Goal: Information Seeking & Learning: Understand process/instructions

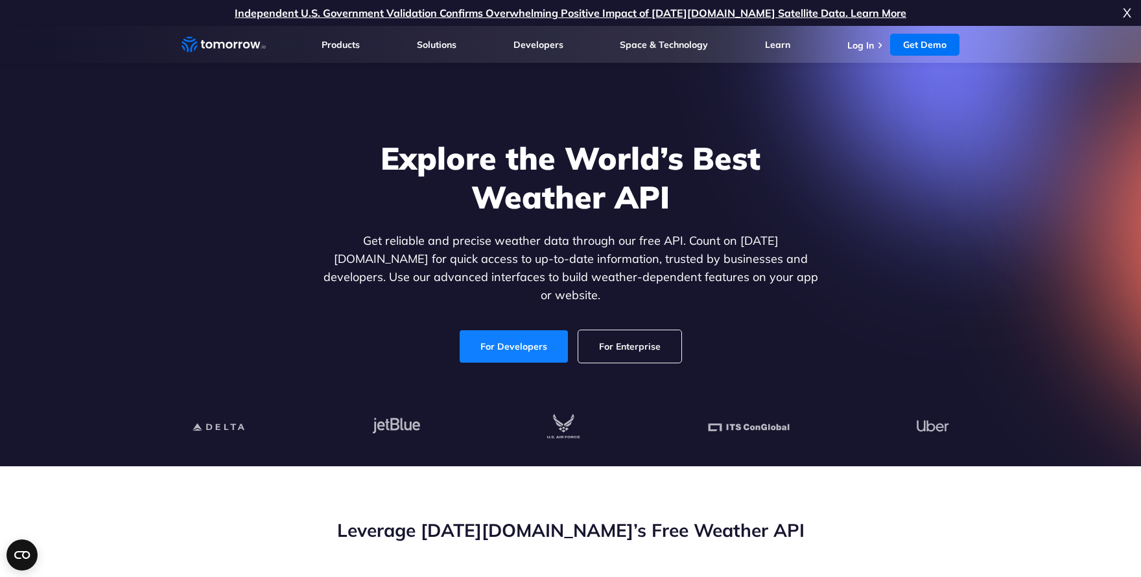
click at [502, 339] on link "For Developers" at bounding box center [514, 347] width 110 height 33
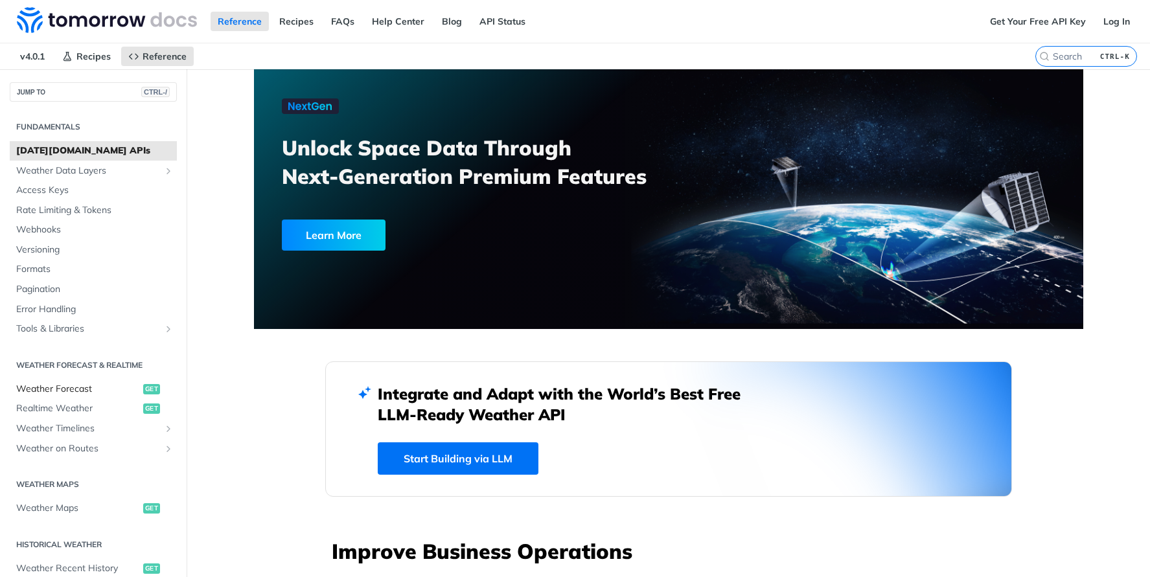
click at [49, 389] on span "Weather Forecast" at bounding box center [78, 389] width 124 height 13
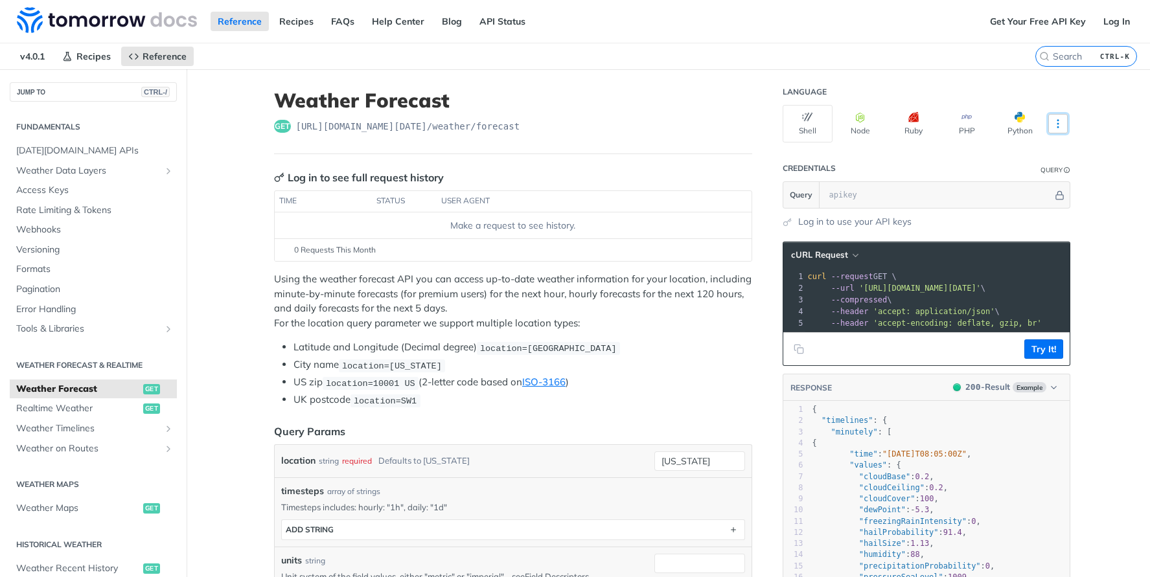
click at [1058, 121] on icon "More ellipsis" at bounding box center [1059, 124] width 12 height 12
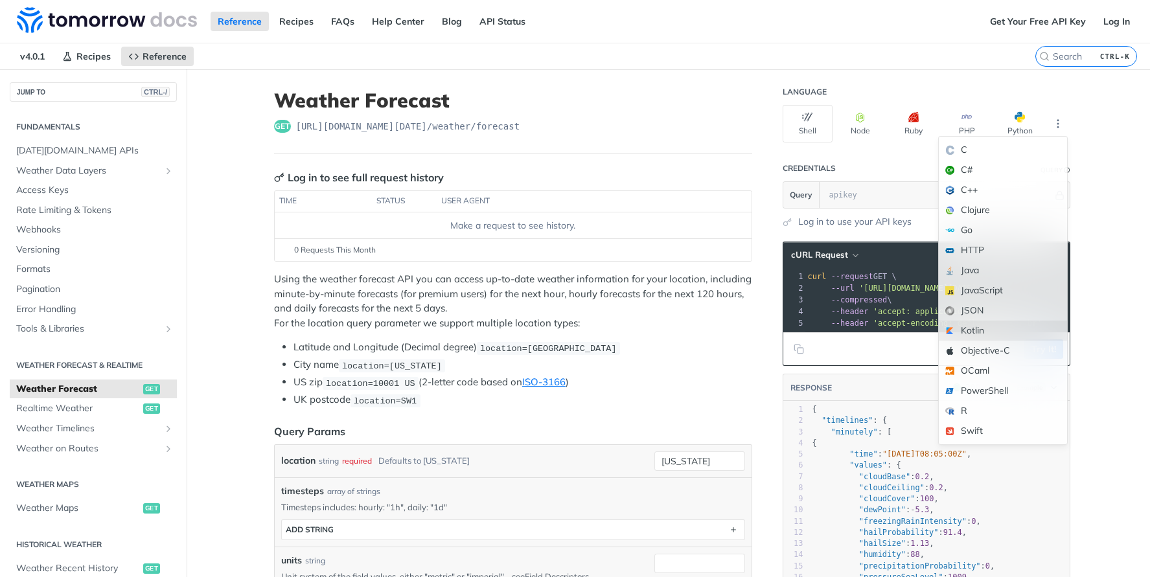
click at [1001, 329] on div "Kotlin" at bounding box center [1003, 331] width 128 height 20
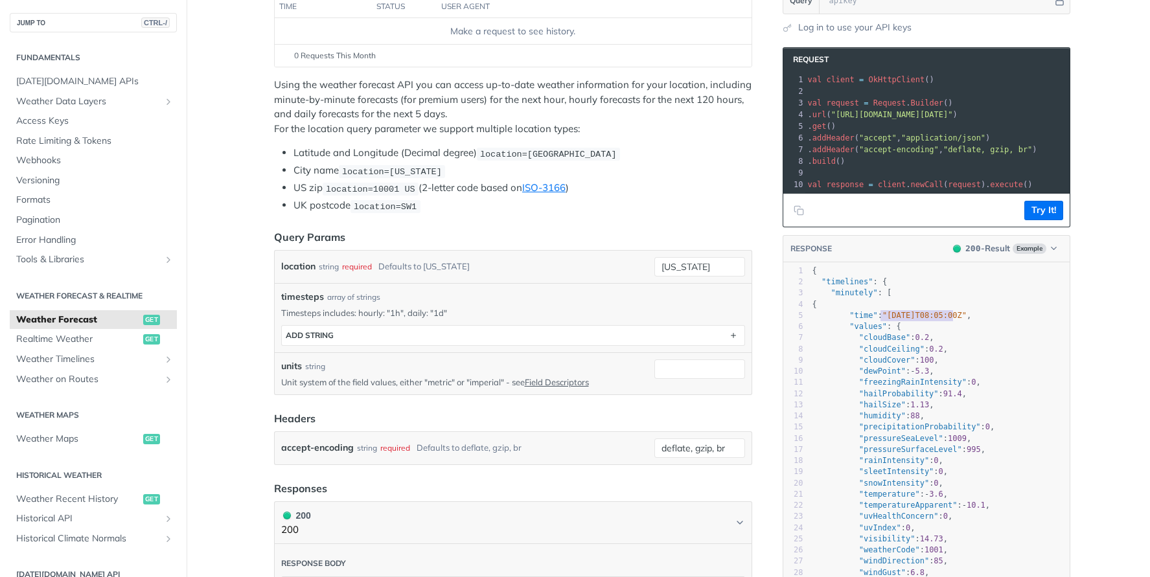
type textarea ""2025-02-09T08:05:00Z","
drag, startPoint x: 876, startPoint y: 325, endPoint x: 975, endPoint y: 322, distance: 99.8
click at [975, 321] on pre ""time" : "2025-02-09T08:05:00Z" ," at bounding box center [940, 315] width 260 height 11
click at [923, 320] on span ""[DATE]T08:05:00Z"" at bounding box center [925, 315] width 84 height 9
type textarea ""cloudBase": 0.2,"
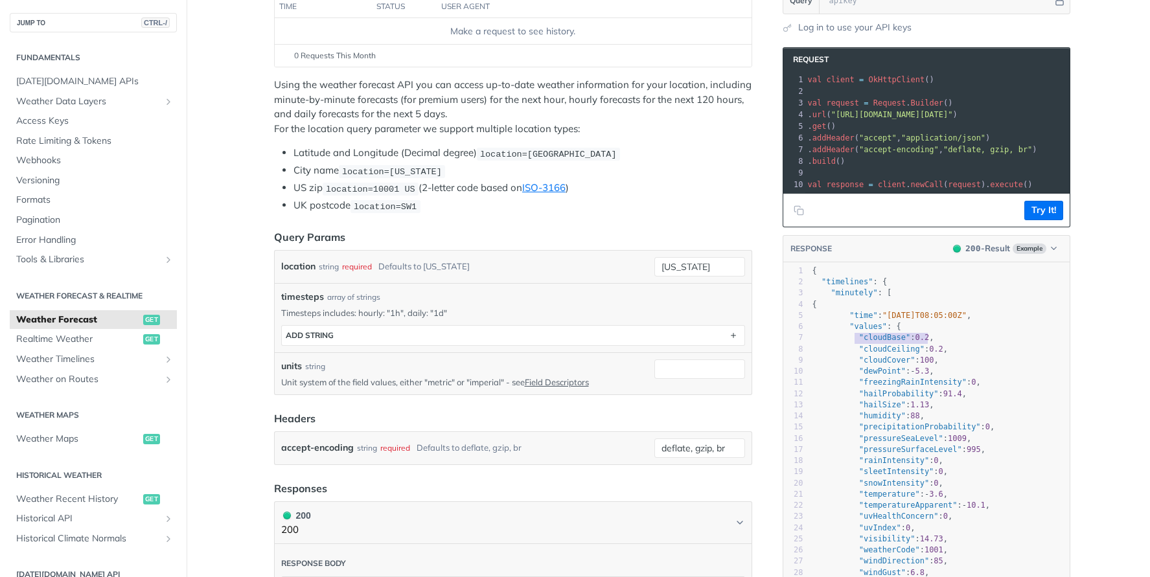
drag, startPoint x: 852, startPoint y: 346, endPoint x: 937, endPoint y: 345, distance: 85.6
click at [937, 344] on pre ""cloudBase" : 0.2 ," at bounding box center [940, 337] width 260 height 11
click at [880, 365] on span ""cloudCover"" at bounding box center [887, 360] width 56 height 9
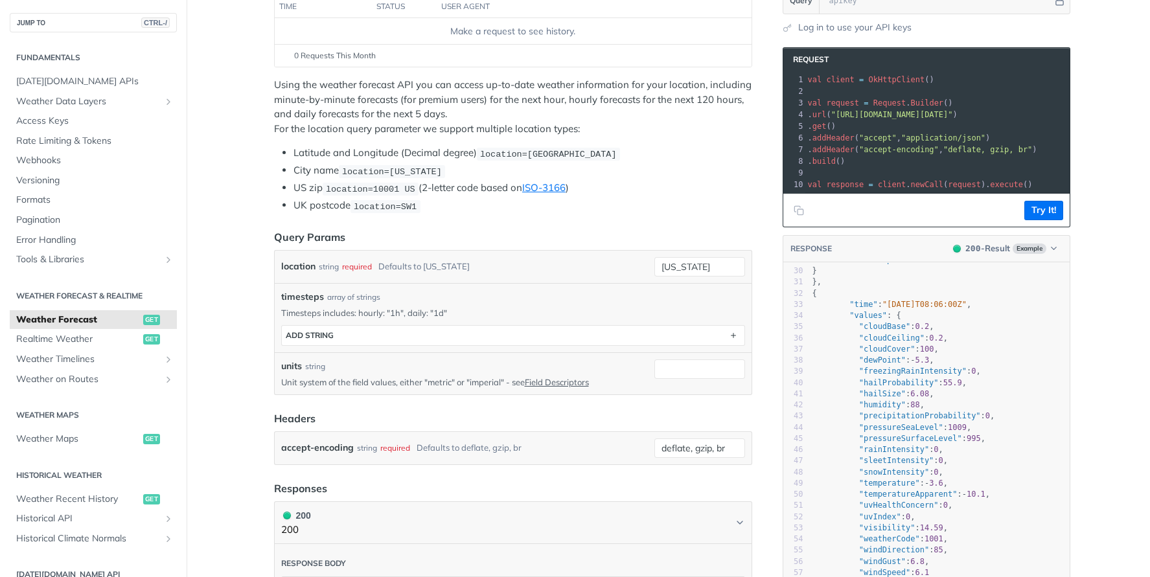
scroll to position [324, 0]
drag, startPoint x: 286, startPoint y: 154, endPoint x: 338, endPoint y: 152, distance: 51.9
click at [338, 152] on ul "Latitude and Longitude (Decimal degree) location=42.3478, -71.0466 City name lo…" at bounding box center [513, 179] width 478 height 67
click at [310, 171] on li "City name location=new york" at bounding box center [523, 170] width 459 height 15
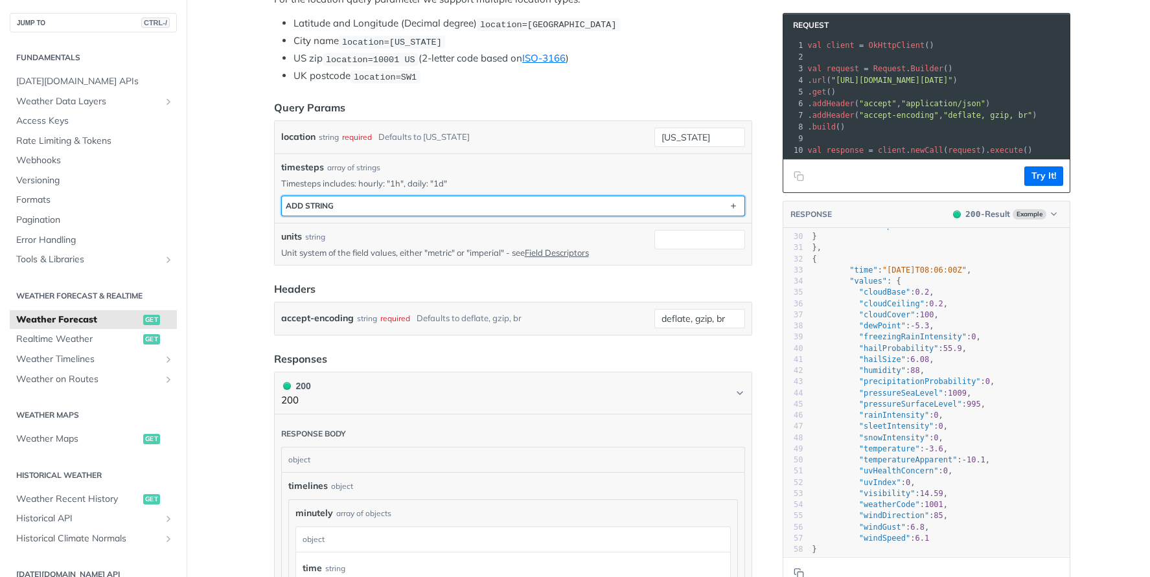
click at [525, 207] on button "ADD string" at bounding box center [513, 205] width 463 height 19
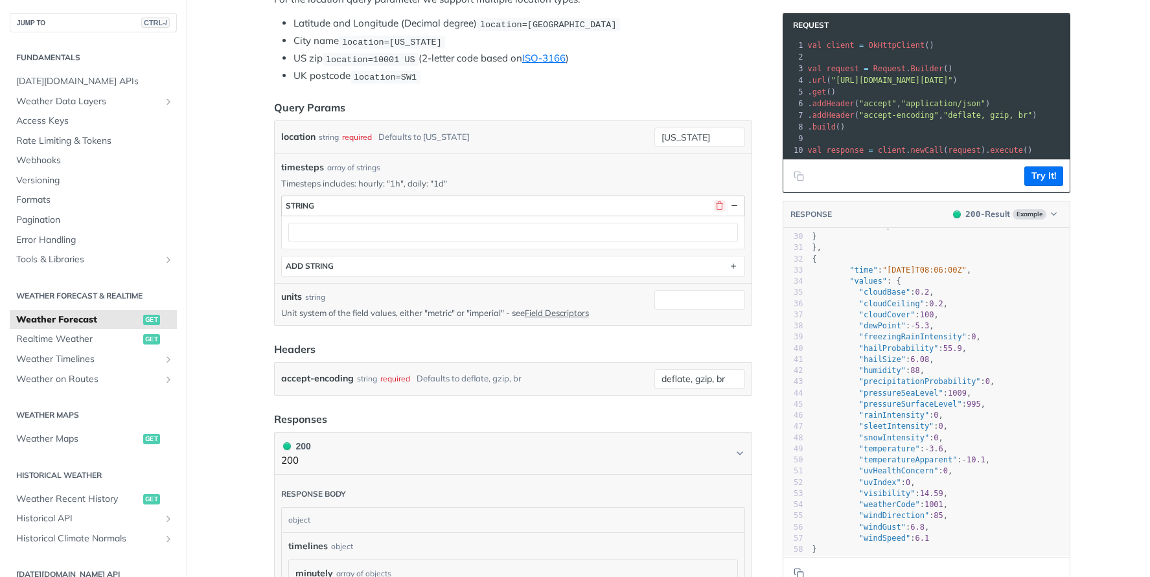
click at [717, 204] on button "button" at bounding box center [720, 206] width 12 height 12
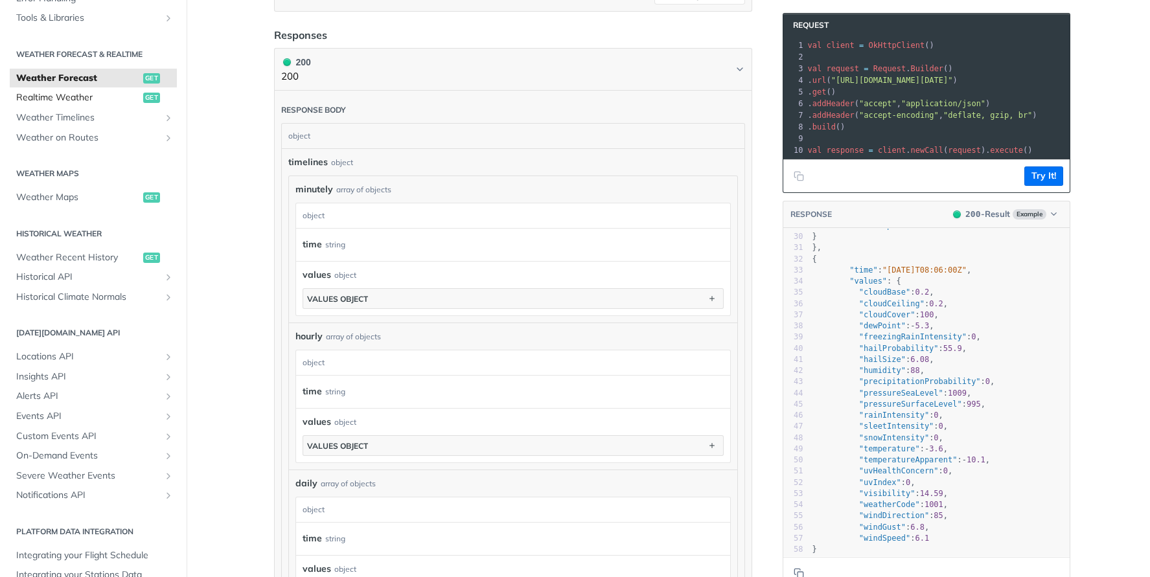
scroll to position [284, 0]
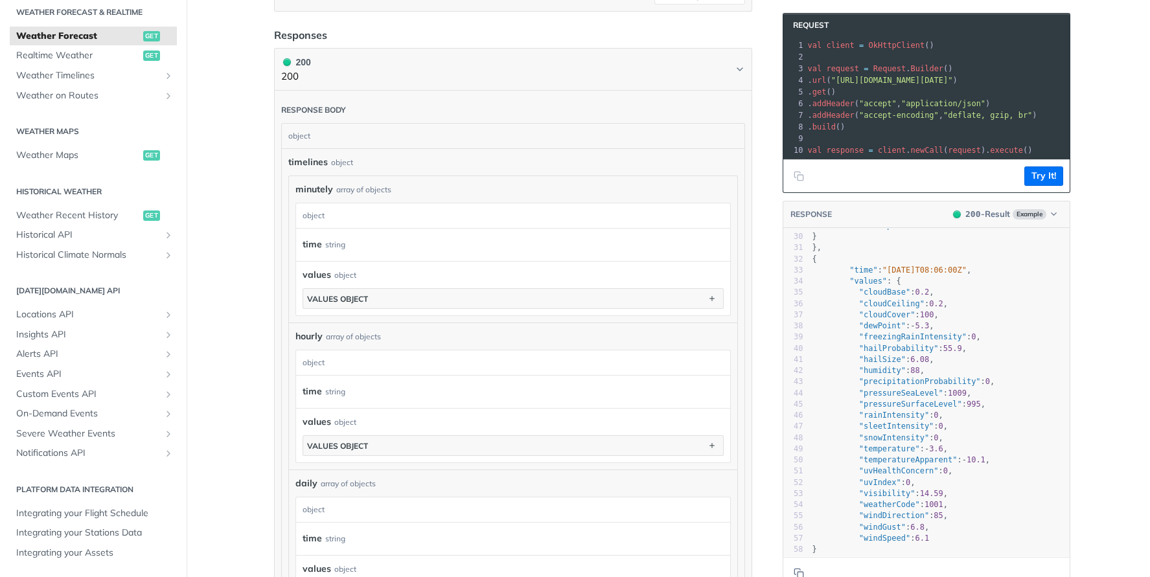
drag, startPoint x: 164, startPoint y: 564, endPoint x: 176, endPoint y: 560, distance: 12.9
click at [164, 564] on section "Platform DATA integration Integrating your Flight Schedule Integrating your Sta…" at bounding box center [93, 521] width 167 height 87
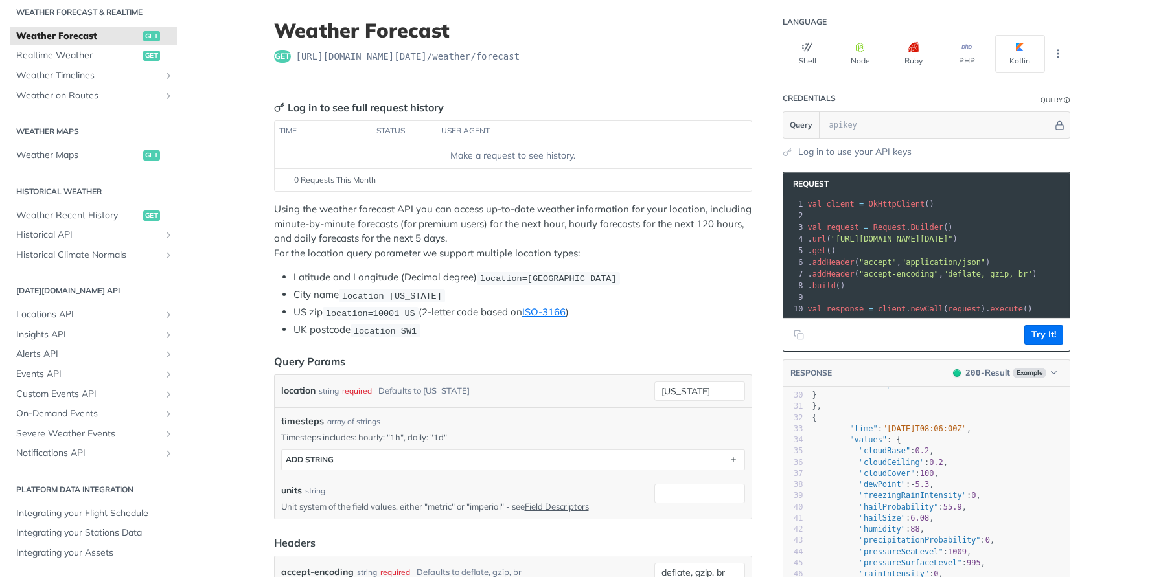
scroll to position [0, 0]
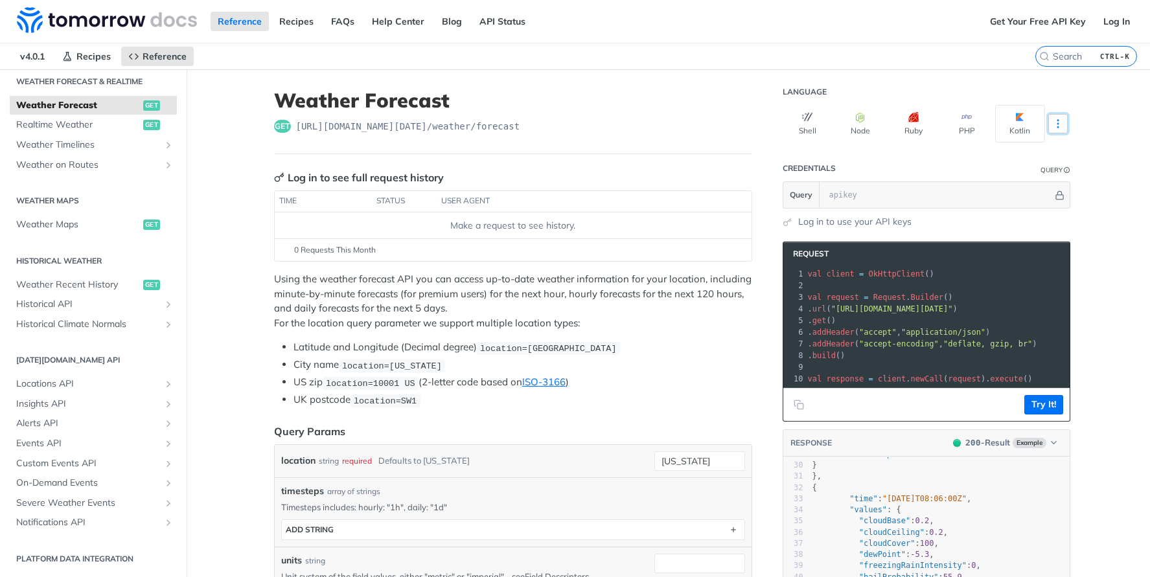
click at [1055, 122] on icon "More ellipsis" at bounding box center [1059, 124] width 12 height 12
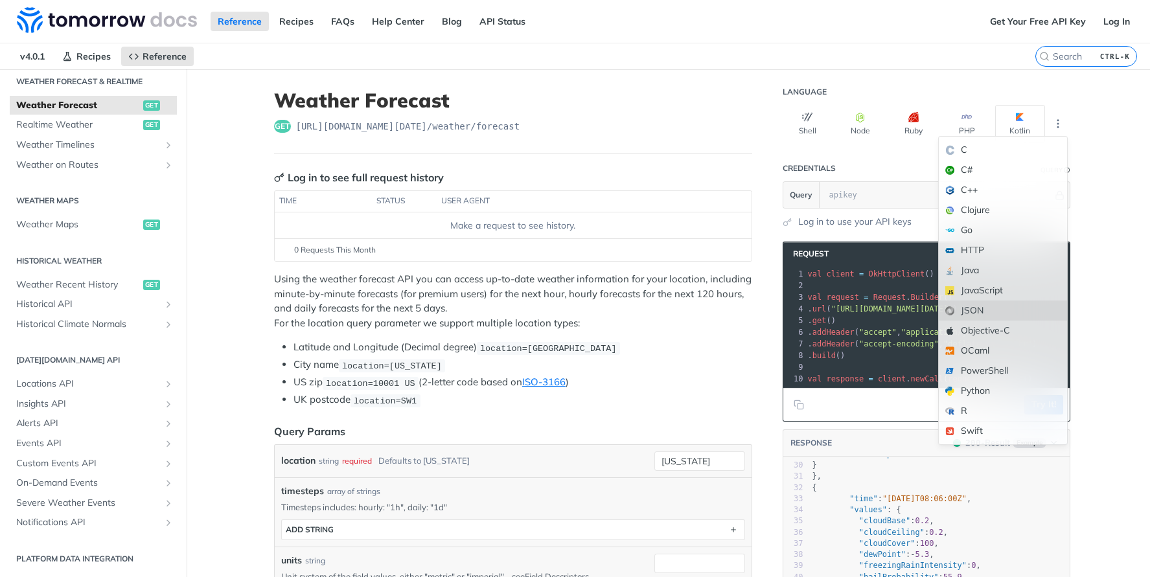
click at [1016, 308] on div "JSON" at bounding box center [1003, 311] width 128 height 20
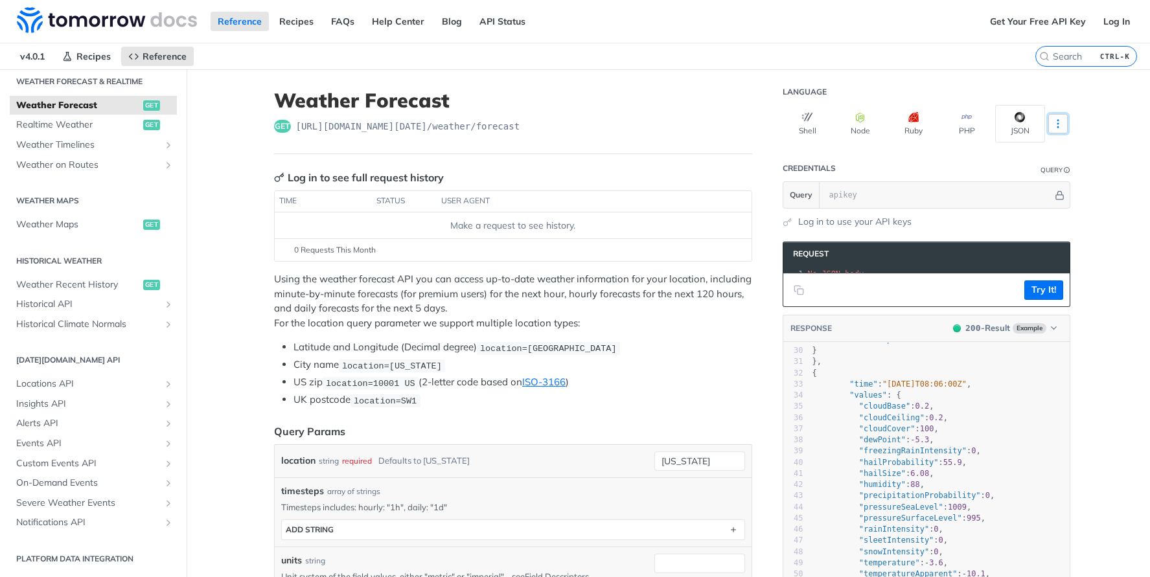
click at [1058, 128] on icon "More ellipsis" at bounding box center [1058, 124] width 1 height 8
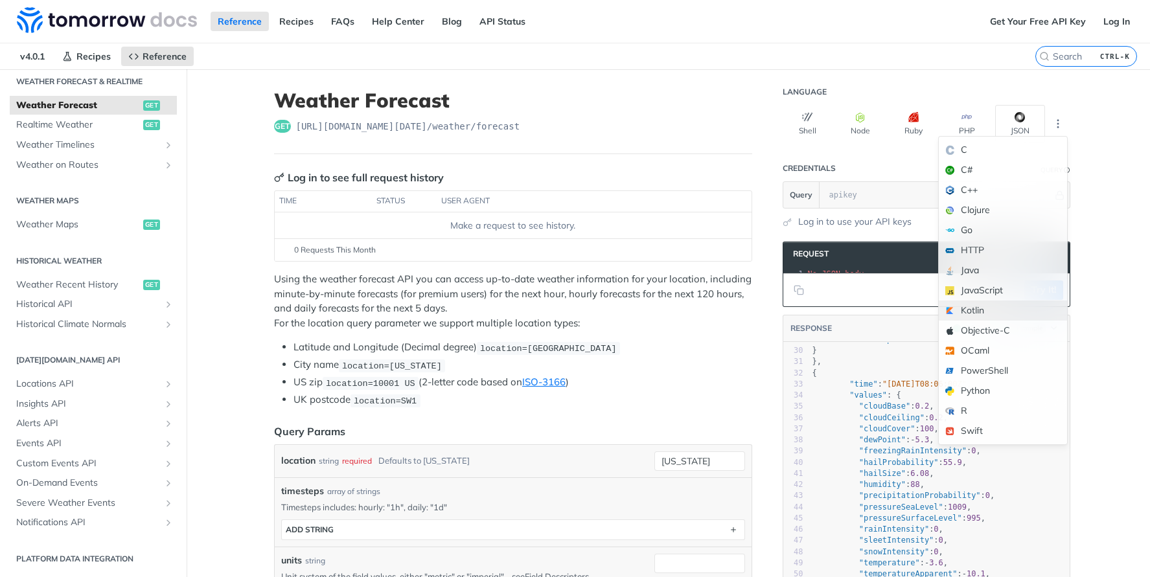
click at [1005, 304] on div "Kotlin" at bounding box center [1003, 311] width 128 height 20
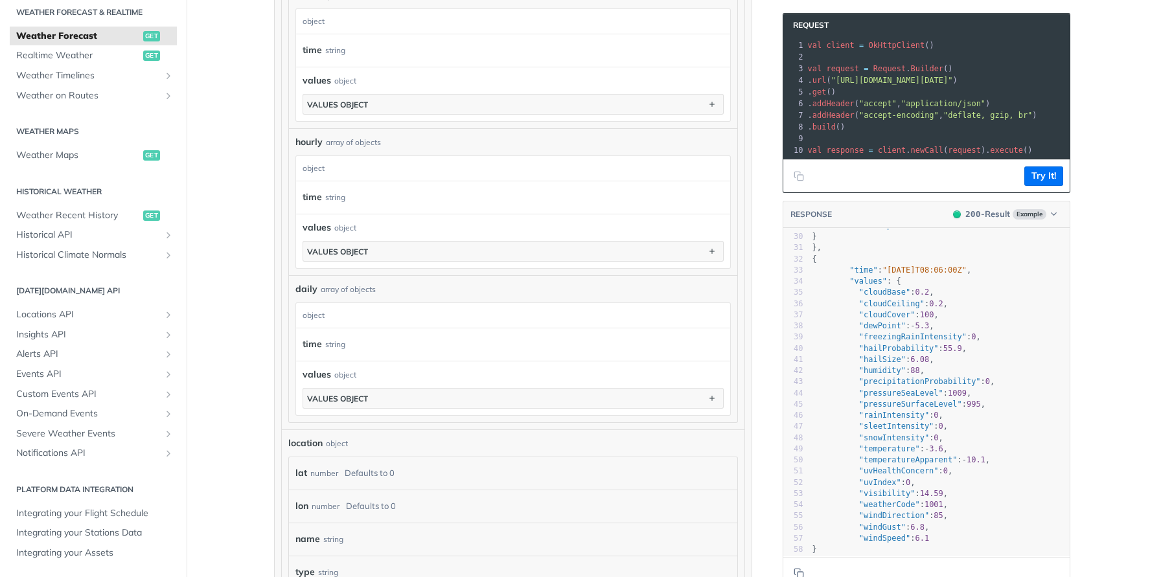
scroll to position [907, 0]
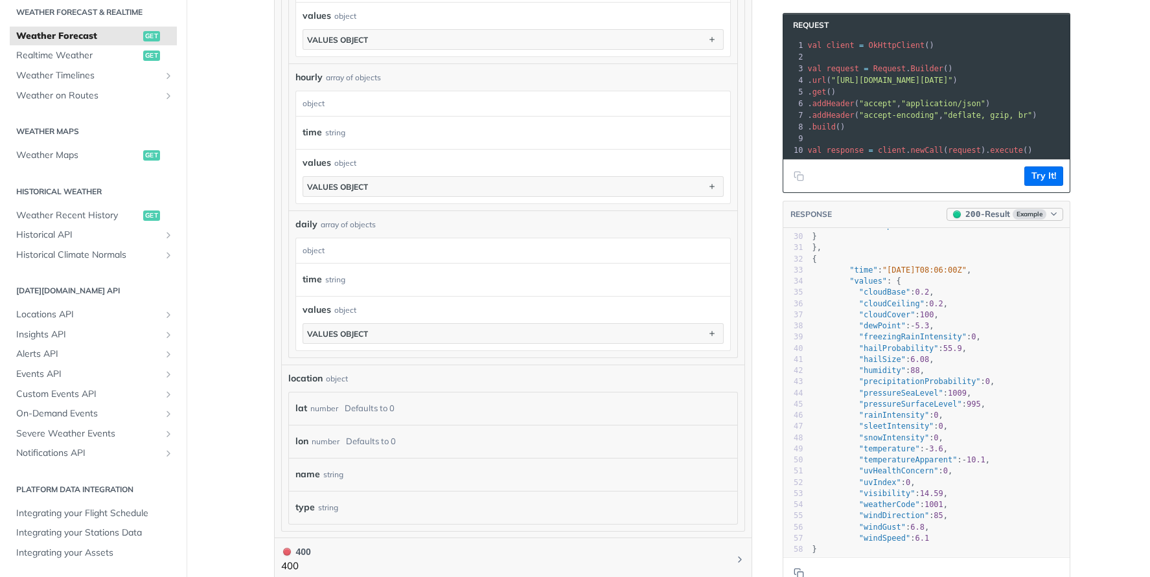
click at [1051, 219] on icon "button" at bounding box center [1054, 214] width 10 height 10
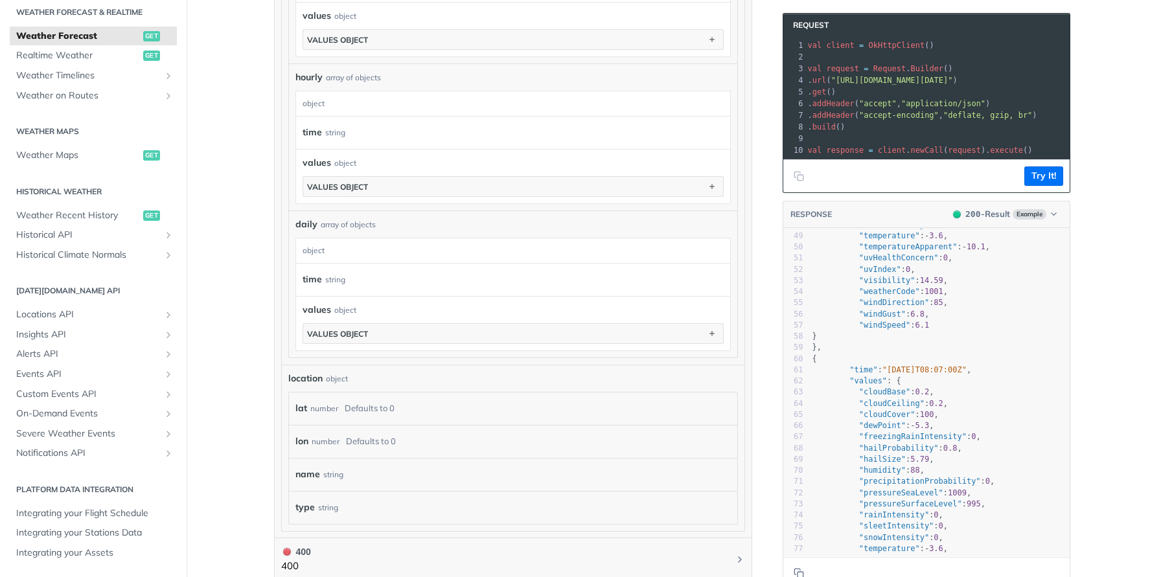
scroll to position [583, 0]
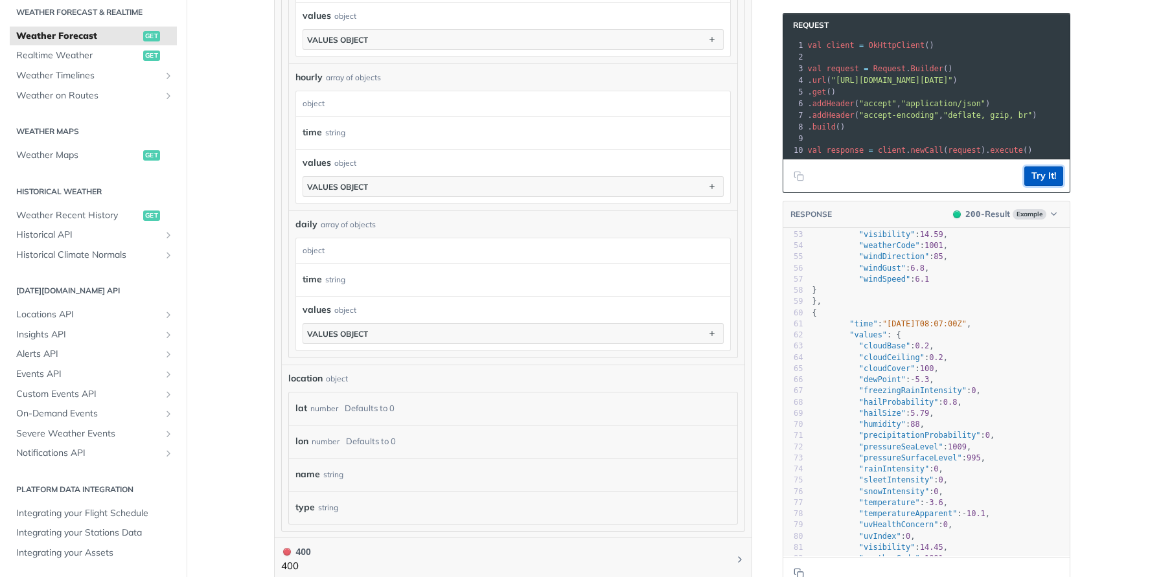
click at [1046, 185] on button "Try It!" at bounding box center [1044, 176] width 39 height 19
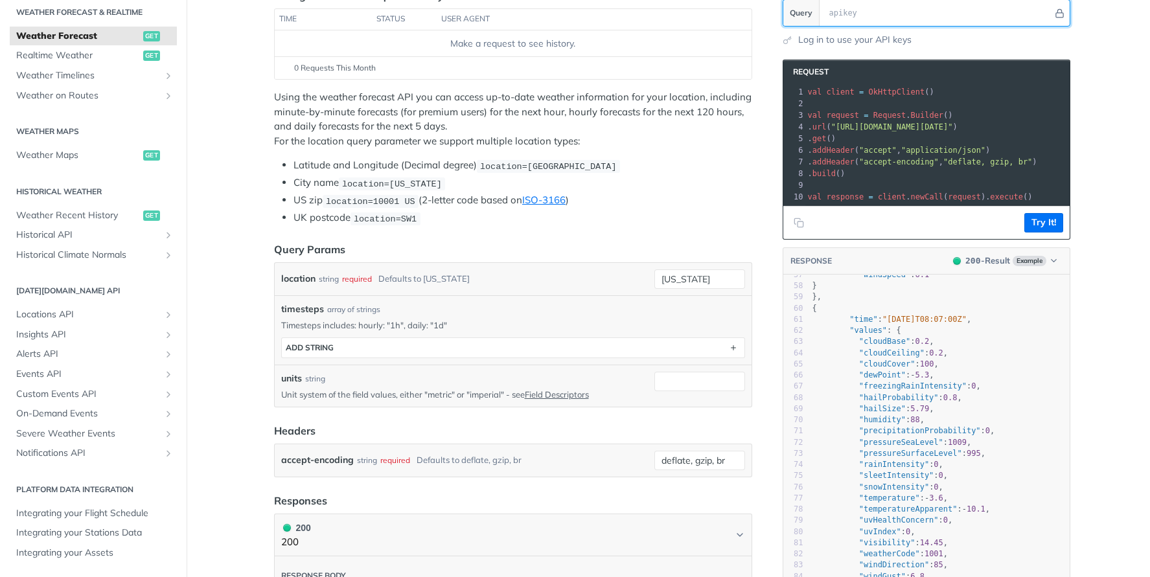
scroll to position [0, 0]
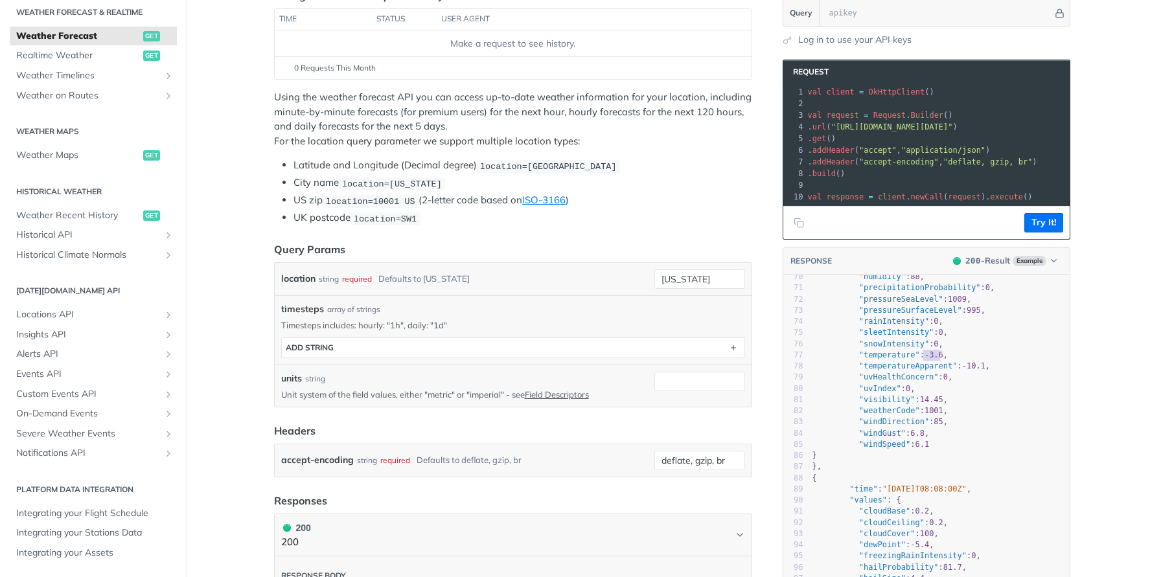
type textarea "erature": -3.6,"
drag, startPoint x: 955, startPoint y: 362, endPoint x: 870, endPoint y: 367, distance: 85.1
click at [870, 361] on pre ""temperature" : - 3.6 ," at bounding box center [940, 355] width 260 height 11
click at [864, 404] on span ""visibility"" at bounding box center [887, 399] width 56 height 9
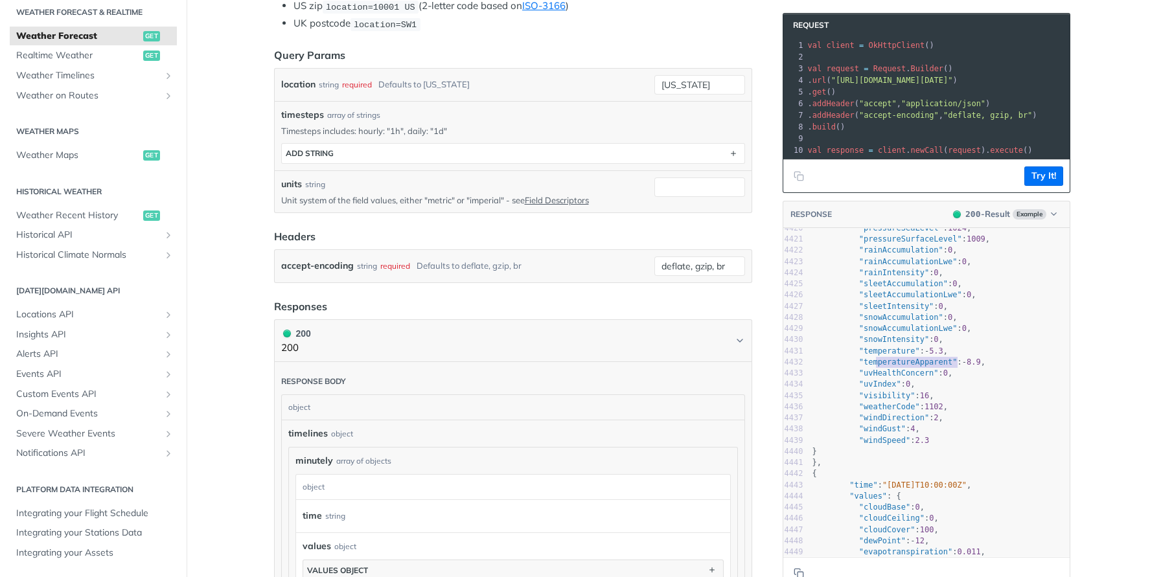
type textarea "eratureApparent": -8.9,"
drag, startPoint x: 874, startPoint y: 373, endPoint x: 972, endPoint y: 371, distance: 98.5
click at [972, 368] on pre ""temperatureApparent" : - 8.9 ," at bounding box center [940, 362] width 260 height 11
click at [885, 356] on span ""temperature"" at bounding box center [889, 351] width 61 height 9
type textarea "wIntensity""
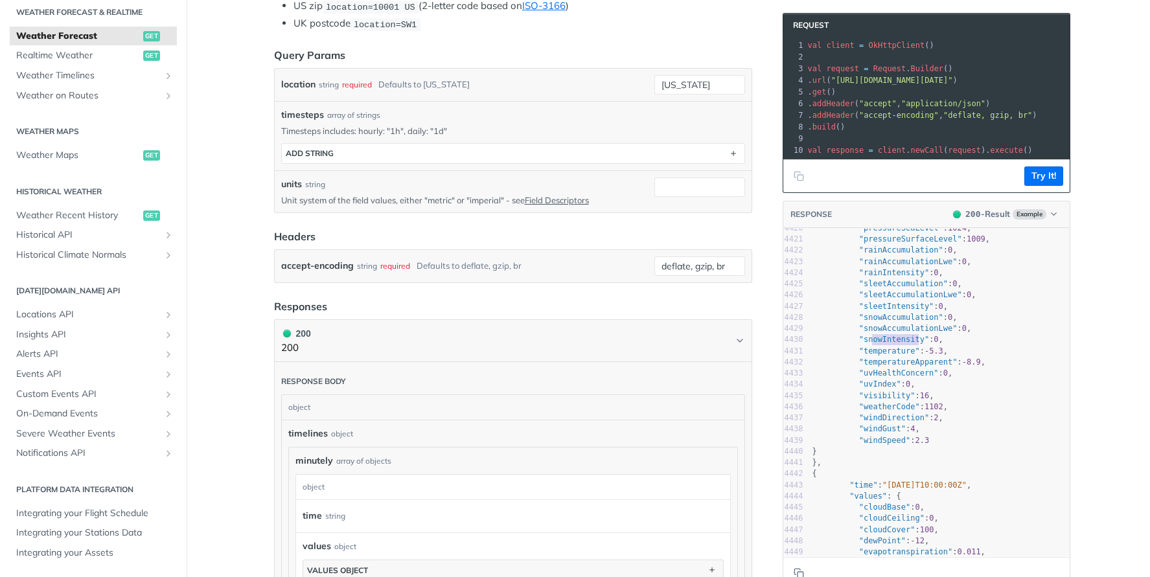
drag, startPoint x: 867, startPoint y: 349, endPoint x: 913, endPoint y: 345, distance: 46.1
click at [913, 344] on span ""snowIntensity"" at bounding box center [894, 339] width 70 height 9
click at [904, 322] on span ""snowAccumulation"" at bounding box center [901, 317] width 84 height 9
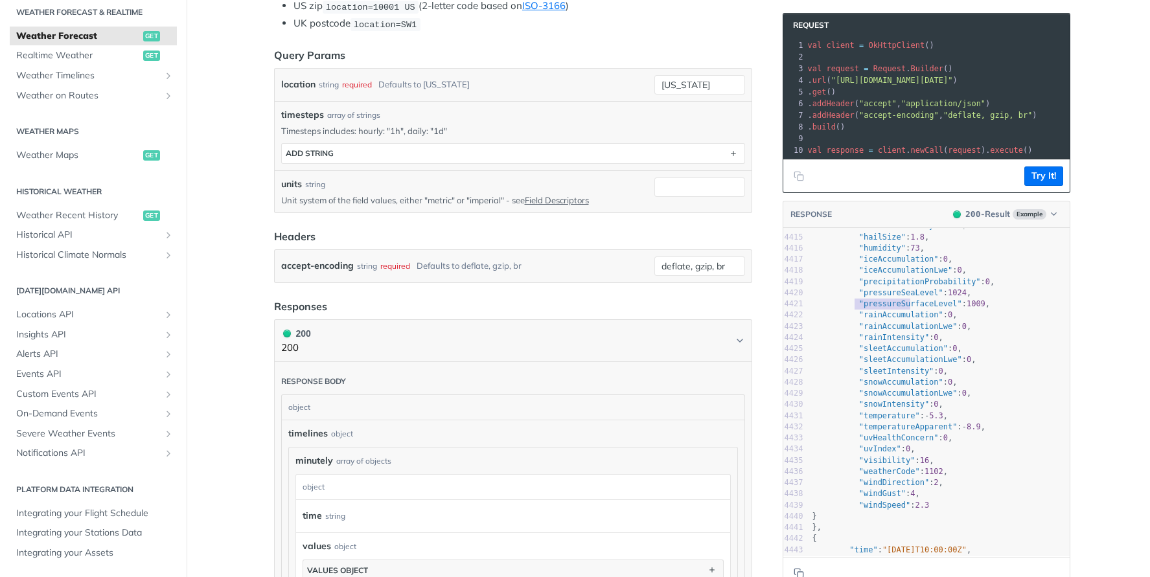
type textarea ""pressureSurfac"
drag, startPoint x: 851, startPoint y: 314, endPoint x: 916, endPoint y: 314, distance: 64.8
click at [916, 309] on span ""pressureSurfaceLevel"" at bounding box center [910, 303] width 103 height 9
click at [892, 297] on span ""pressureSeaLevel"" at bounding box center [901, 292] width 84 height 9
click at [913, 310] on pre ""pressureSurfaceLevel" : 1009 ," at bounding box center [940, 304] width 260 height 11
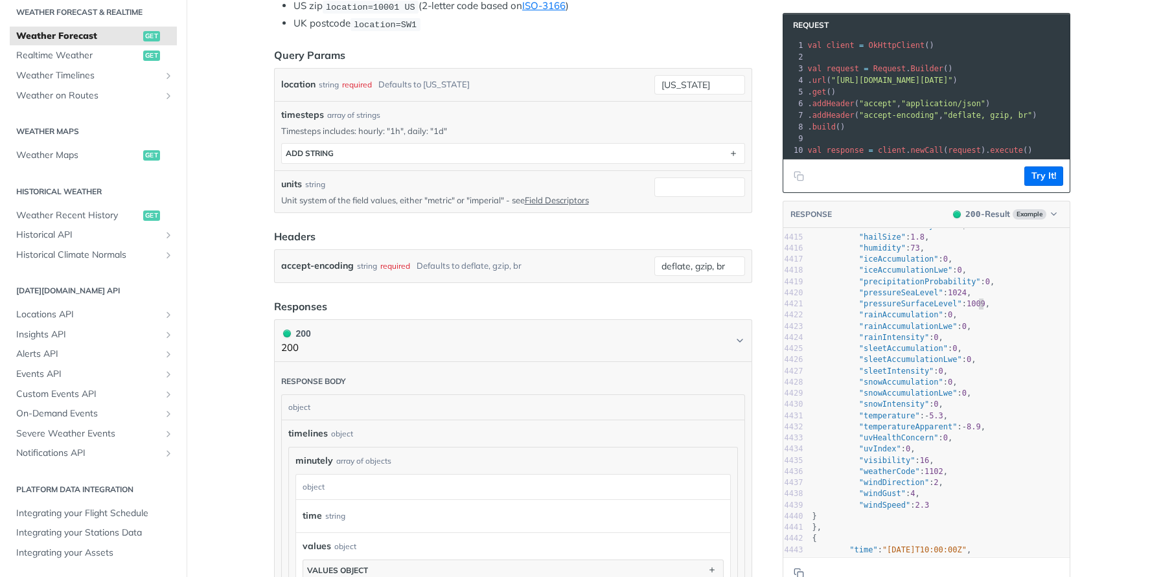
click at [983, 310] on pre ""pressureSurfaceLevel" : 1009 ," at bounding box center [940, 304] width 260 height 11
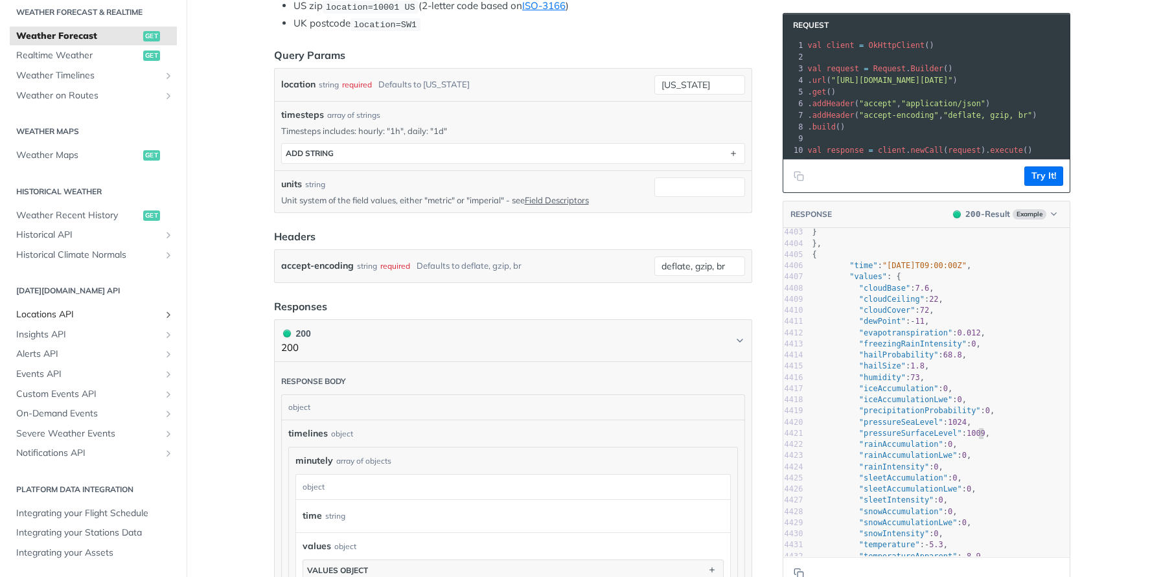
click at [108, 312] on span "Locations API" at bounding box center [88, 315] width 144 height 13
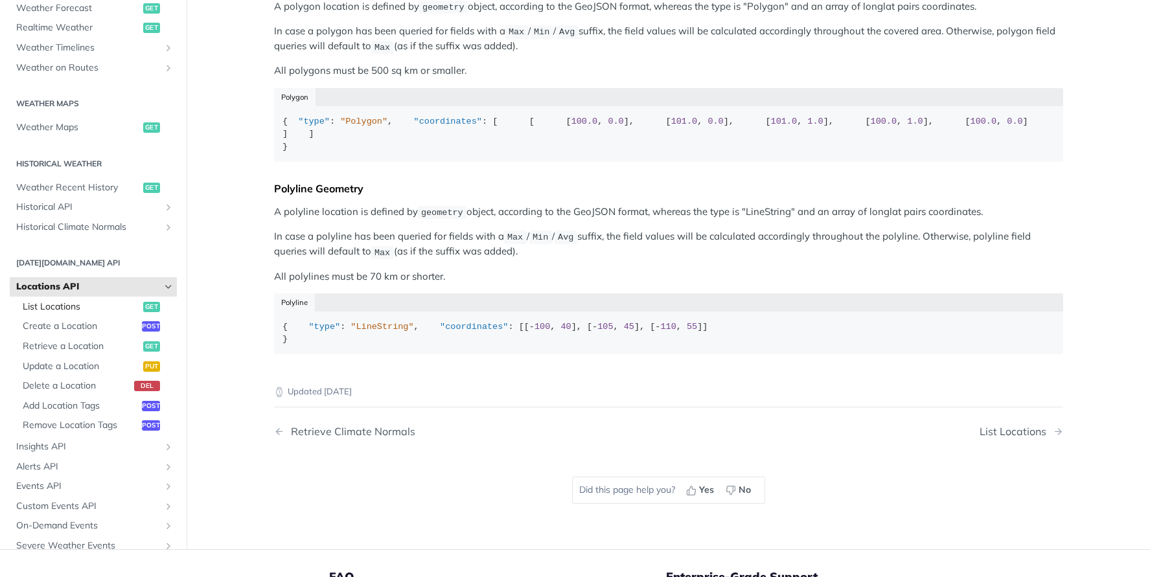
click at [62, 314] on span "List Locations" at bounding box center [81, 307] width 117 height 13
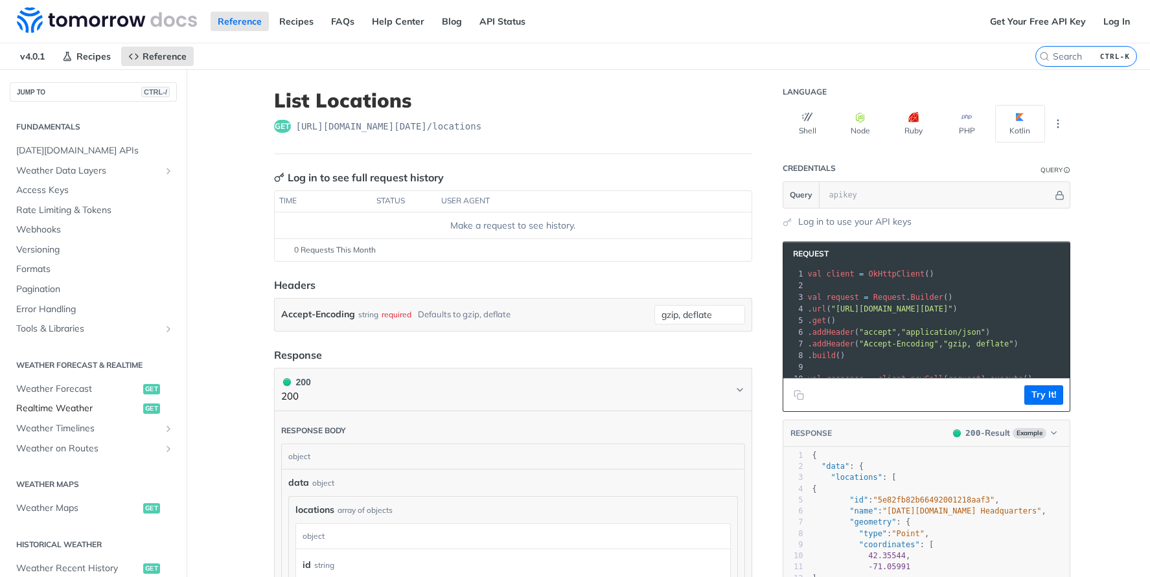
click at [69, 404] on span "Realtime Weather" at bounding box center [78, 408] width 124 height 13
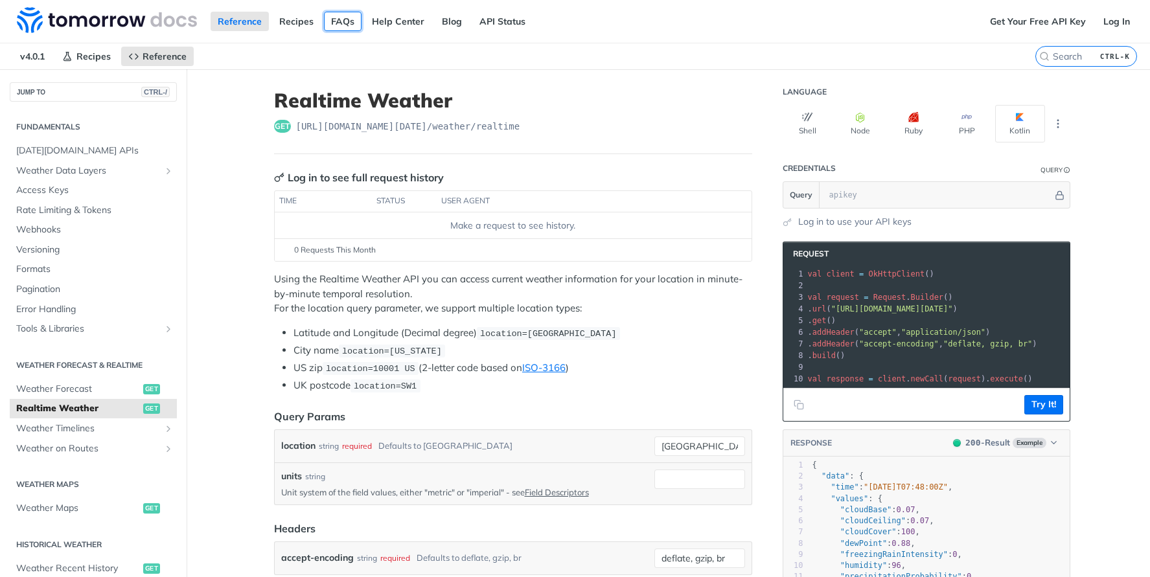
click at [343, 23] on link "FAQs" at bounding box center [343, 21] width 38 height 19
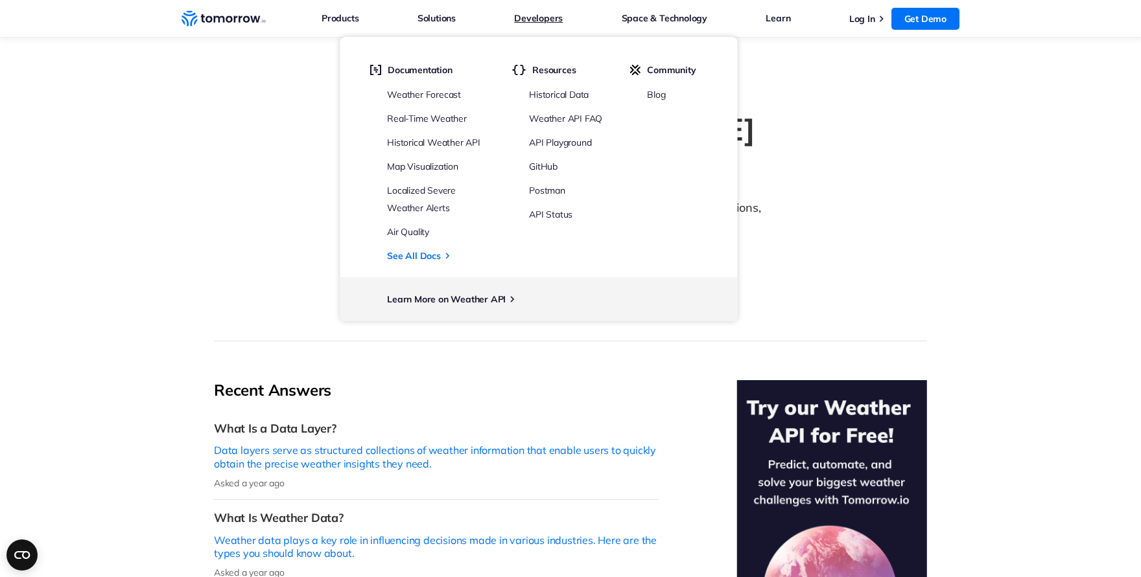
click at [525, 15] on link "Developers" at bounding box center [538, 18] width 49 height 17
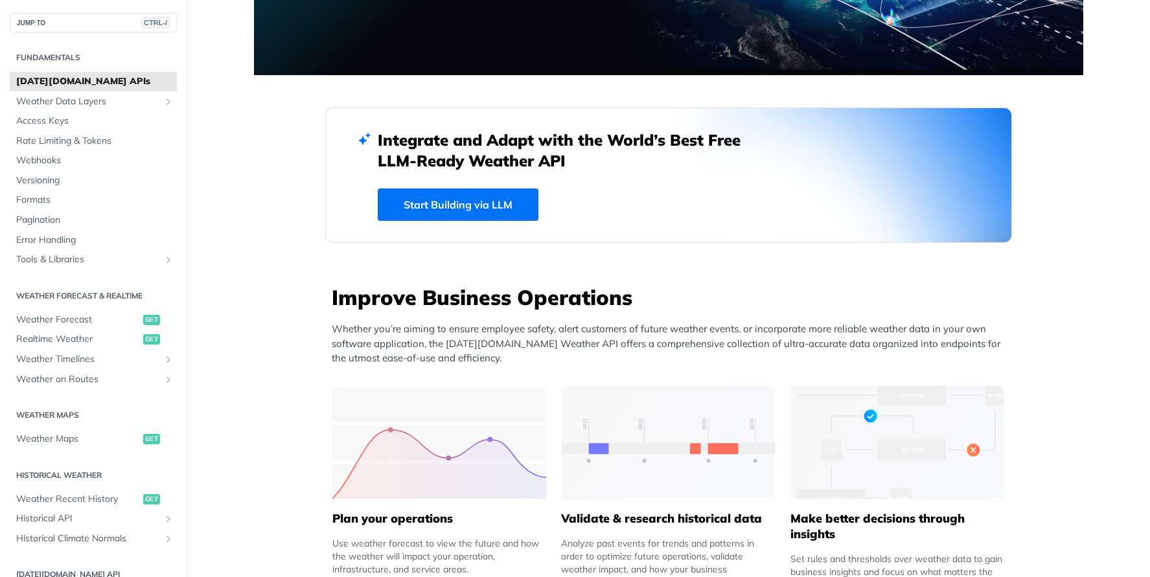
scroll to position [454, 0]
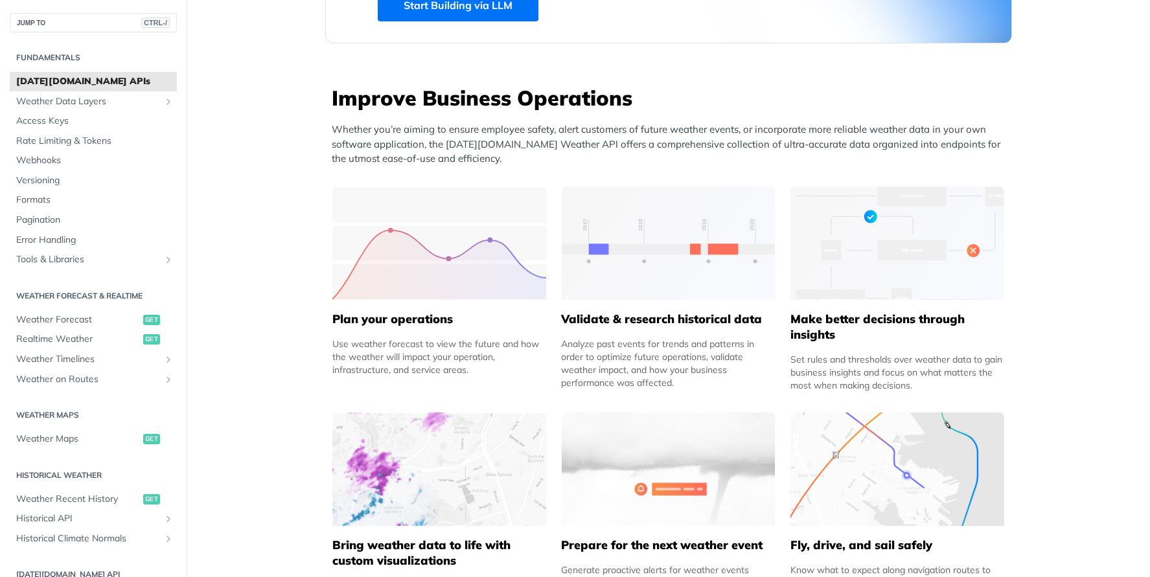
click at [370, 322] on h5 "Plan your operations" at bounding box center [439, 320] width 214 height 16
click at [402, 269] on img at bounding box center [439, 243] width 214 height 113
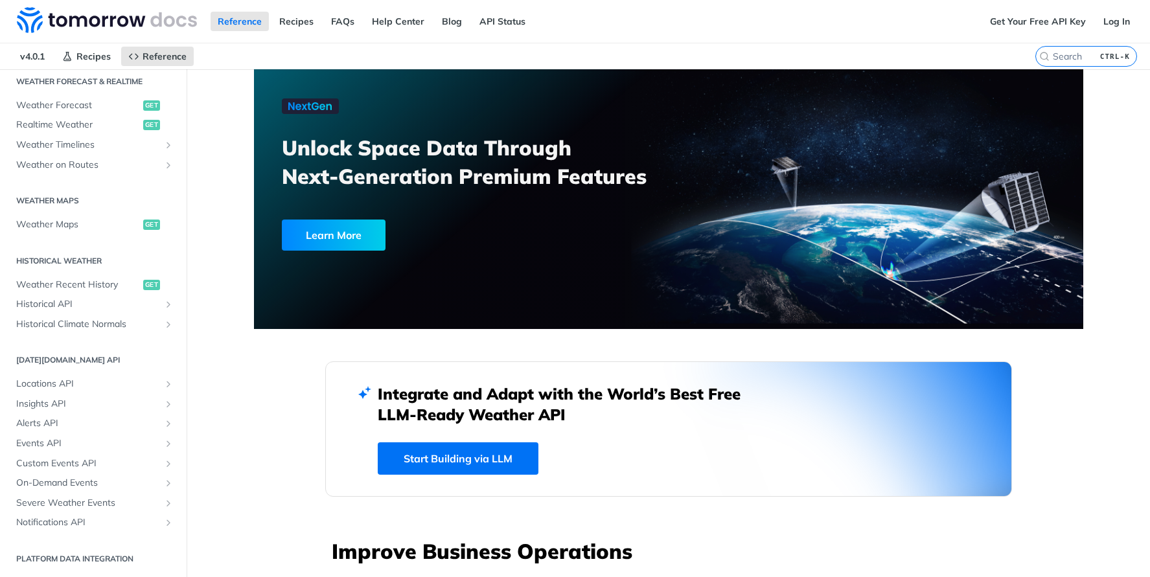
scroll to position [0, 0]
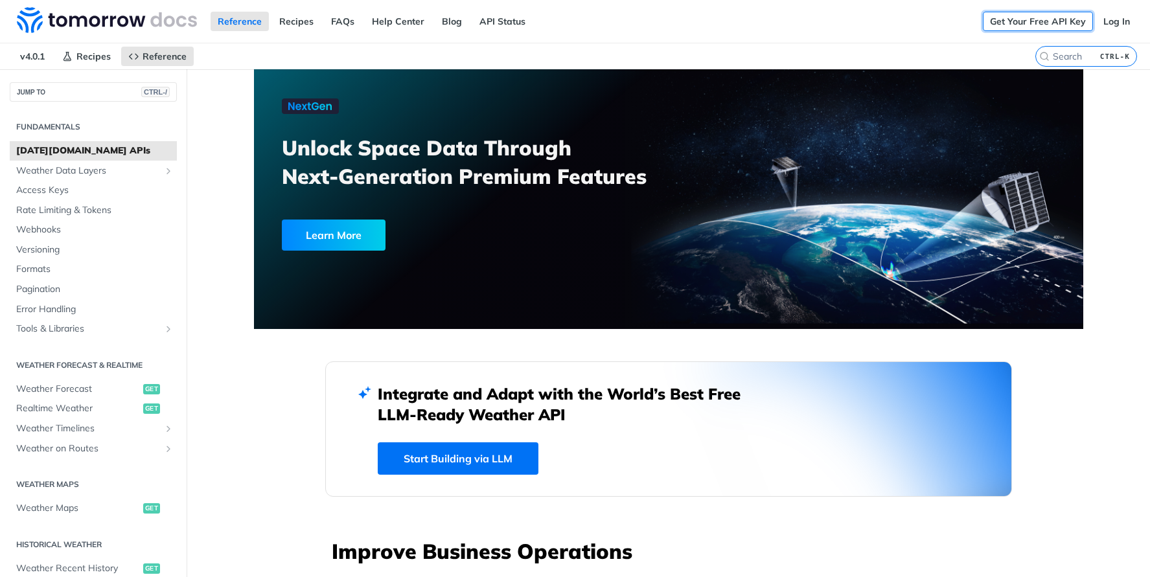
click at [1014, 20] on link "Get Your Free API Key" at bounding box center [1038, 21] width 110 height 19
click at [1109, 21] on link "Log In" at bounding box center [1117, 21] width 41 height 19
click at [1110, 22] on link "Log In" at bounding box center [1117, 21] width 41 height 19
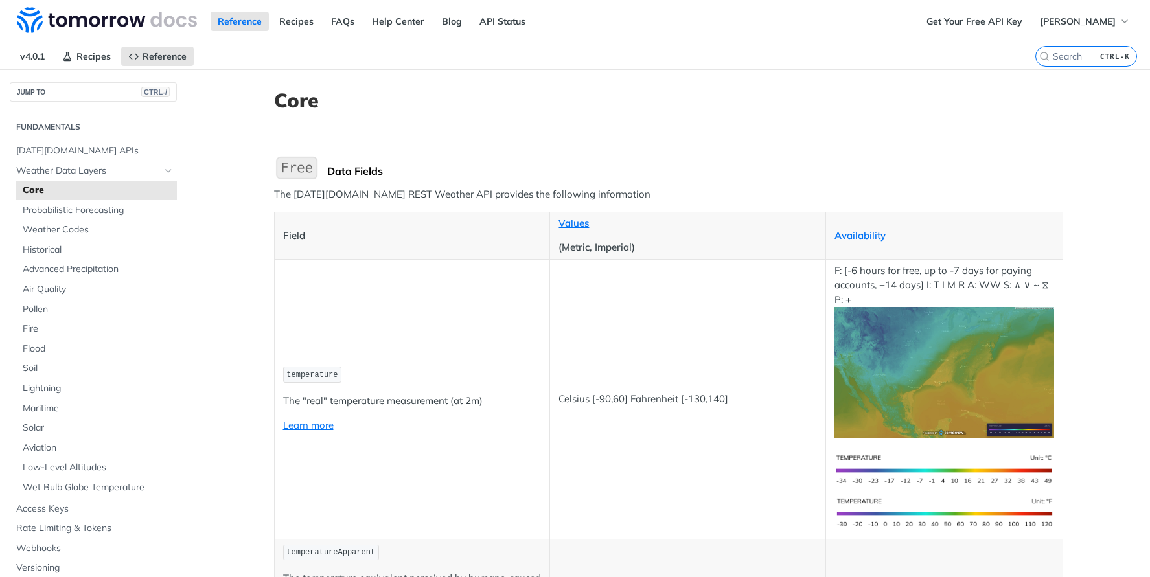
click at [289, 171] on img "Expand image" at bounding box center [296, 167] width 45 height 27
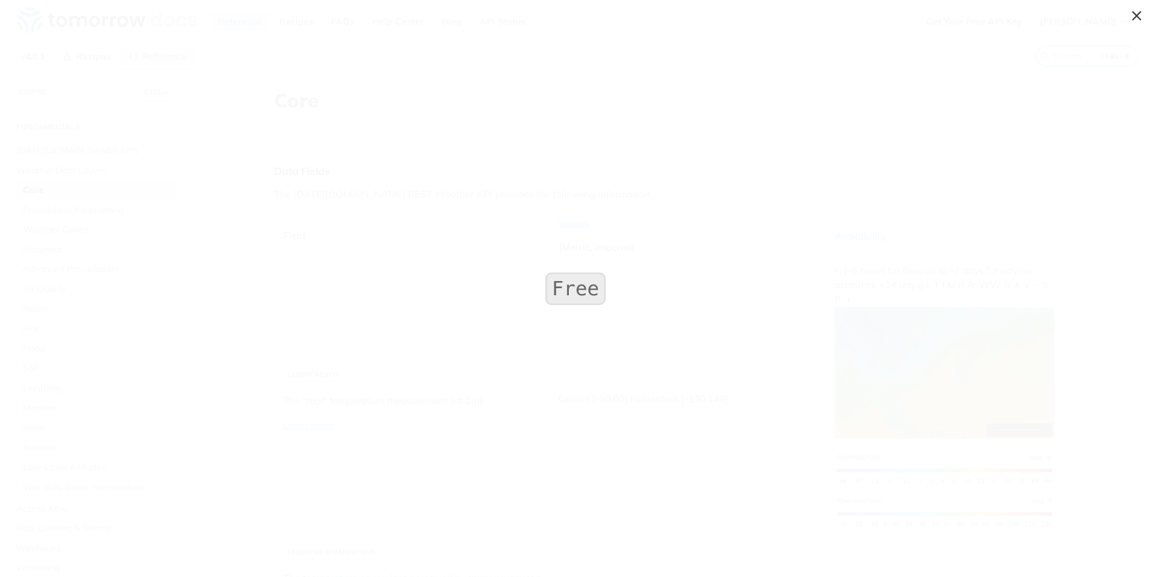
click at [576, 294] on img "Collapse image" at bounding box center [575, 289] width 66 height 40
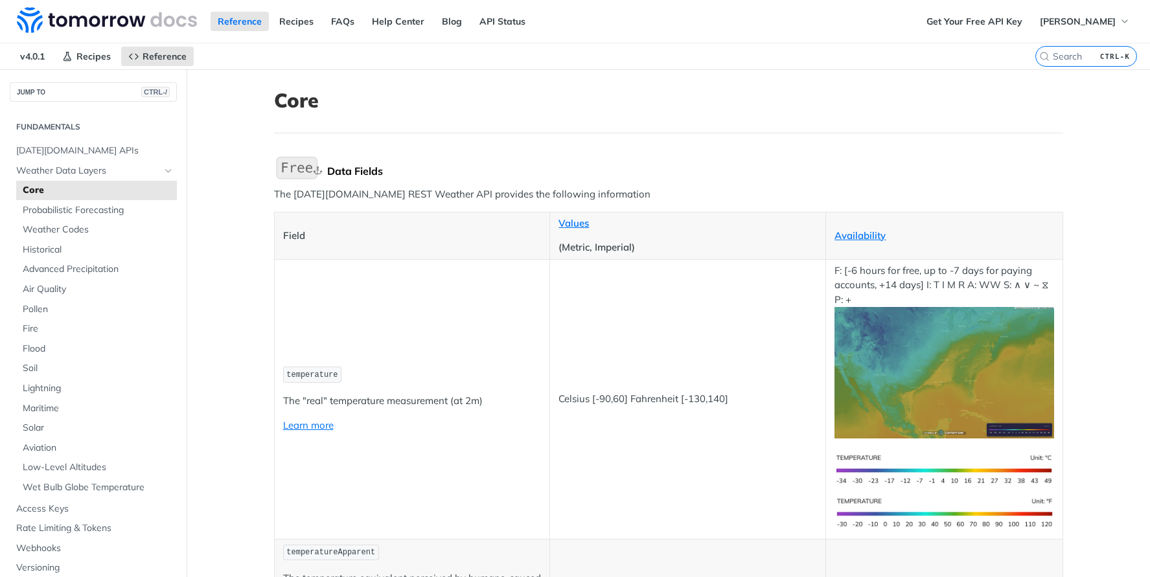
click at [352, 171] on div "Data Fields" at bounding box center [695, 171] width 736 height 13
drag, startPoint x: 269, startPoint y: 194, endPoint x: 340, endPoint y: 196, distance: 71.3
click at [330, 195] on p "The Tomorrow.io REST Weather API provides the following information" at bounding box center [668, 194] width 789 height 15
click at [409, 189] on p "The Tomorrow.io REST Weather API provides the following information" at bounding box center [668, 194] width 789 height 15
click at [1055, 17] on span "[PERSON_NAME]" at bounding box center [1078, 22] width 76 height 12
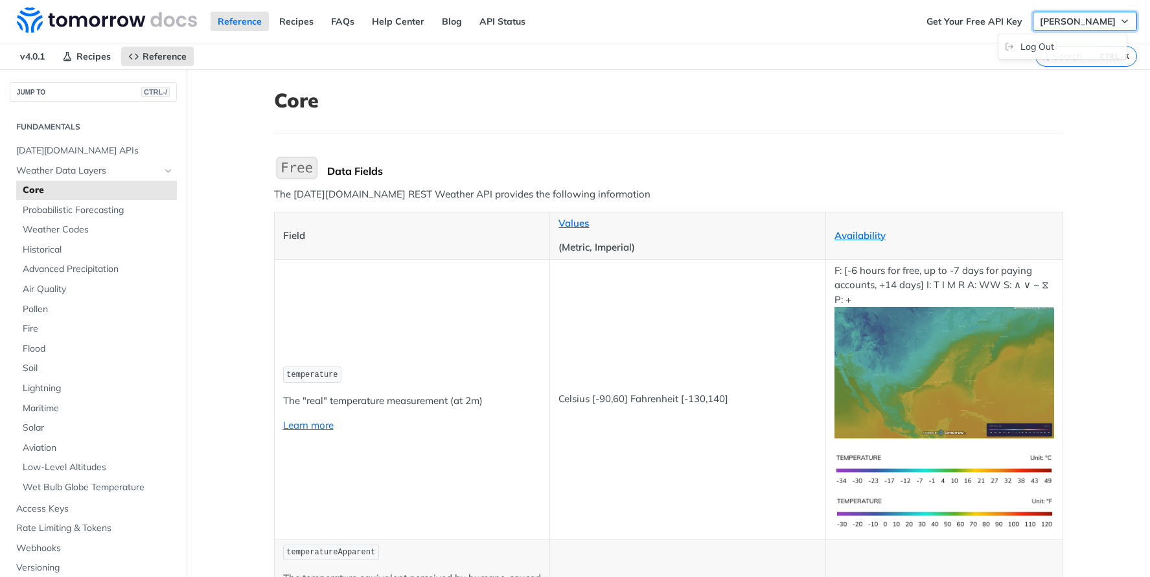
click at [1055, 17] on span "[PERSON_NAME]" at bounding box center [1078, 22] width 76 height 12
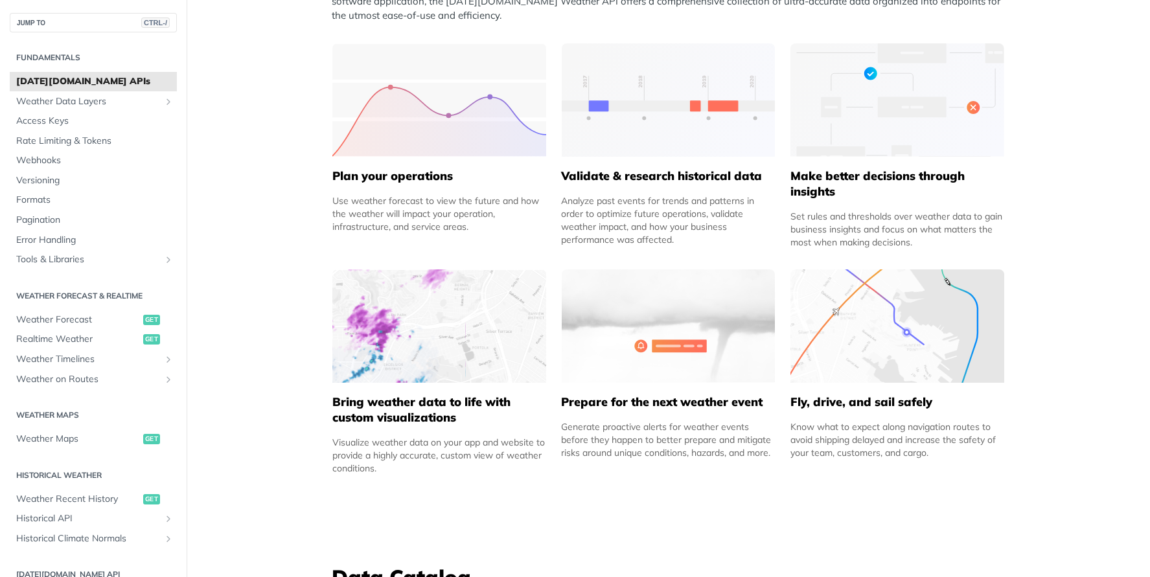
scroll to position [648, 0]
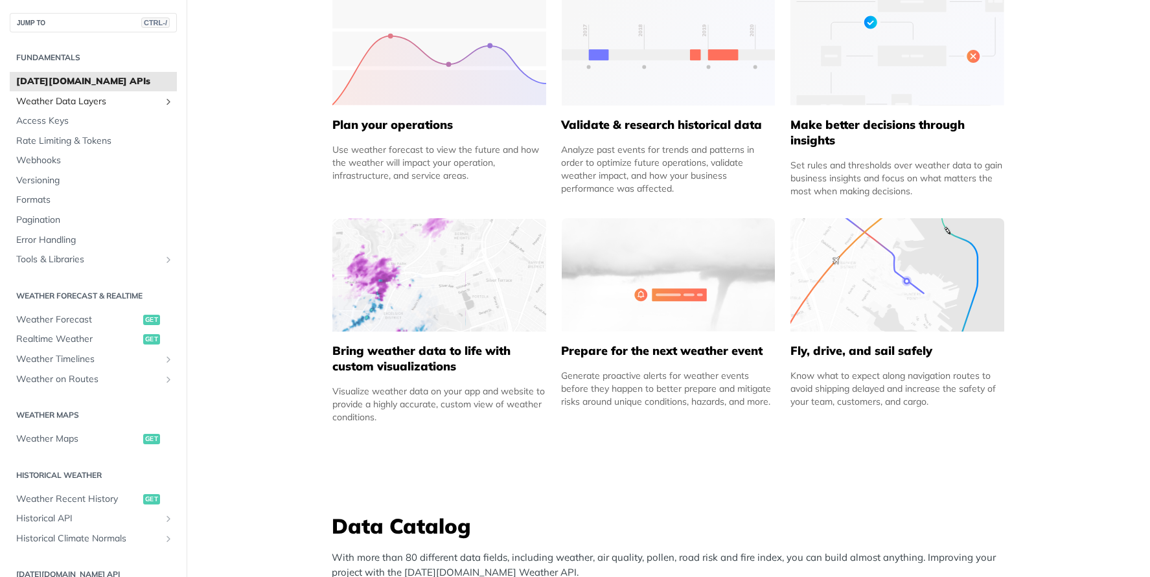
click at [121, 103] on span "Weather Data Layers" at bounding box center [88, 101] width 144 height 13
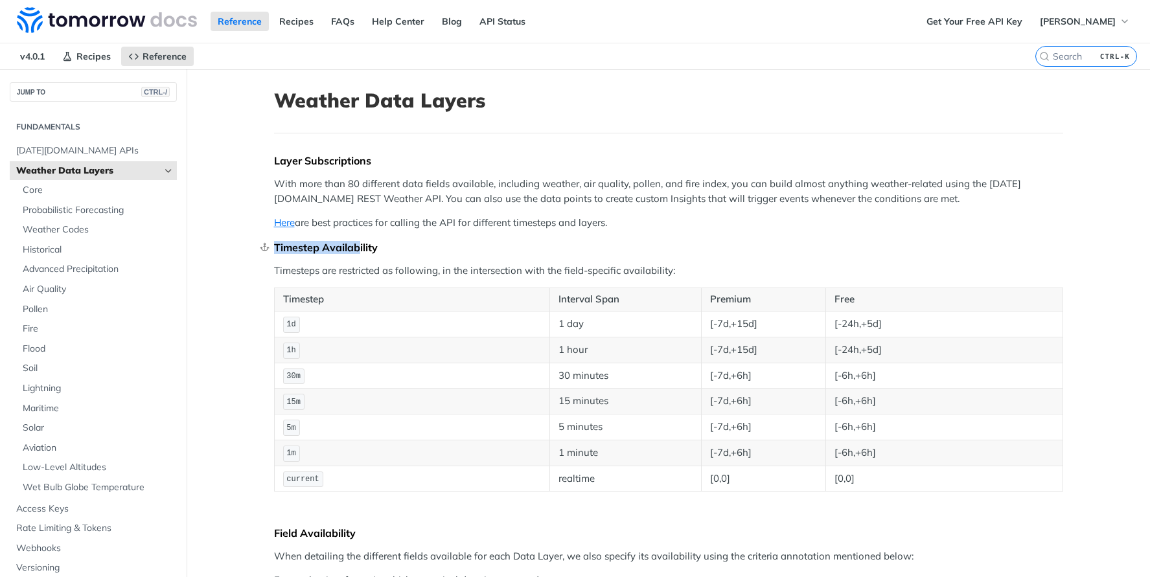
drag, startPoint x: 274, startPoint y: 248, endPoint x: 369, endPoint y: 248, distance: 95.3
click at [369, 248] on div "Timestep Availability" at bounding box center [668, 247] width 789 height 13
click at [433, 251] on div "Timestep Availability" at bounding box center [668, 247] width 789 height 13
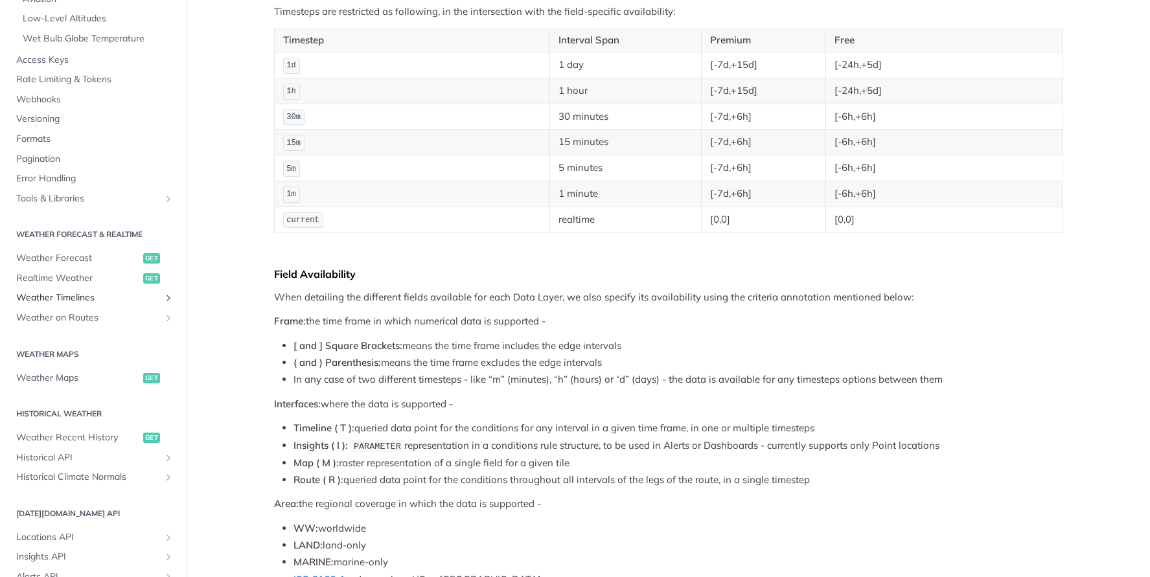
scroll to position [389, 0]
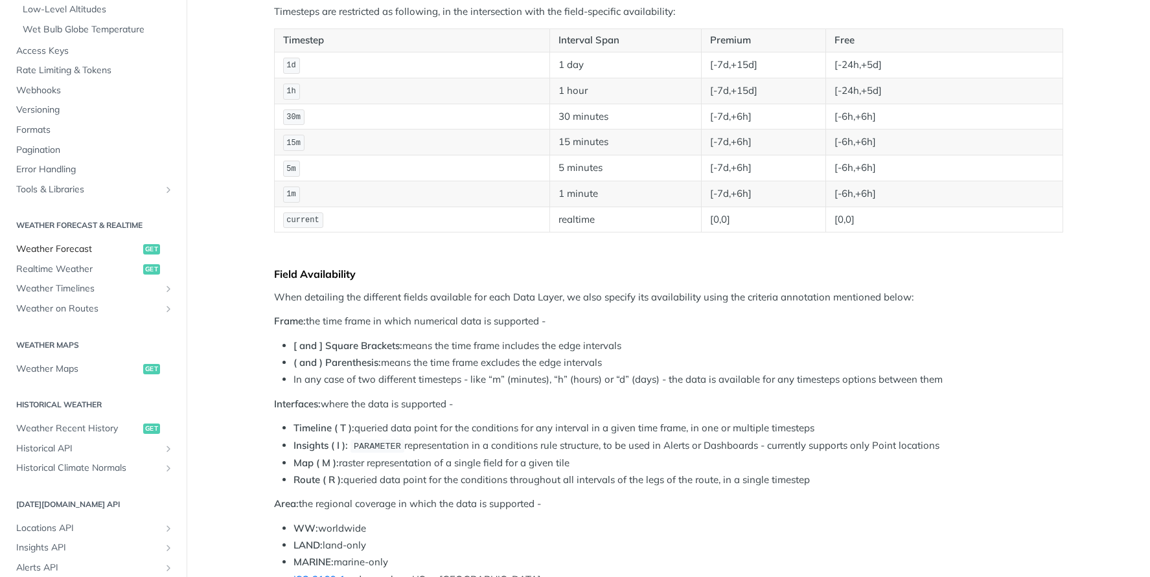
click at [51, 248] on span "Weather Forecast" at bounding box center [78, 249] width 124 height 13
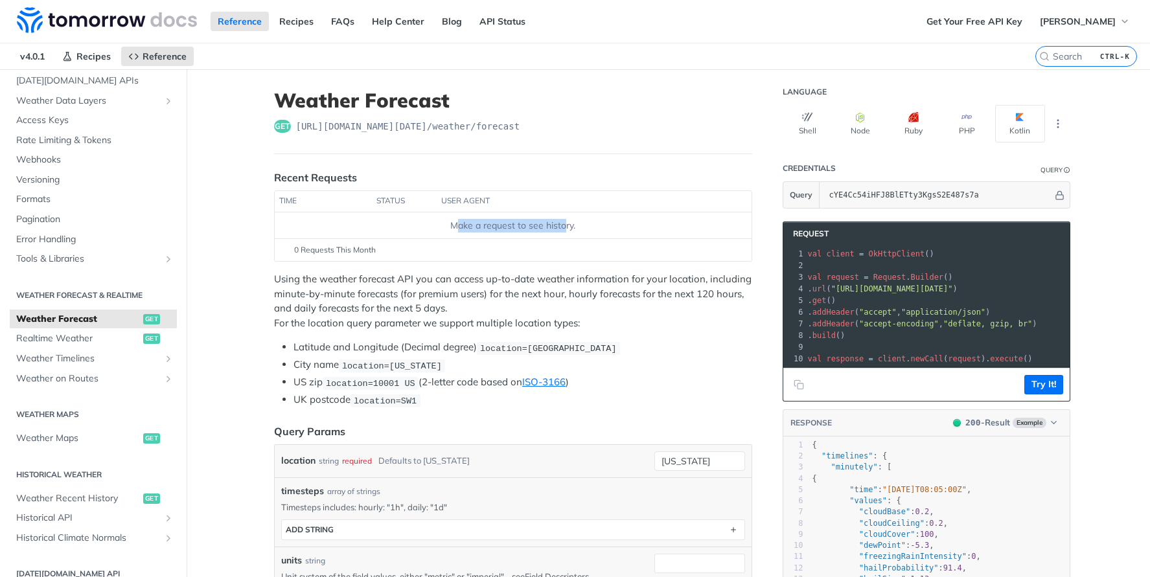
drag, startPoint x: 450, startPoint y: 225, endPoint x: 559, endPoint y: 227, distance: 108.9
click at [559, 227] on div "Make a request to see history." at bounding box center [512, 226] width 467 height 14
click at [494, 228] on div "Make a request to see history." at bounding box center [512, 226] width 467 height 14
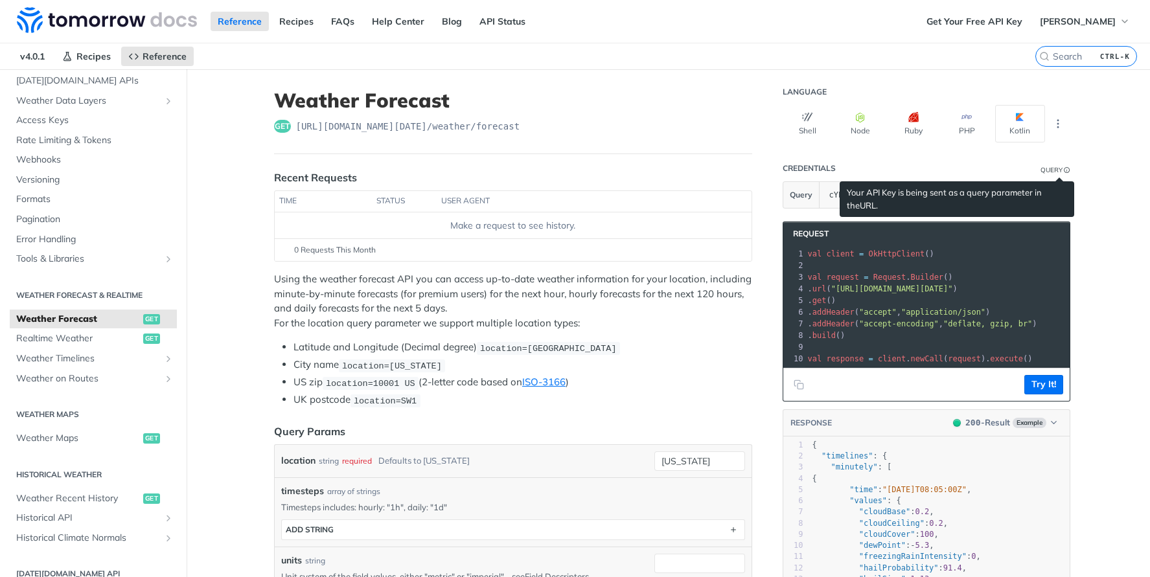
click at [860, 207] on link "URL" at bounding box center [868, 205] width 16 height 10
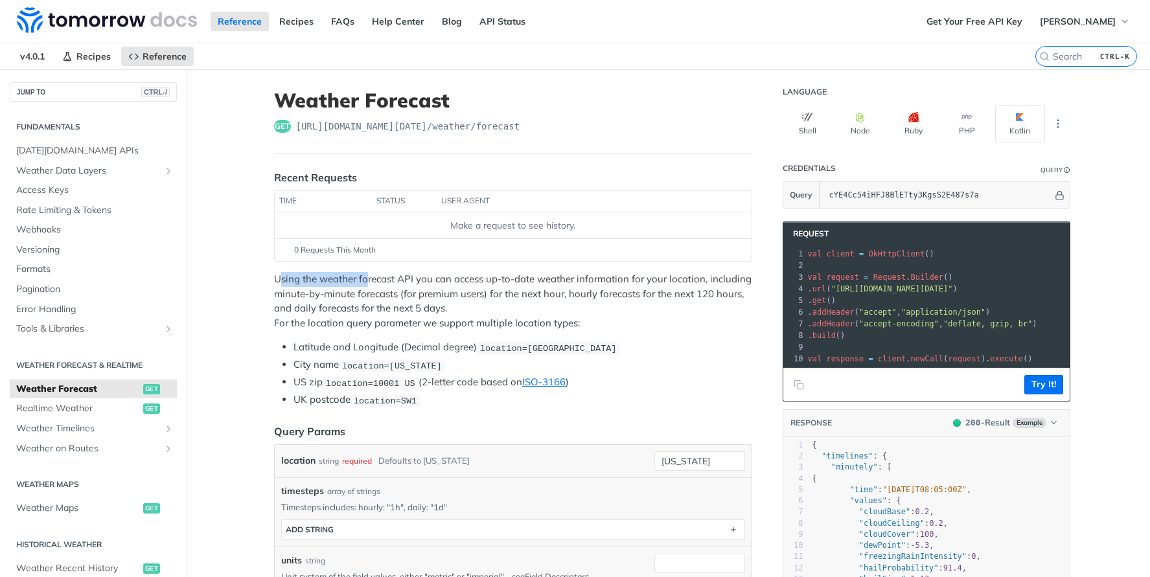
drag, startPoint x: 332, startPoint y: 278, endPoint x: 367, endPoint y: 279, distance: 34.4
click at [365, 278] on p "Using the weather forecast API you can access up-to-date weather information fo…" at bounding box center [513, 301] width 478 height 58
click at [410, 283] on p "Using the weather forecast API you can access up-to-date weather information fo…" at bounding box center [513, 301] width 478 height 58
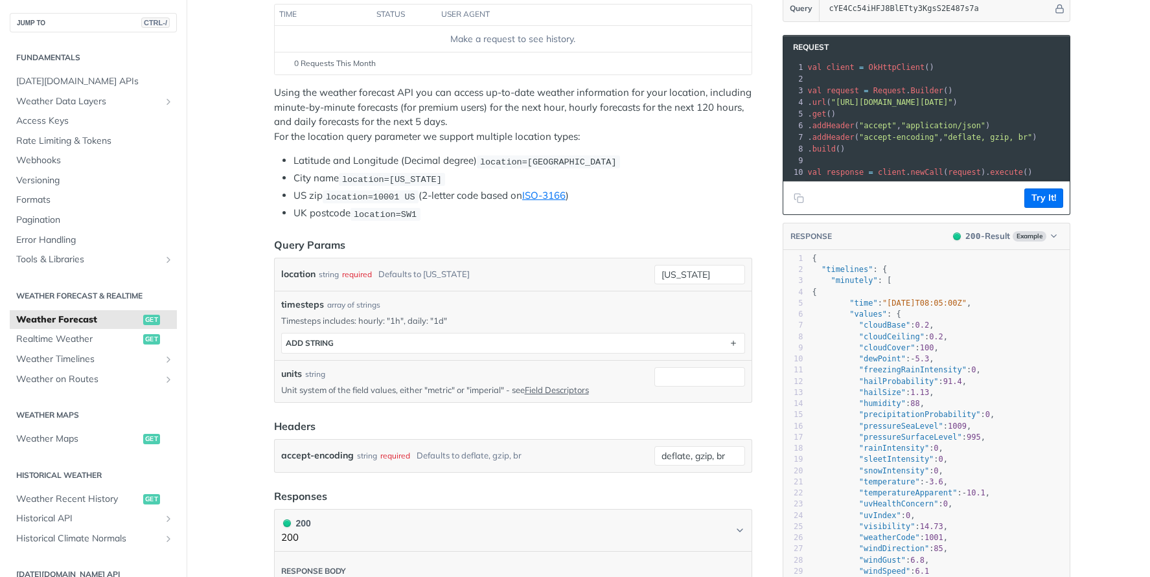
scroll to position [194, 0]
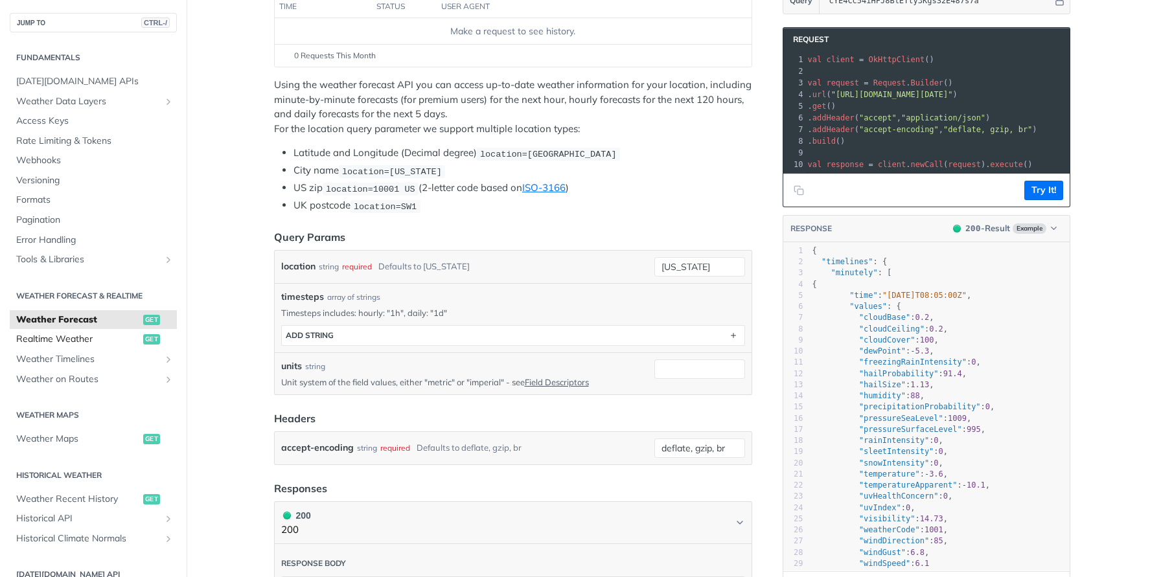
click at [66, 338] on span "Realtime Weather" at bounding box center [78, 339] width 124 height 13
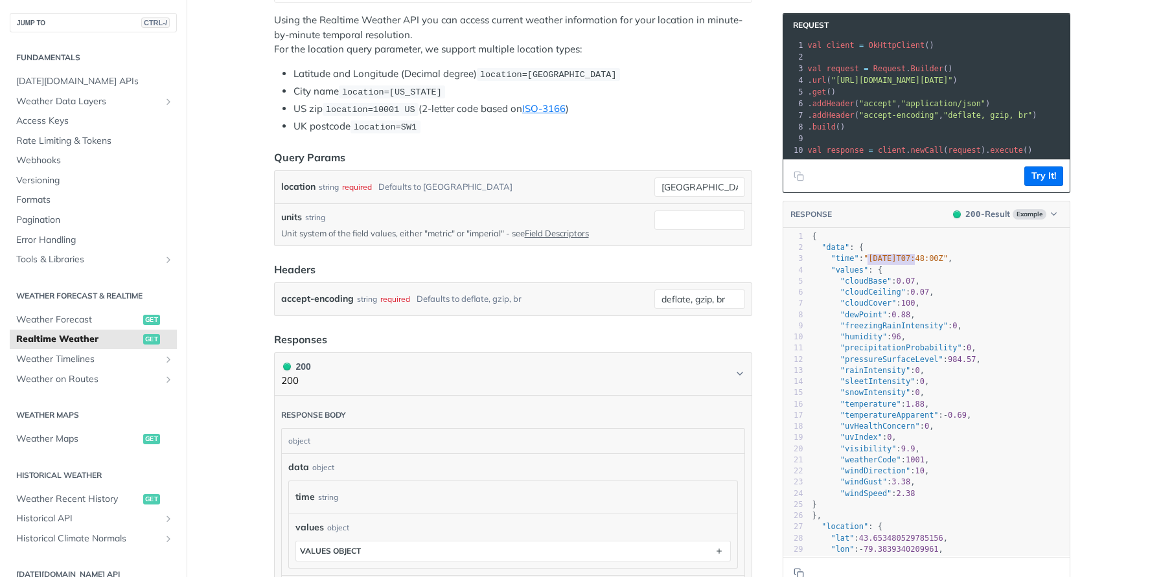
type textarea "[DATE]T07:48:00Z"
drag, startPoint x: 865, startPoint y: 272, endPoint x: 949, endPoint y: 268, distance: 84.3
click at [948, 263] on span ""[DATE]T07:48:00Z"" at bounding box center [906, 258] width 84 height 9
click at [909, 274] on pre ""values" : {" at bounding box center [962, 270] width 304 height 11
click at [882, 297] on span ""cloudCeiling"" at bounding box center [873, 292] width 65 height 9
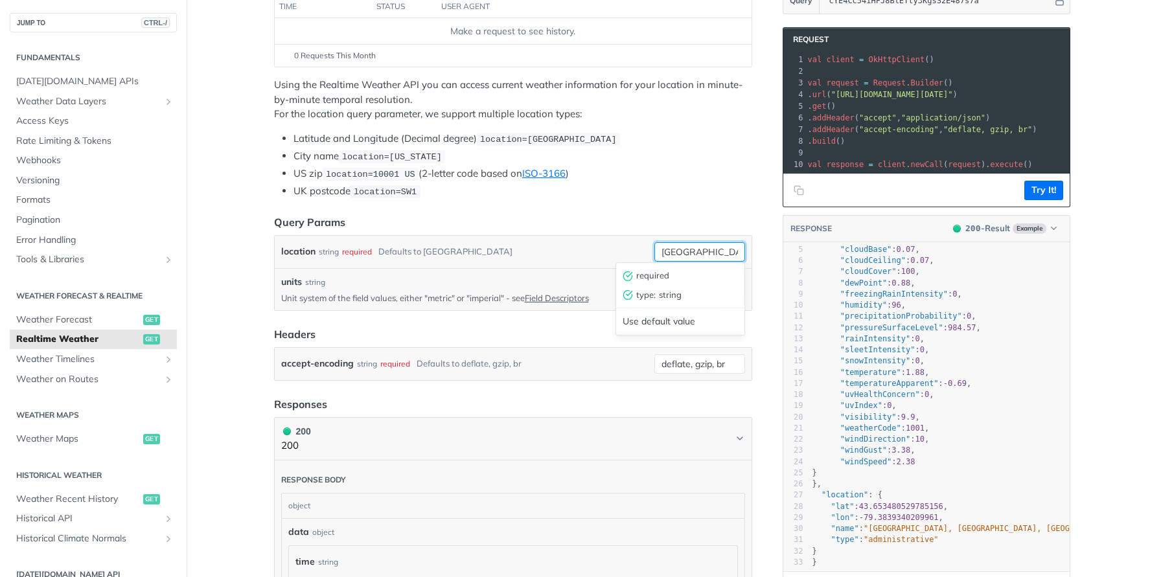
click at [685, 252] on input "toronto" at bounding box center [700, 251] width 91 height 19
type input "т"
type input "[US_STATE]"
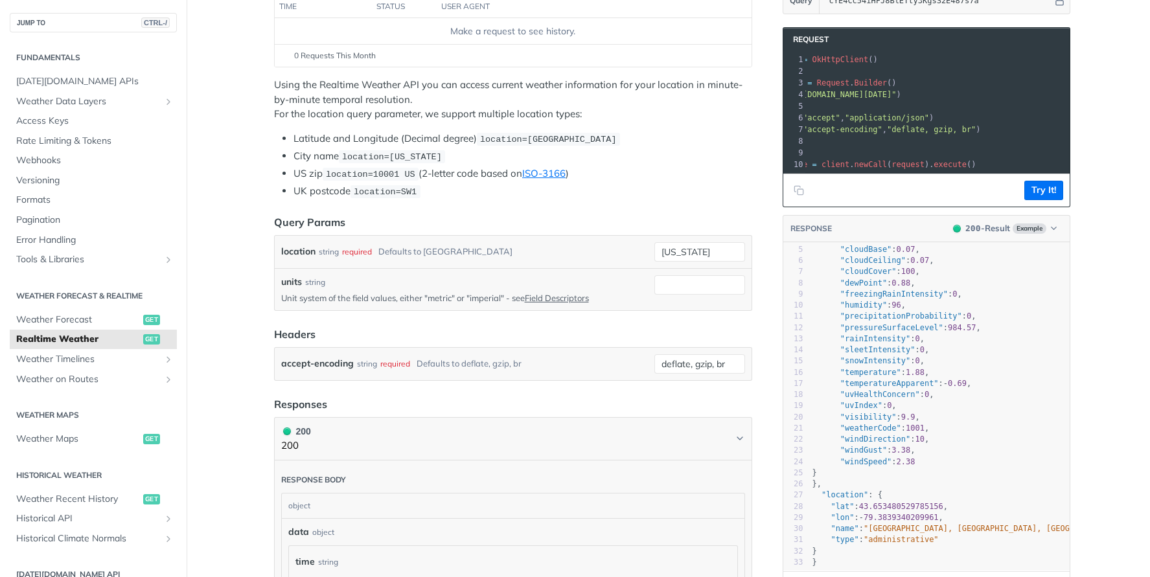
scroll to position [0, 102]
drag, startPoint x: 478, startPoint y: 139, endPoint x: 601, endPoint y: 139, distance: 123.1
click at [601, 139] on span "location=[GEOGRAPHIC_DATA]" at bounding box center [548, 140] width 137 height 10
copy span "location=[GEOGRAPHIC_DATA]"
drag, startPoint x: 925, startPoint y: 94, endPoint x: 1003, endPoint y: 93, distance: 78.4
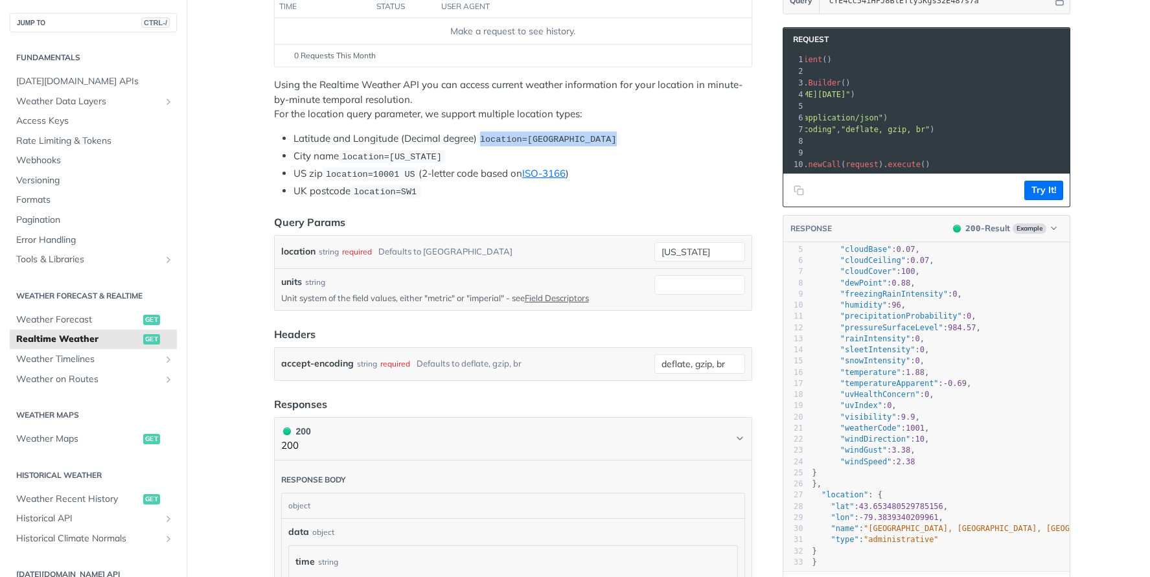
click at [851, 93] on span ""https://api.tomorrow.io/v4/weather/realtime?location=new%20york&apikey=cYE4Cc5…" at bounding box center [790, 94] width 122 height 9
drag, startPoint x: 277, startPoint y: 300, endPoint x: 382, endPoint y: 294, distance: 105.2
click at [382, 294] on p "Unit system of the field values, either "metric" or "imperial" - see Field Desc…" at bounding box center [465, 298] width 368 height 12
click at [406, 294] on p "Unit system of the field values, either "metric" or "imperial" - see Field Desc…" at bounding box center [465, 298] width 368 height 12
click at [682, 288] on input "units" at bounding box center [700, 284] width 91 height 19
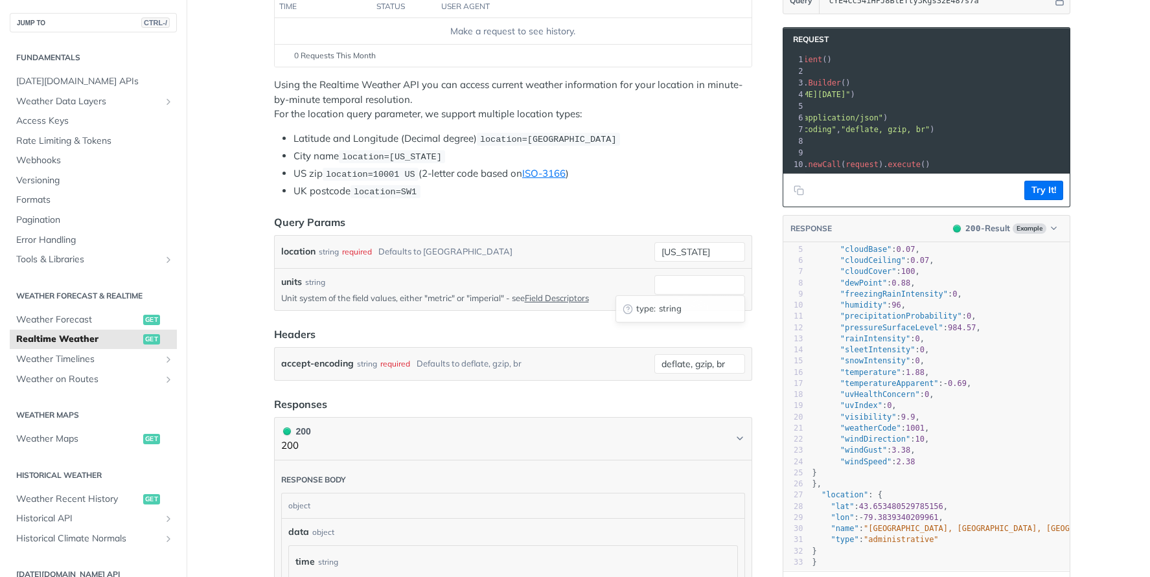
click at [652, 310] on div "type : string" at bounding box center [680, 308] width 128 height 19
click at [683, 289] on input "units" at bounding box center [700, 284] width 91 height 19
type input "metric"
click at [709, 253] on input "[US_STATE]" at bounding box center [700, 251] width 91 height 19
drag, startPoint x: 720, startPoint y: 248, endPoint x: 635, endPoint y: 247, distance: 84.9
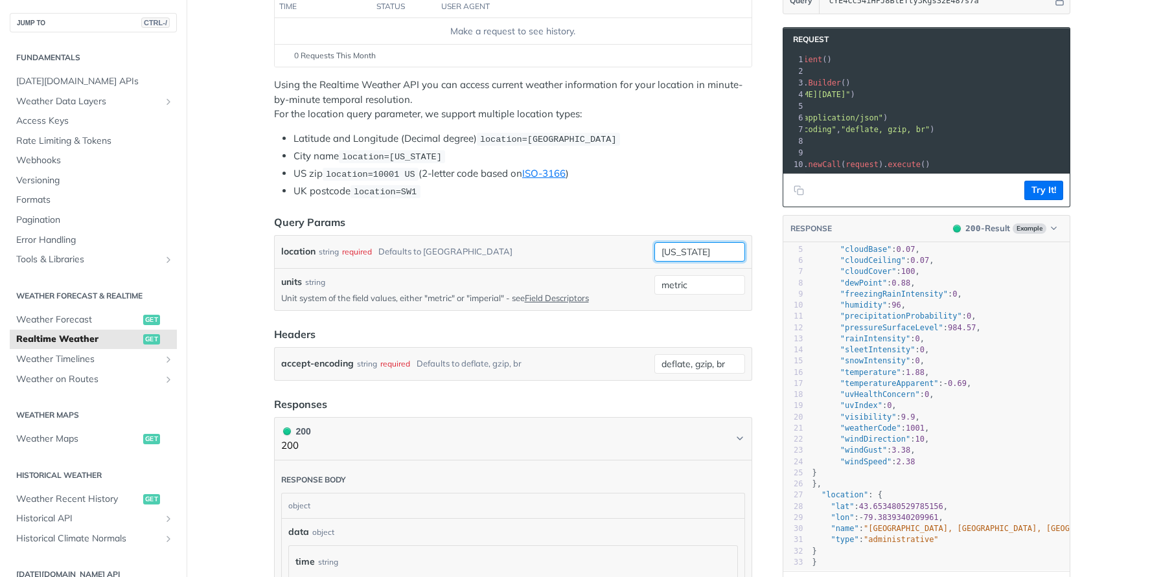
click at [635, 247] on div "location string required Defaults to toronto new york required type : string Us…" at bounding box center [513, 251] width 464 height 19
paste input "location=[GEOGRAPHIC_DATA]"
click at [719, 246] on input "location=[GEOGRAPHIC_DATA]" at bounding box center [700, 251] width 91 height 19
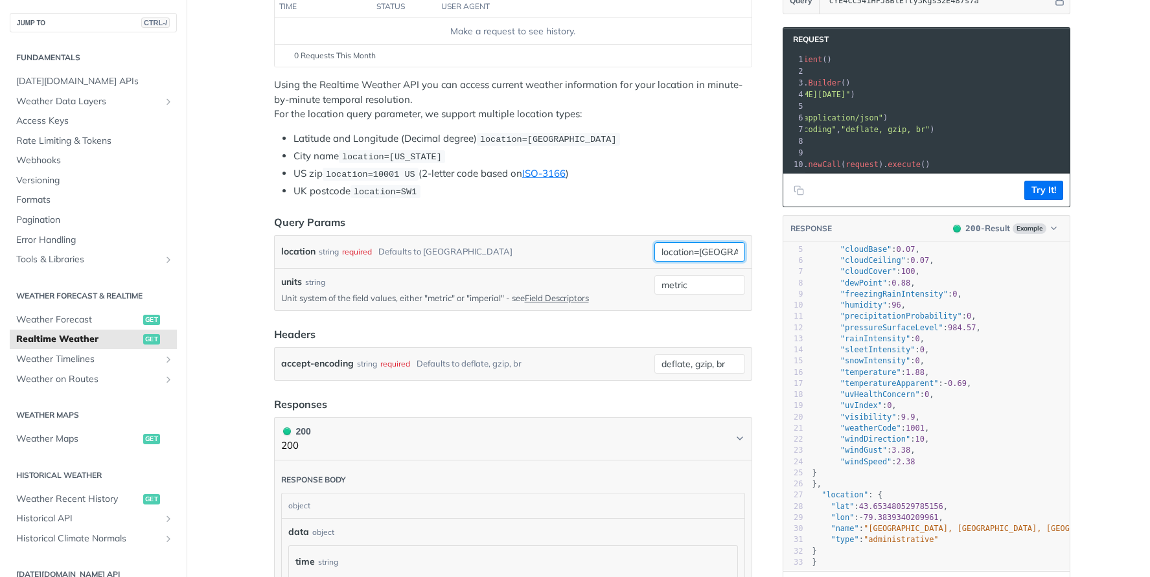
drag, startPoint x: 725, startPoint y: 249, endPoint x: 597, endPoint y: 250, distance: 128.3
click at [597, 250] on div "location string required Defaults to toronto location=42.3478, -71.0466" at bounding box center [513, 251] width 464 height 19
click at [679, 250] on input "location=[GEOGRAPHIC_DATA]" at bounding box center [700, 251] width 91 height 19
drag, startPoint x: 693, startPoint y: 249, endPoint x: 600, endPoint y: 251, distance: 94.0
click at [600, 251] on div "location string required Defaults to toronto location=42.3478, -71.0466" at bounding box center [513, 251] width 464 height 19
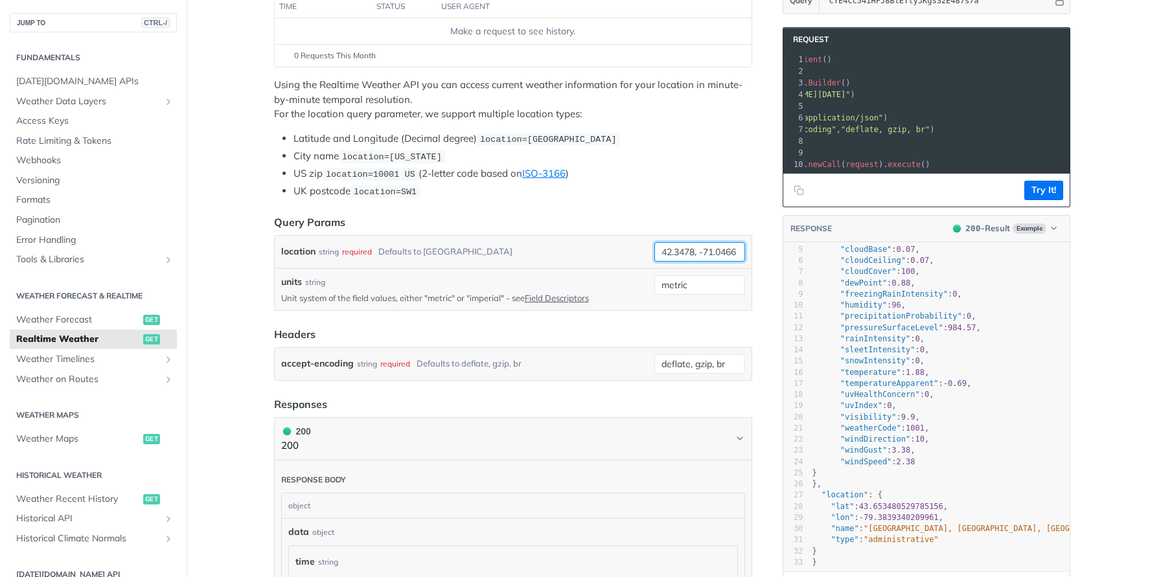
type input "42.3478, -71.0466"
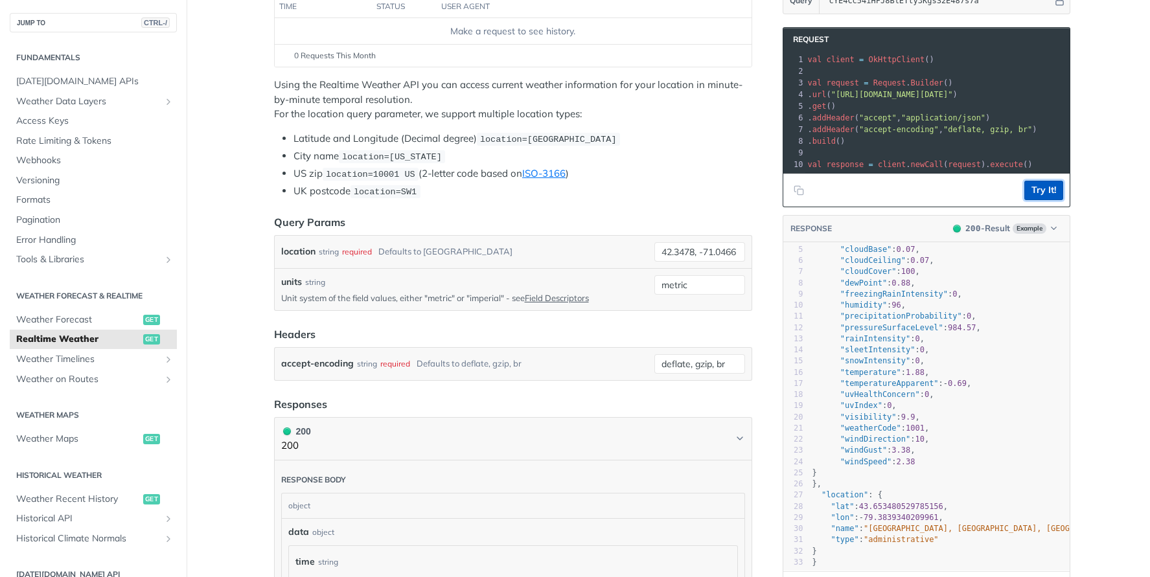
click at [1041, 200] on button "Try It!" at bounding box center [1044, 190] width 39 height 19
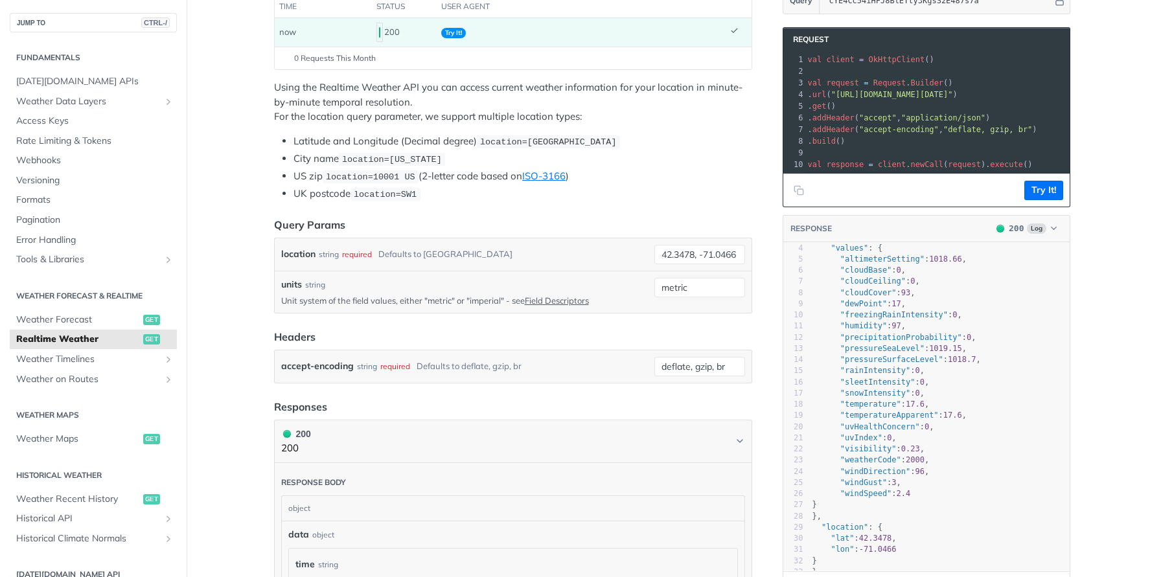
scroll to position [56, 0]
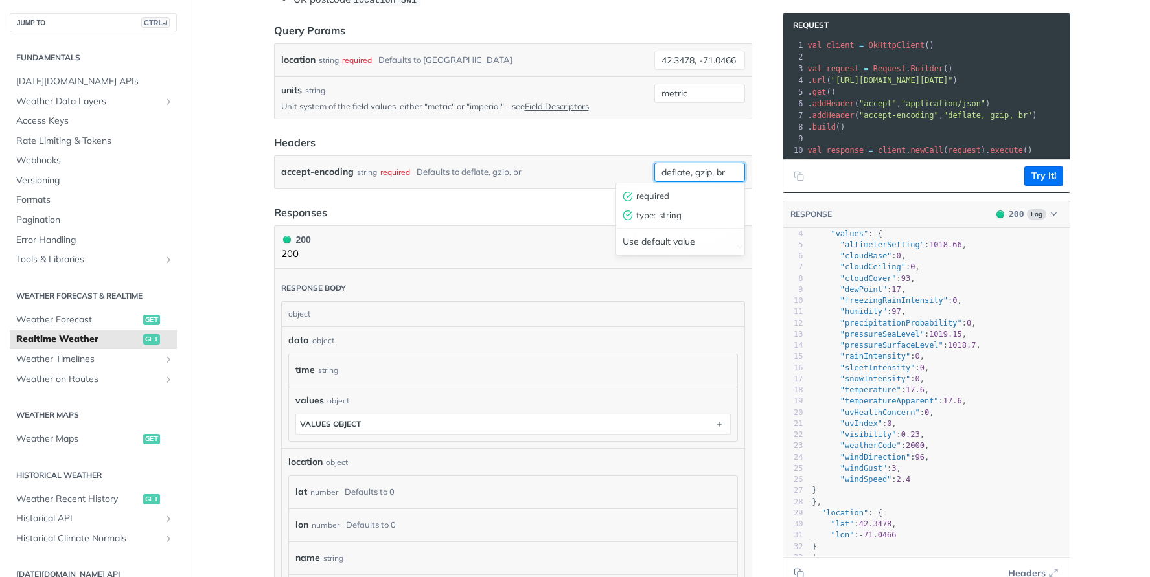
click at [695, 172] on input "deflate, gzip, br" at bounding box center [700, 172] width 91 height 19
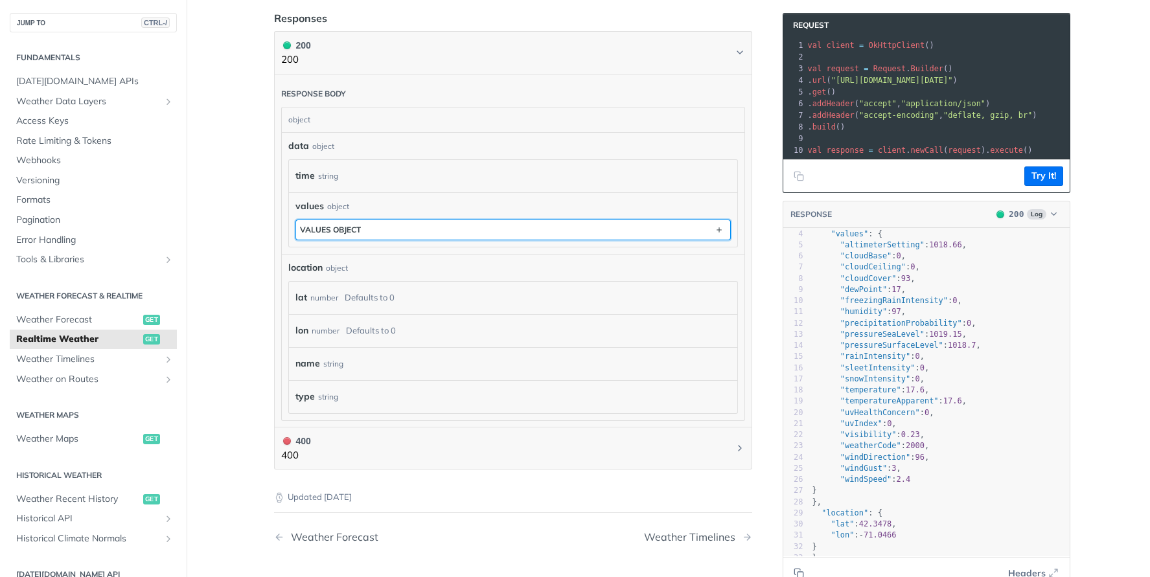
click at [423, 229] on button "values object" at bounding box center [513, 229] width 434 height 19
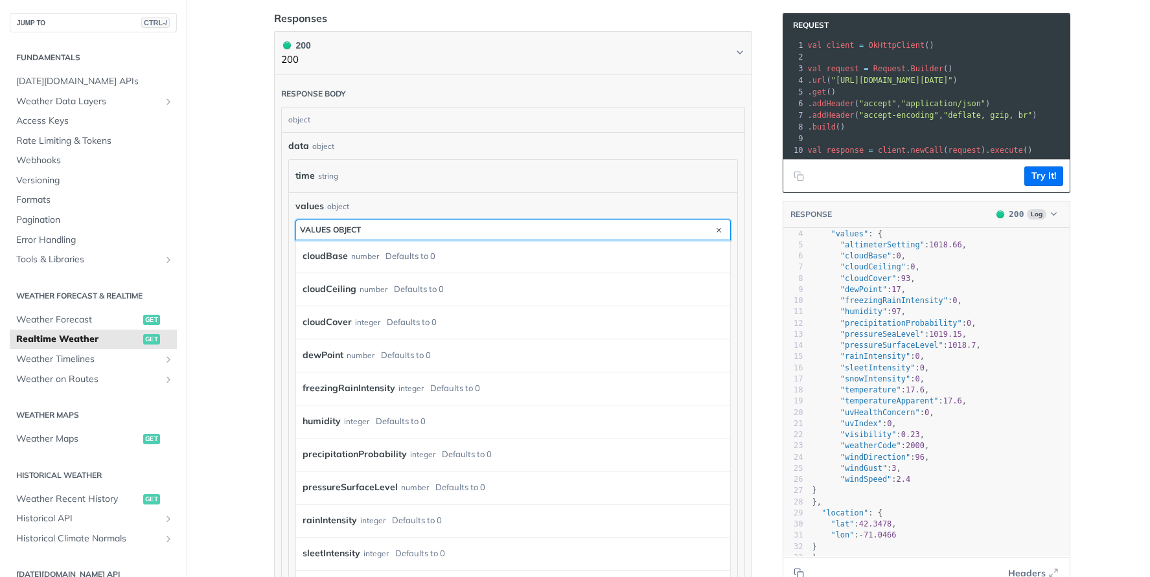
click at [423, 229] on button "values object" at bounding box center [513, 229] width 434 height 19
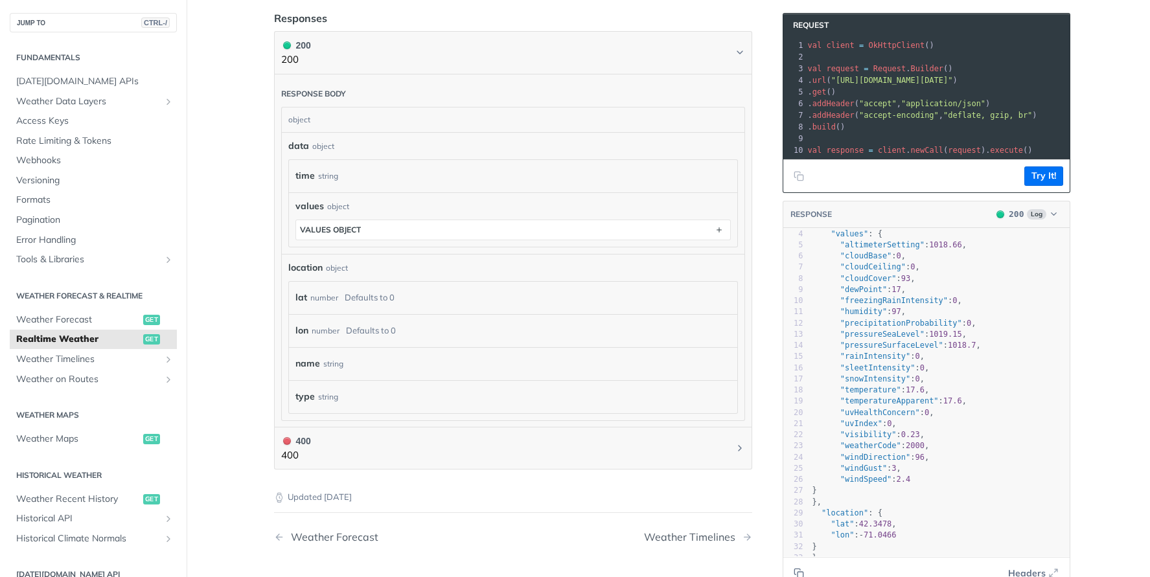
click at [524, 288] on div "lat number Defaults to 0" at bounding box center [511, 297] width 430 height 19
click at [430, 304] on div "lat number Defaults to 0" at bounding box center [511, 297] width 430 height 19
click at [334, 267] on div "object" at bounding box center [337, 268] width 22 height 12
click at [345, 299] on div "Defaults to 0" at bounding box center [370, 297] width 50 height 19
click at [353, 323] on div "Defaults to 0" at bounding box center [371, 330] width 50 height 19
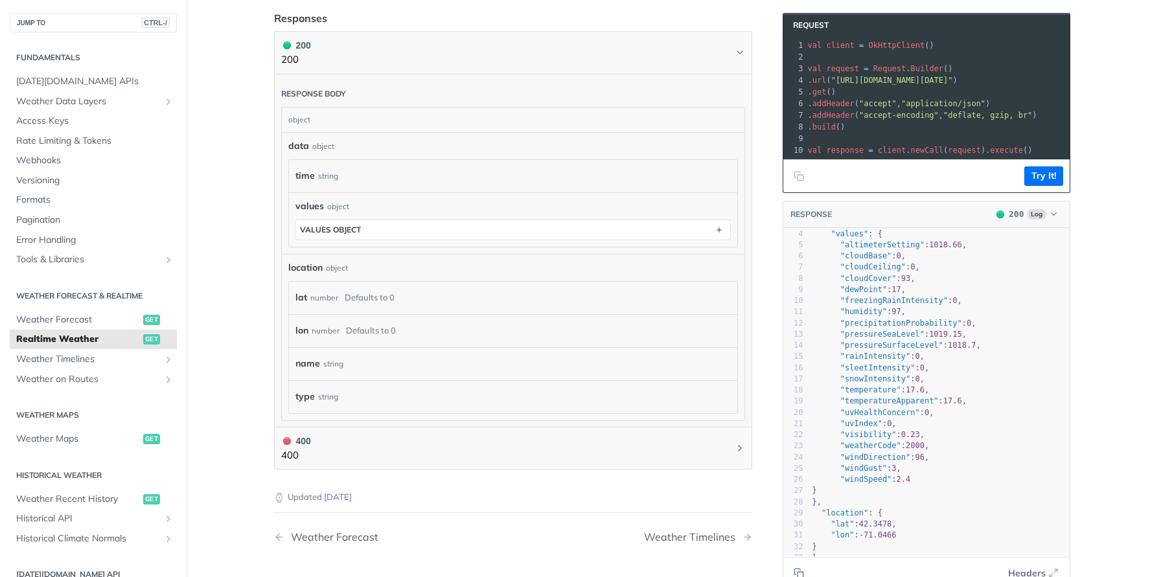
click at [315, 371] on div "name string" at bounding box center [511, 364] width 430 height 19
click at [323, 401] on div "string" at bounding box center [328, 397] width 20 height 19
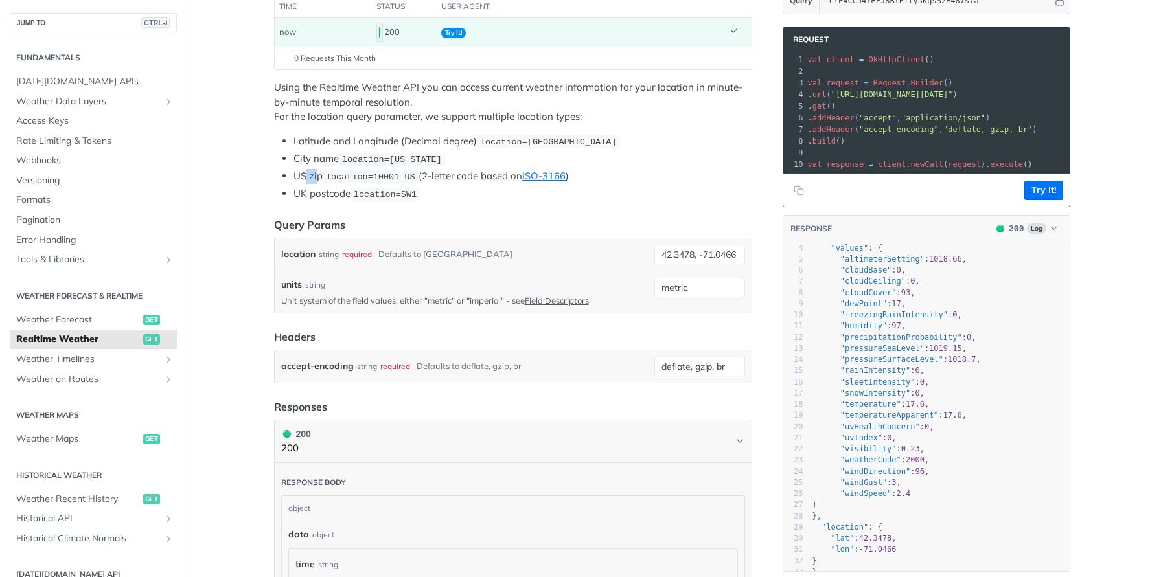
drag, startPoint x: 304, startPoint y: 174, endPoint x: 320, endPoint y: 174, distance: 16.2
click at [316, 174] on li "US zip location=10001 US (2-letter code based on ISO-3166 )" at bounding box center [523, 176] width 459 height 15
drag, startPoint x: 288, startPoint y: 192, endPoint x: 430, endPoint y: 192, distance: 141.9
click at [430, 192] on li "UK postcode location=SW1" at bounding box center [523, 194] width 459 height 15
click at [384, 206] on article "Realtime Weather get https://api.tomorrow.io/v4 /weather/realtime Recent Reques…" at bounding box center [513, 459] width 519 height 1169
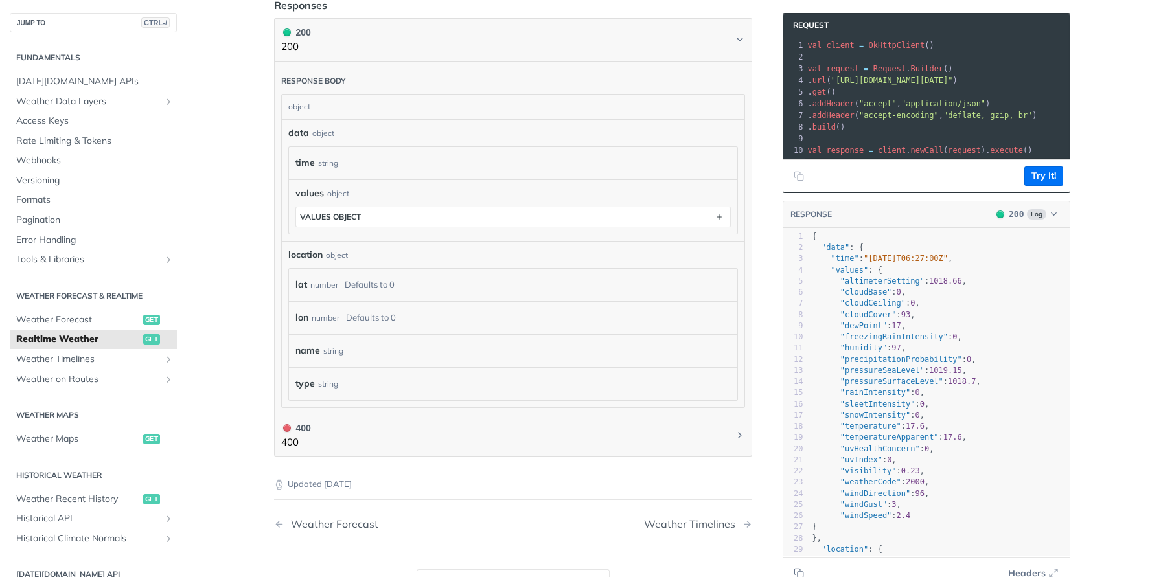
scroll to position [648, 0]
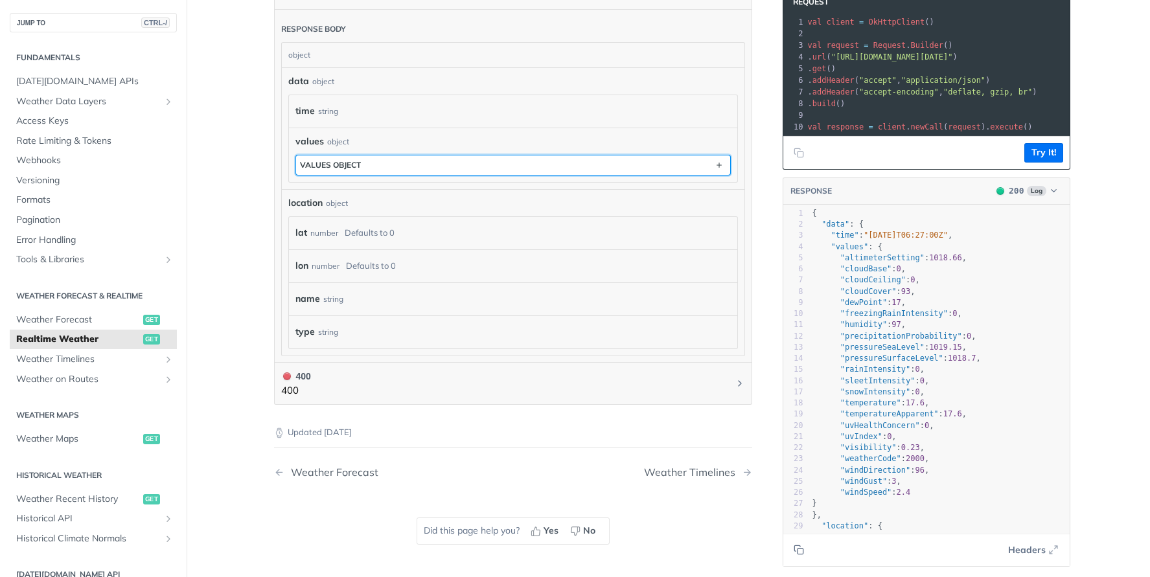
click at [375, 162] on button "values object" at bounding box center [513, 165] width 434 height 19
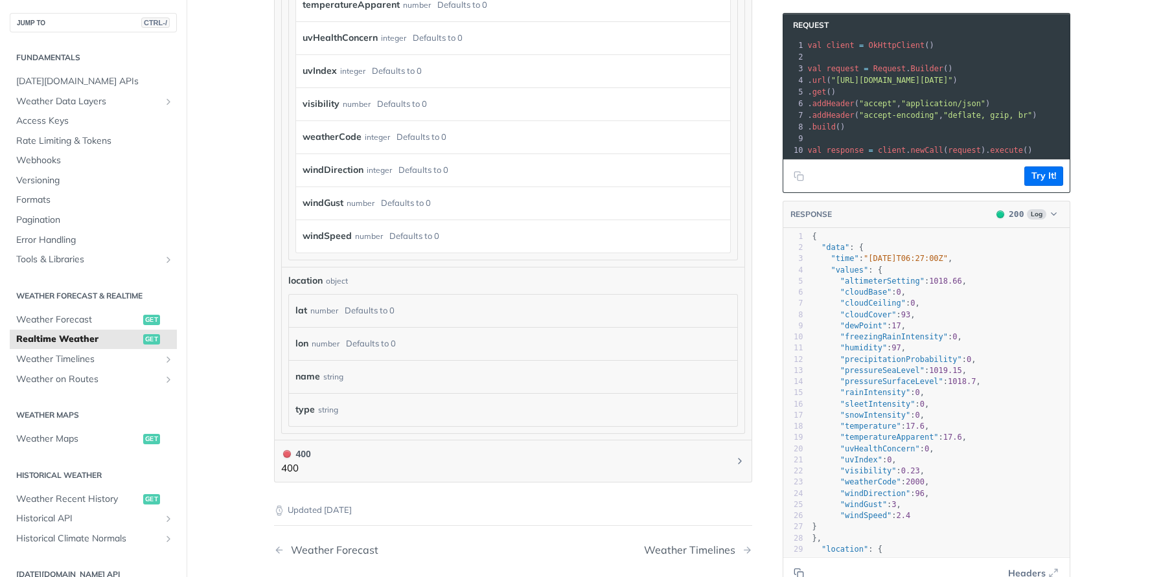
click at [307, 378] on label "name" at bounding box center [308, 376] width 25 height 19
click at [325, 374] on div "string" at bounding box center [333, 376] width 20 height 19
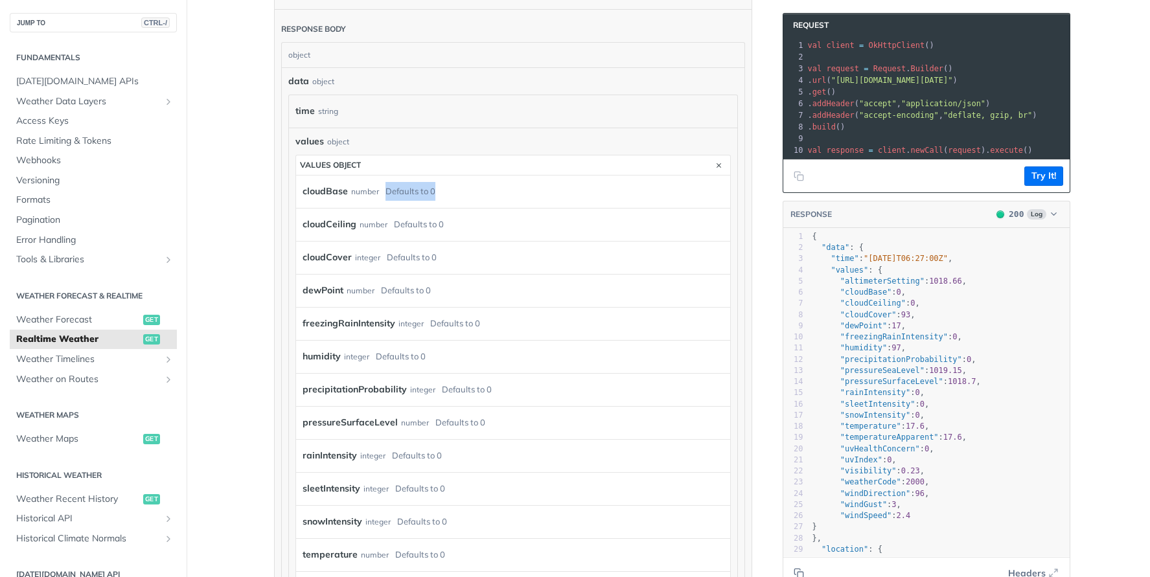
drag, startPoint x: 380, startPoint y: 189, endPoint x: 442, endPoint y: 187, distance: 62.2
click at [442, 187] on div "cloudBase number Defaults to 0" at bounding box center [508, 191] width 410 height 19
click at [397, 216] on div "Defaults to 0" at bounding box center [419, 224] width 50 height 19
click at [323, 225] on label "cloudCeiling" at bounding box center [330, 224] width 54 height 19
click at [318, 192] on label "cloudBase" at bounding box center [325, 191] width 45 height 19
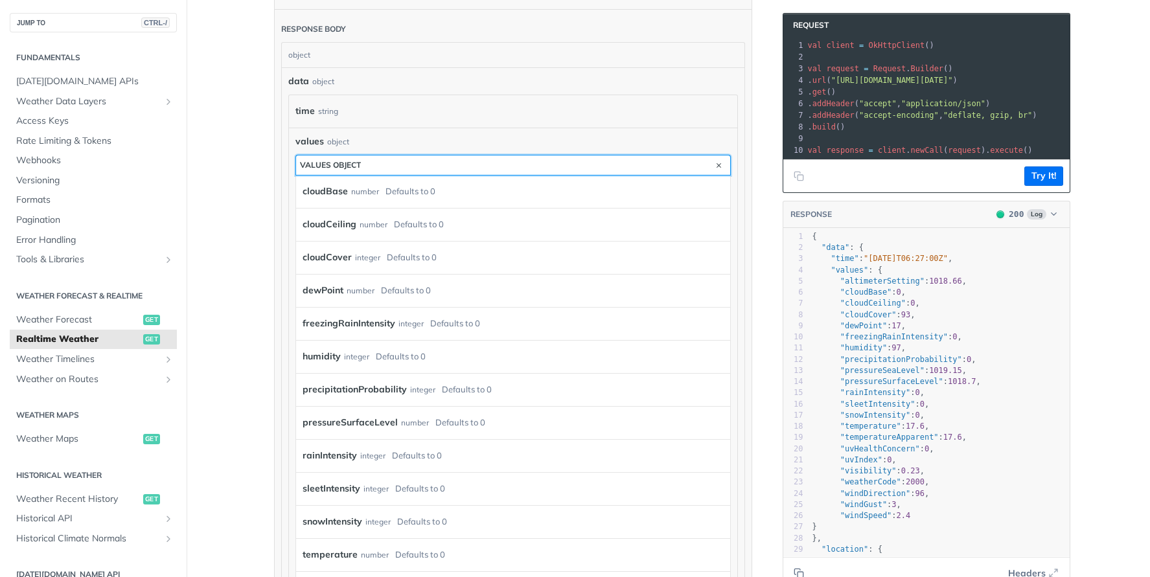
click at [334, 161] on div "values object" at bounding box center [330, 165] width 61 height 10
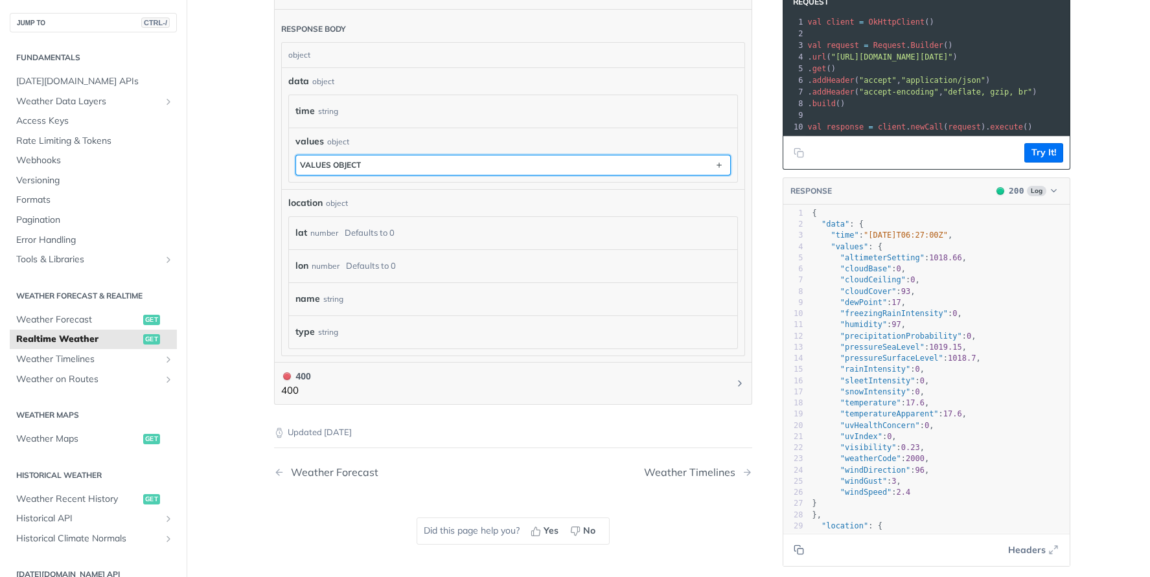
click at [334, 161] on div "values object" at bounding box center [330, 165] width 61 height 10
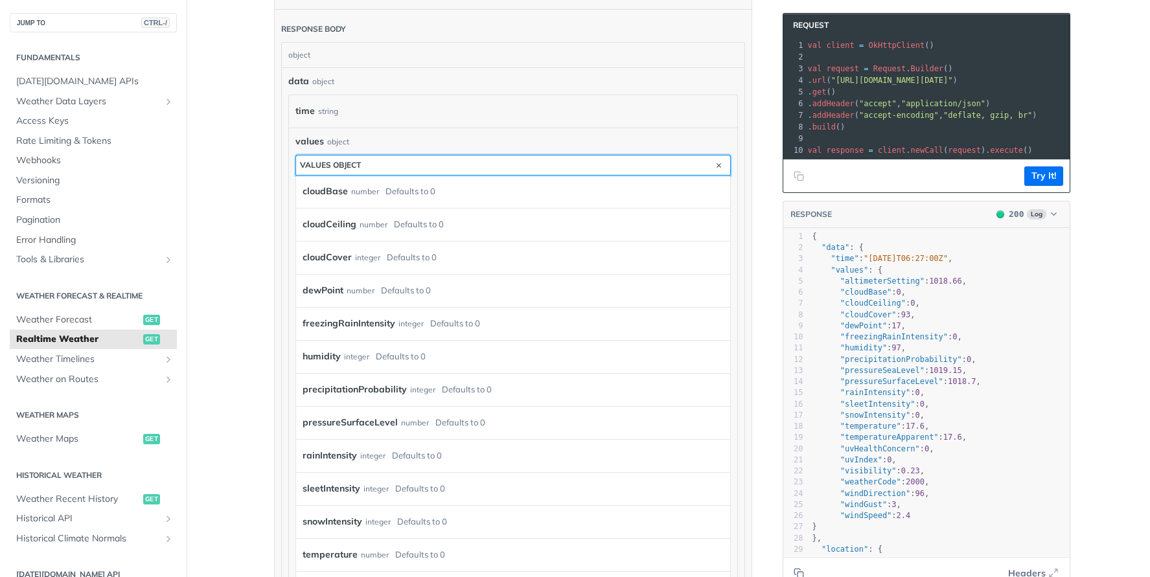
click at [334, 161] on div "values object" at bounding box center [330, 165] width 61 height 10
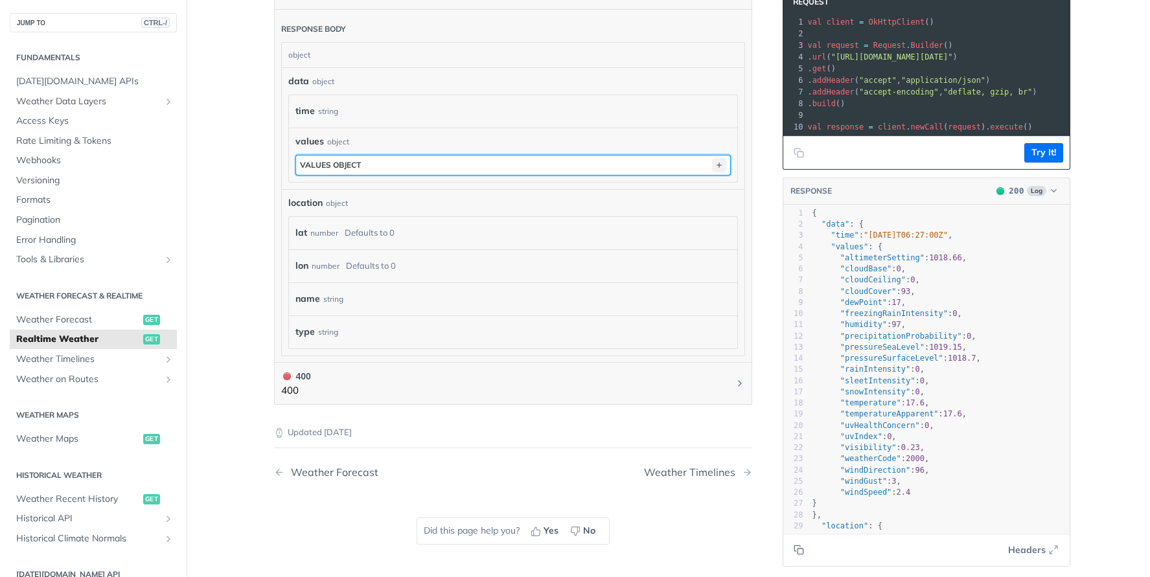
click at [712, 162] on icon "button" at bounding box center [719, 165] width 14 height 14
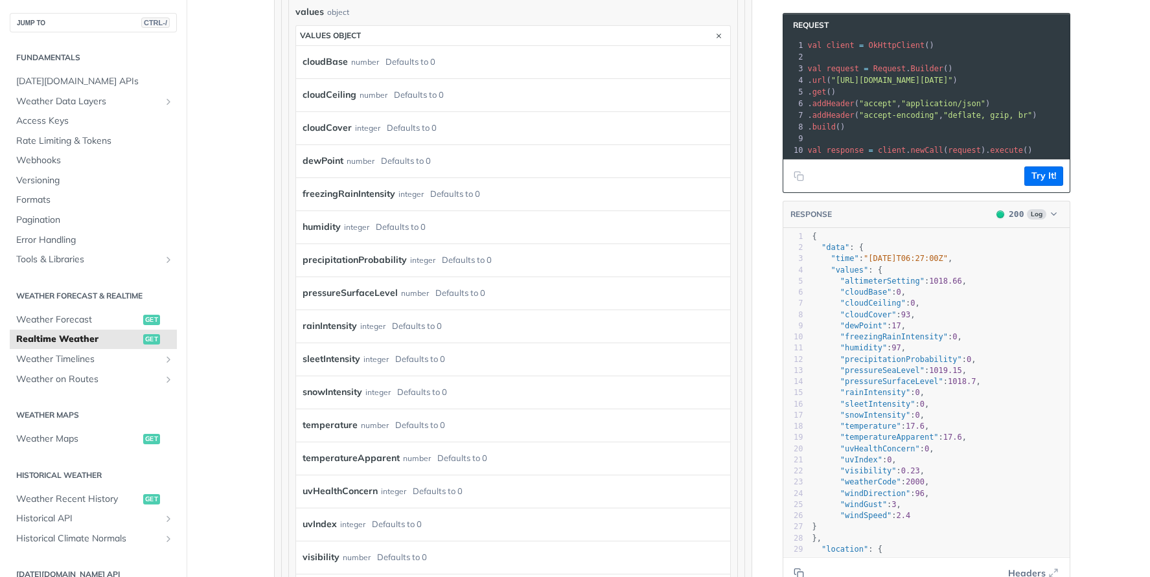
click at [304, 218] on label "humidity" at bounding box center [322, 227] width 38 height 19
click at [326, 226] on label "humidity" at bounding box center [322, 227] width 38 height 19
click at [376, 223] on div "Defaults to 0" at bounding box center [401, 227] width 50 height 19
click at [465, 222] on div "humidity integer Defaults to 0" at bounding box center [508, 227] width 410 height 19
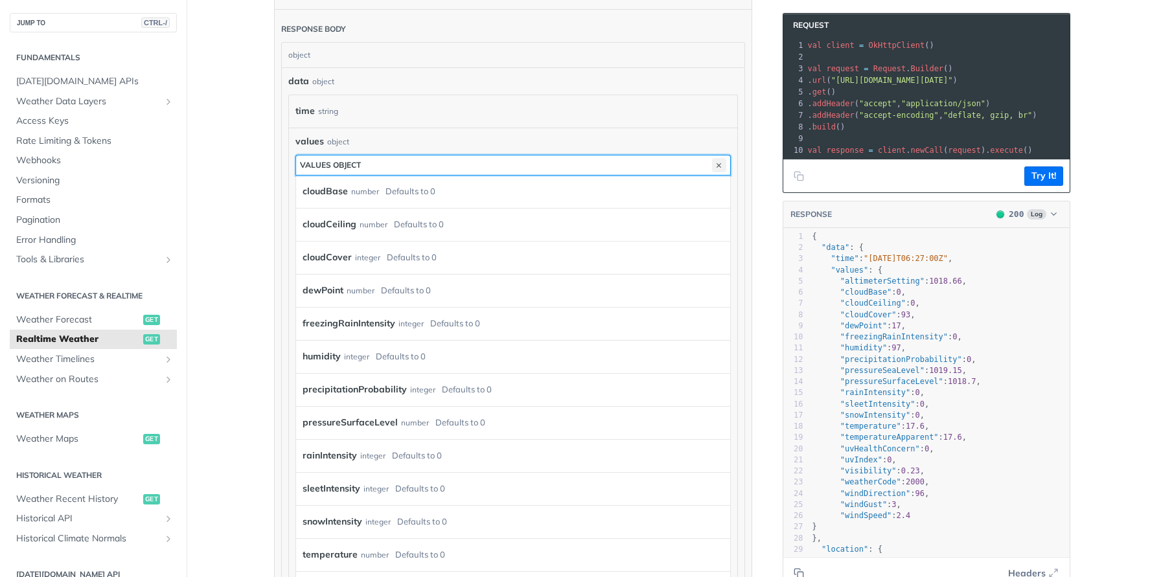
click at [712, 161] on icon "button" at bounding box center [719, 165] width 14 height 14
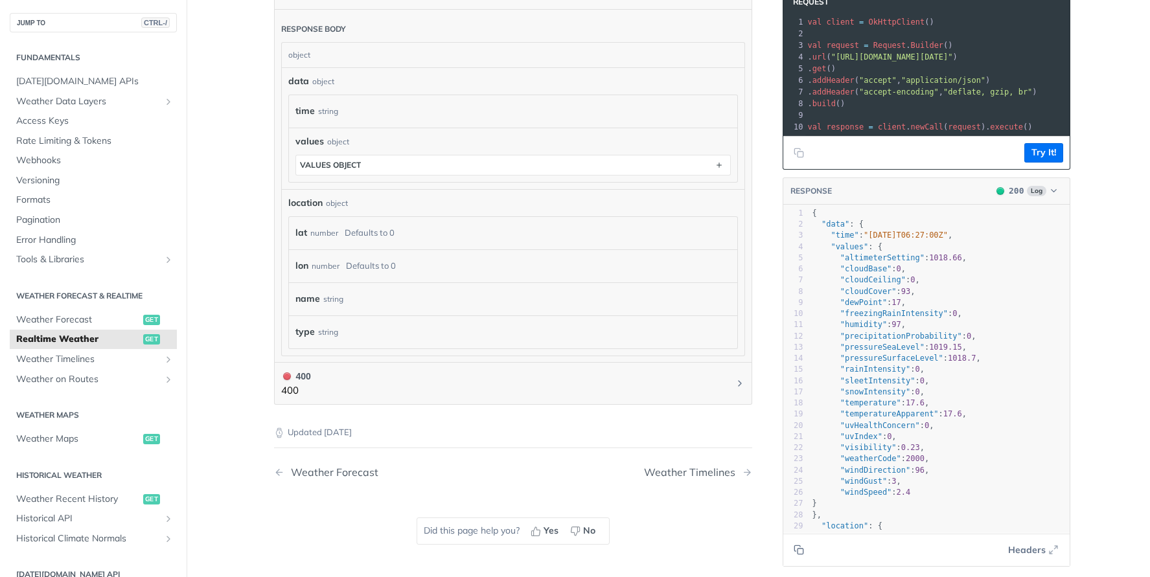
click at [314, 141] on span "values" at bounding box center [310, 142] width 29 height 14
click at [320, 116] on div "string" at bounding box center [328, 111] width 20 height 19
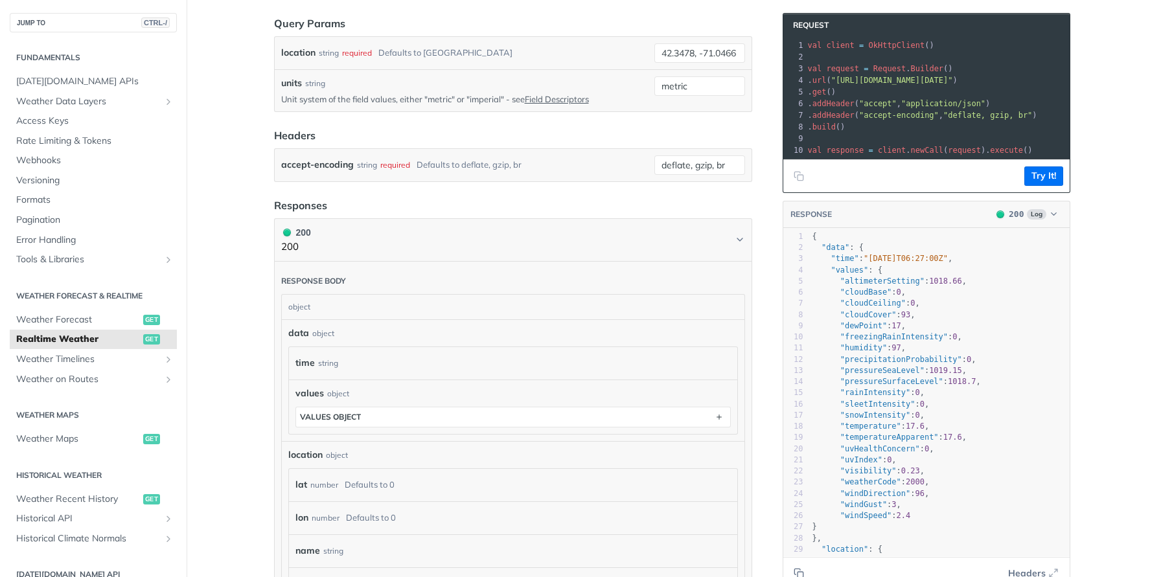
scroll to position [389, 0]
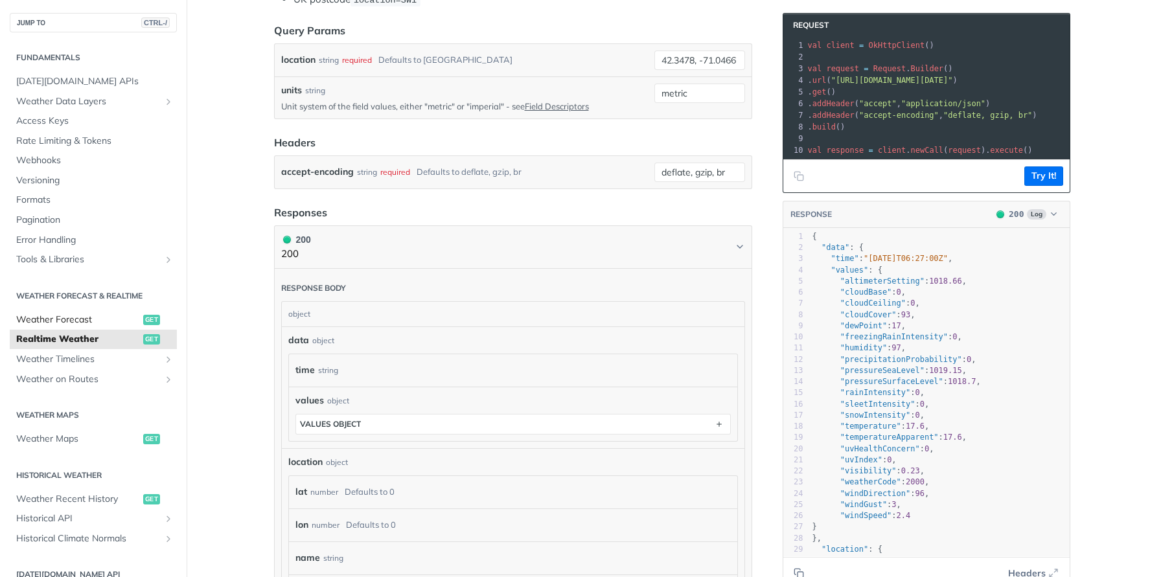
click at [57, 321] on span "Weather Forecast" at bounding box center [78, 320] width 124 height 13
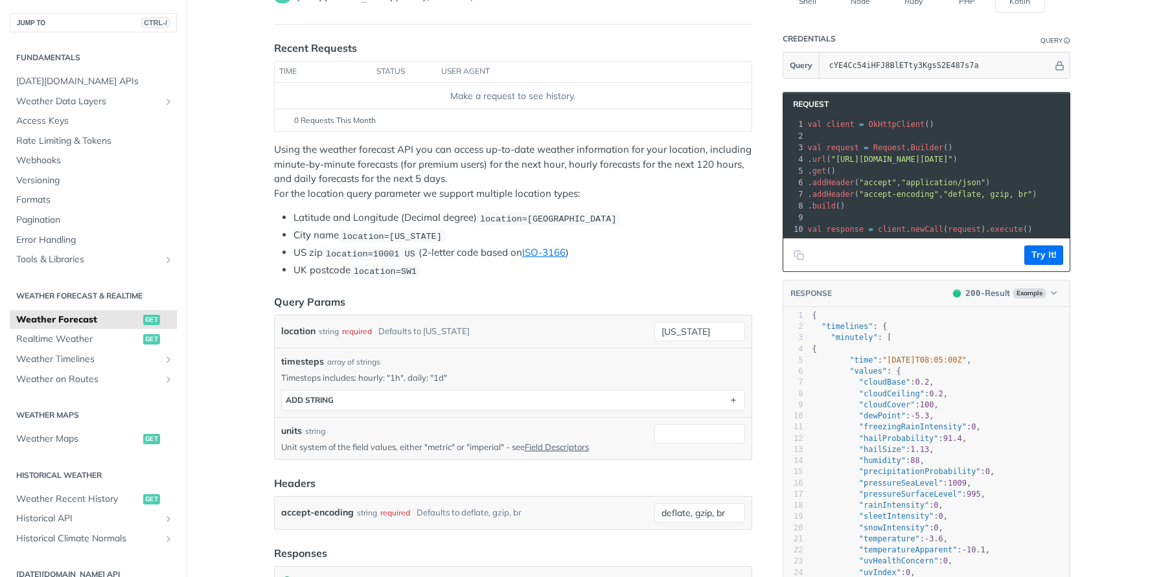
scroll to position [65, 0]
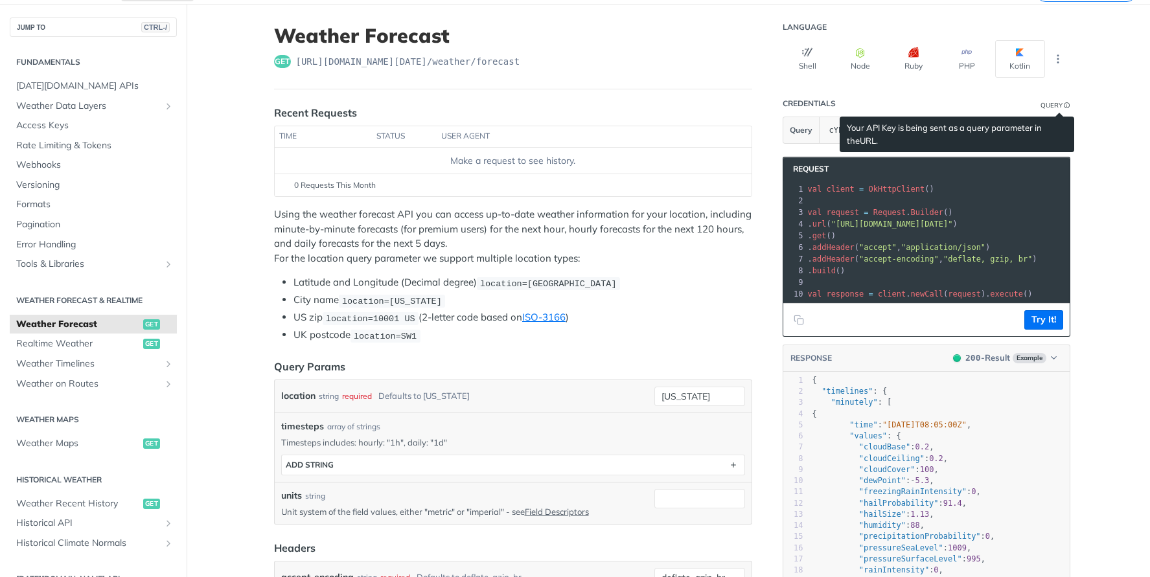
click at [860, 143] on link "URL" at bounding box center [868, 140] width 16 height 10
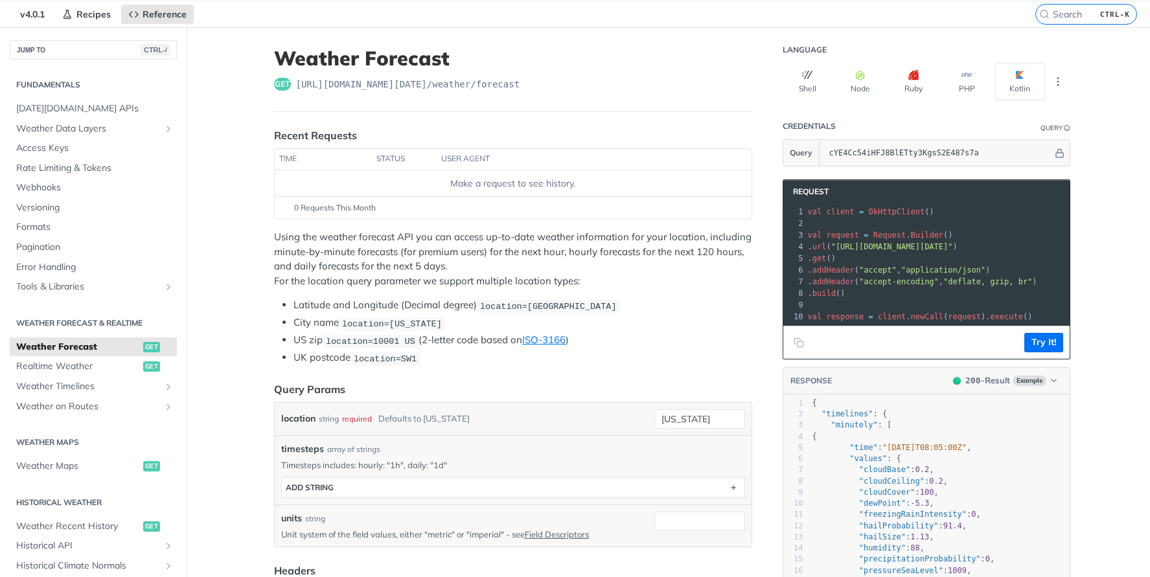
scroll to position [65, 0]
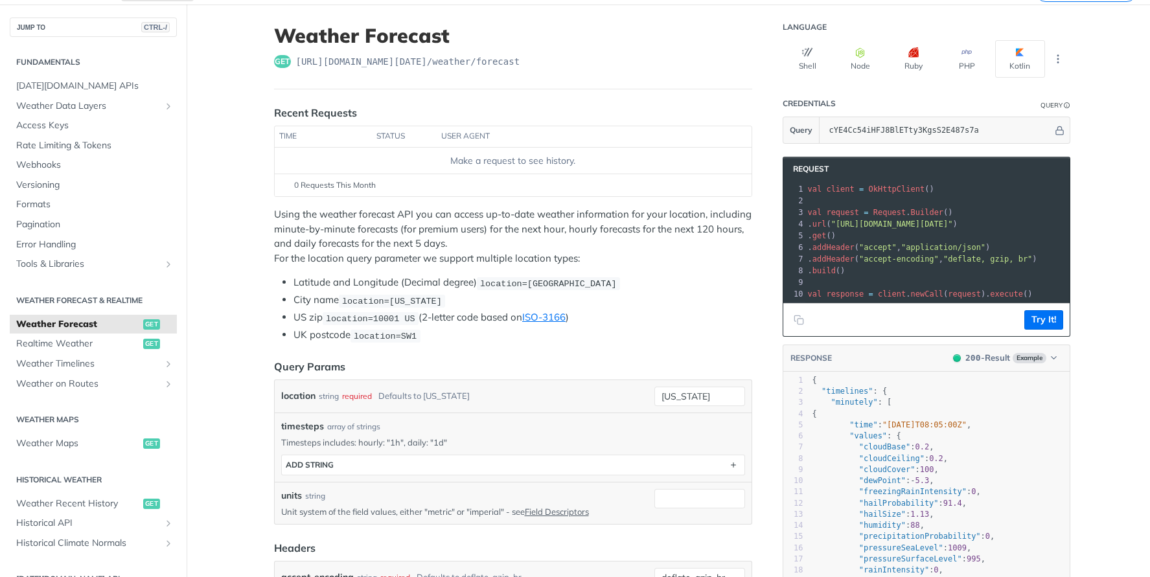
click at [466, 157] on div "Make a request to see history." at bounding box center [512, 161] width 467 height 14
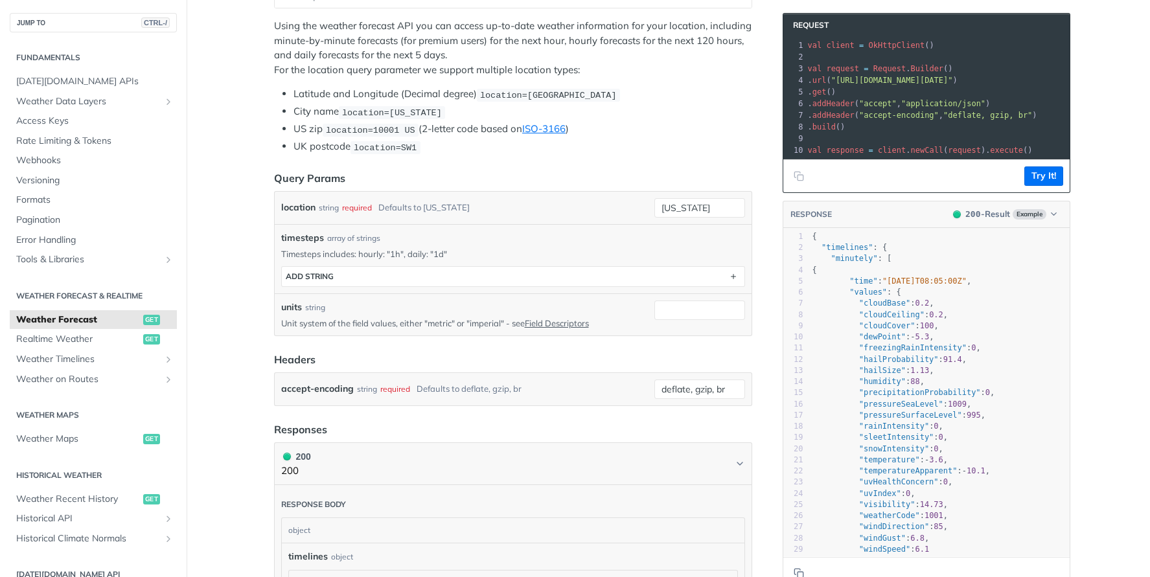
scroll to position [259, 0]
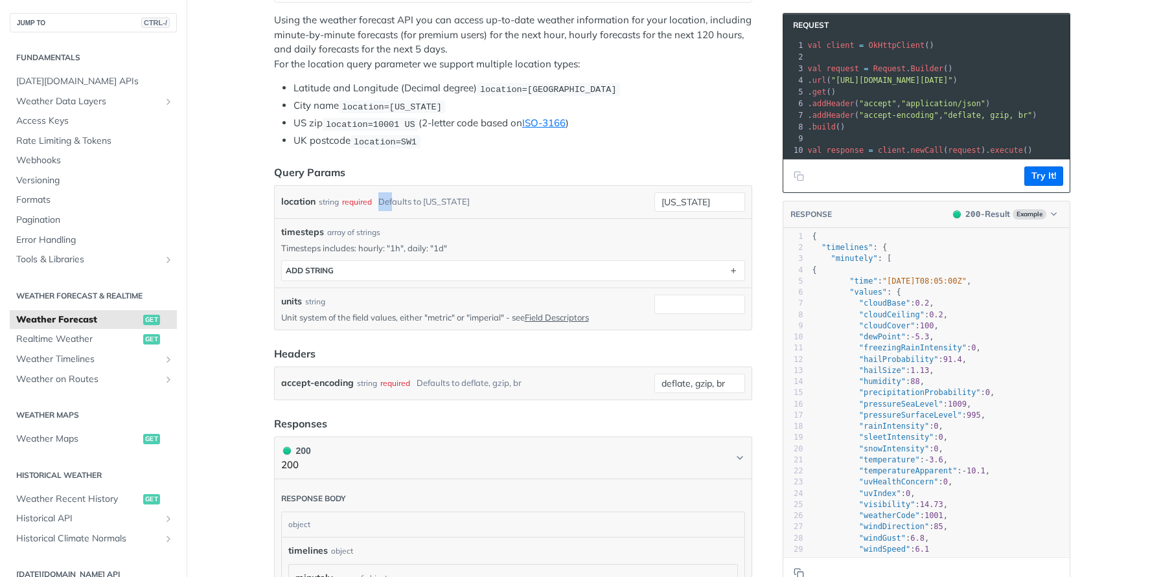
drag, startPoint x: 376, startPoint y: 199, endPoint x: 392, endPoint y: 199, distance: 16.2
click at [391, 199] on div "Defaults to [US_STATE]" at bounding box center [424, 201] width 91 height 19
click at [414, 199] on div "Defaults to [US_STATE]" at bounding box center [424, 201] width 91 height 19
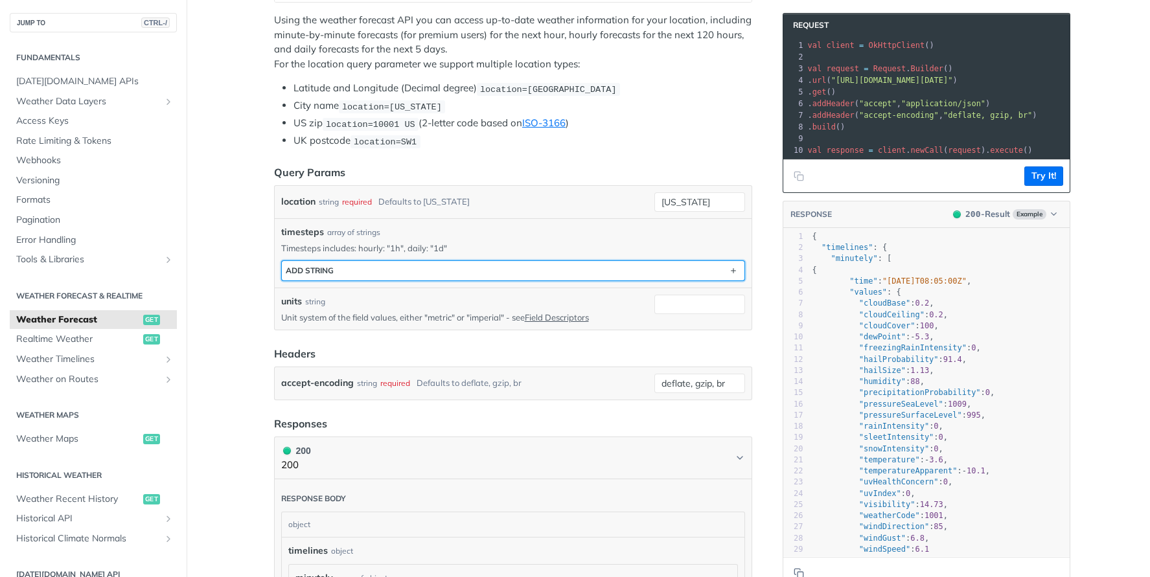
click at [477, 268] on button "ADD string" at bounding box center [513, 270] width 463 height 19
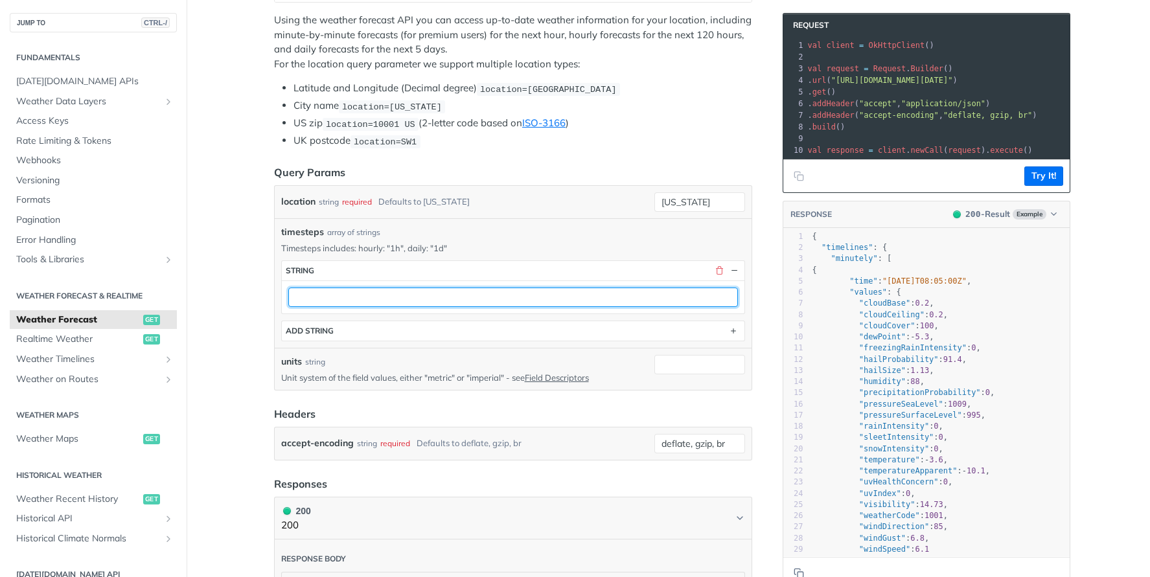
click at [623, 298] on input "text" at bounding box center [513, 297] width 450 height 19
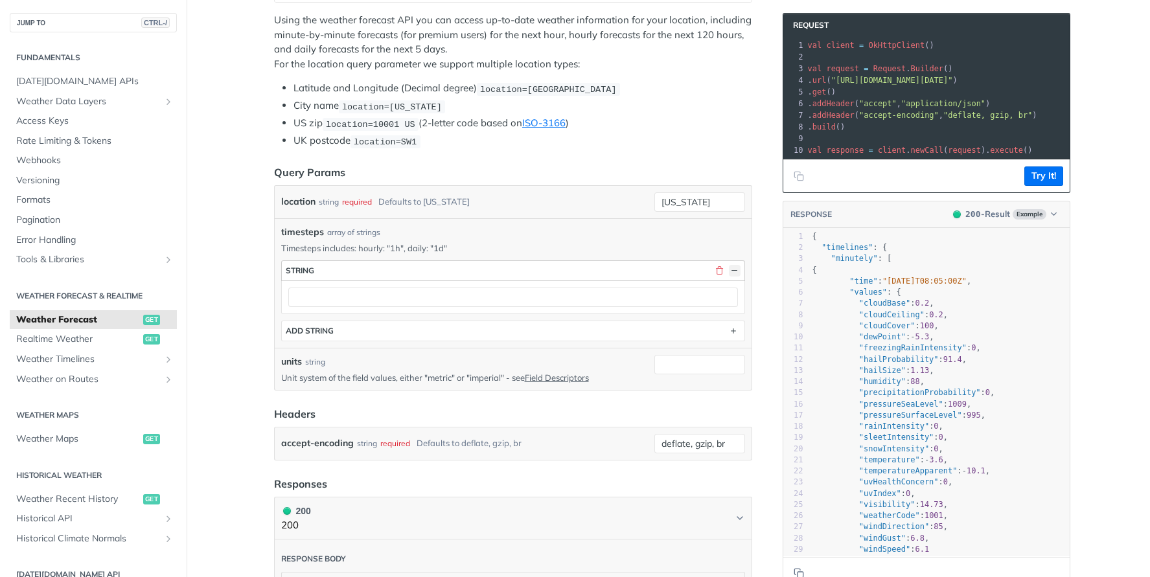
click at [732, 265] on button "button" at bounding box center [735, 271] width 12 height 12
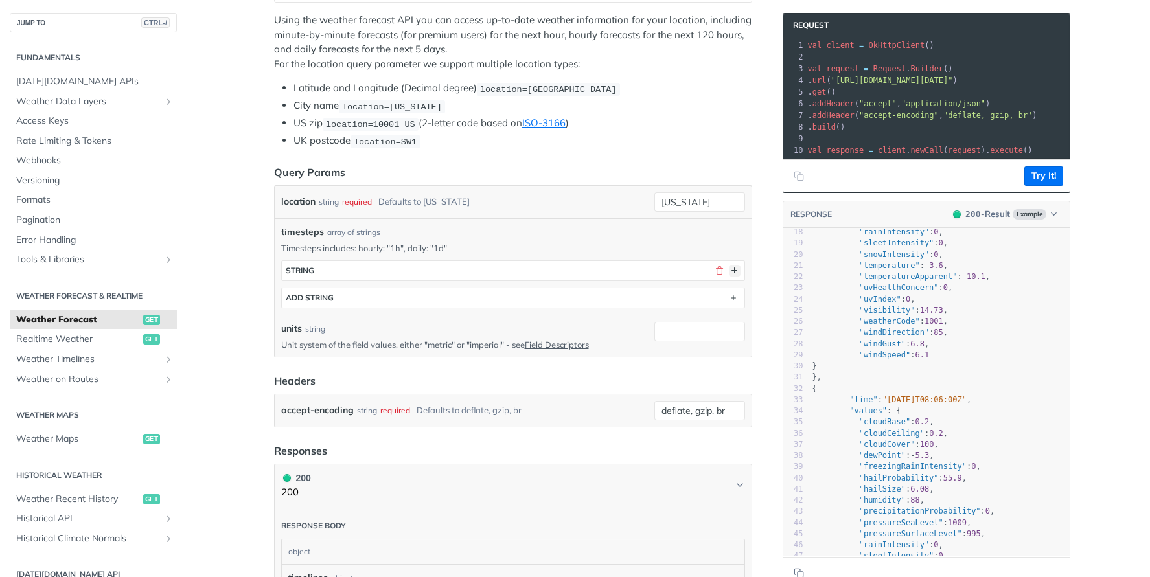
scroll to position [0, 0]
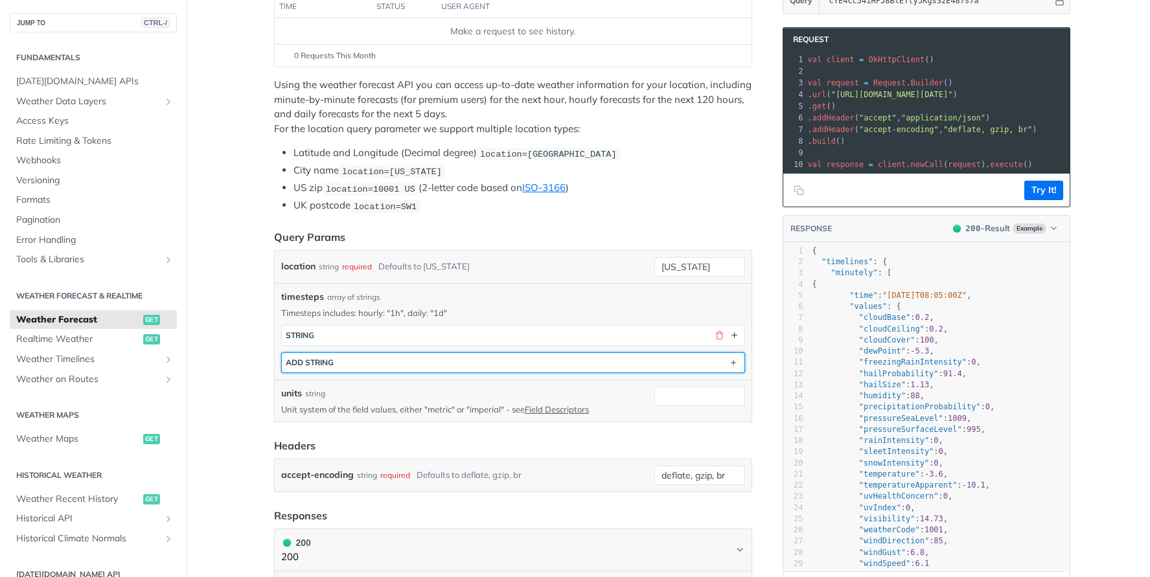
click at [649, 364] on button "ADD string" at bounding box center [513, 362] width 463 height 19
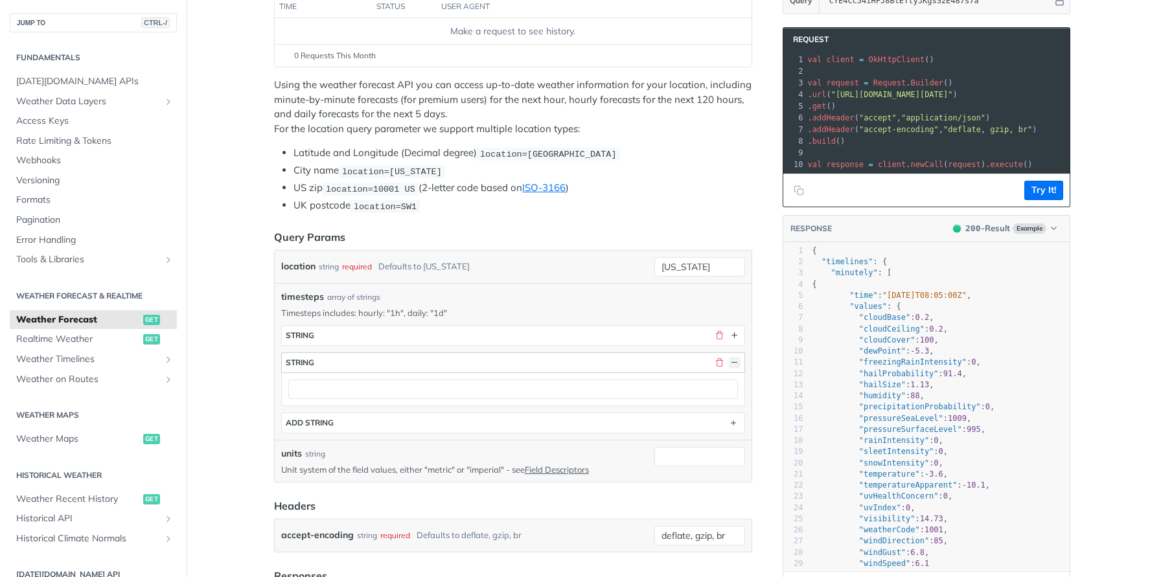
click at [730, 360] on button "button" at bounding box center [735, 363] width 12 height 12
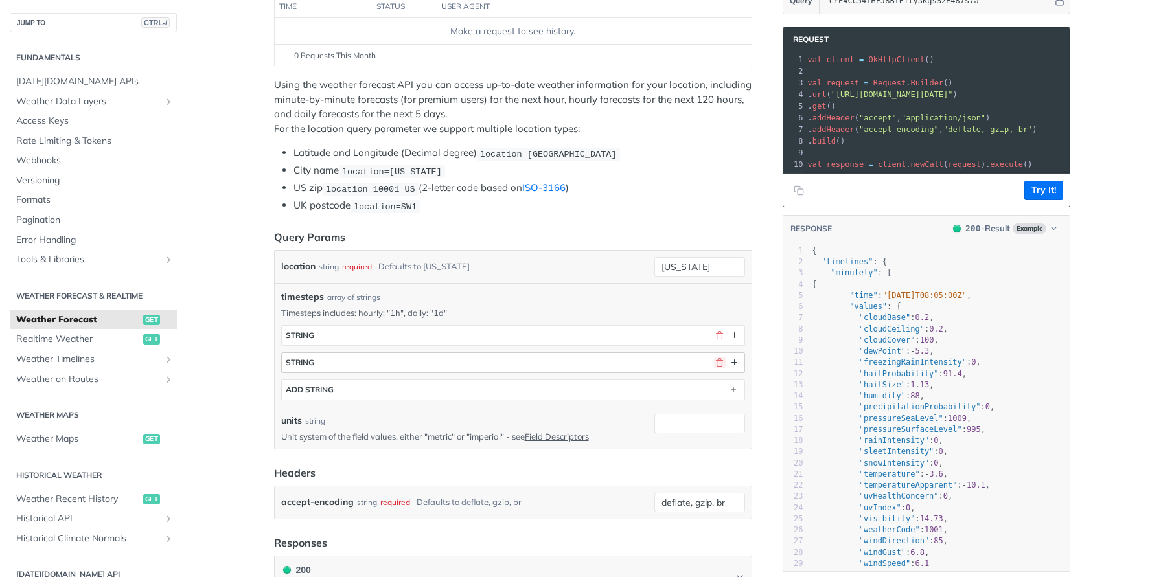
click at [714, 360] on button "button" at bounding box center [720, 363] width 12 height 12
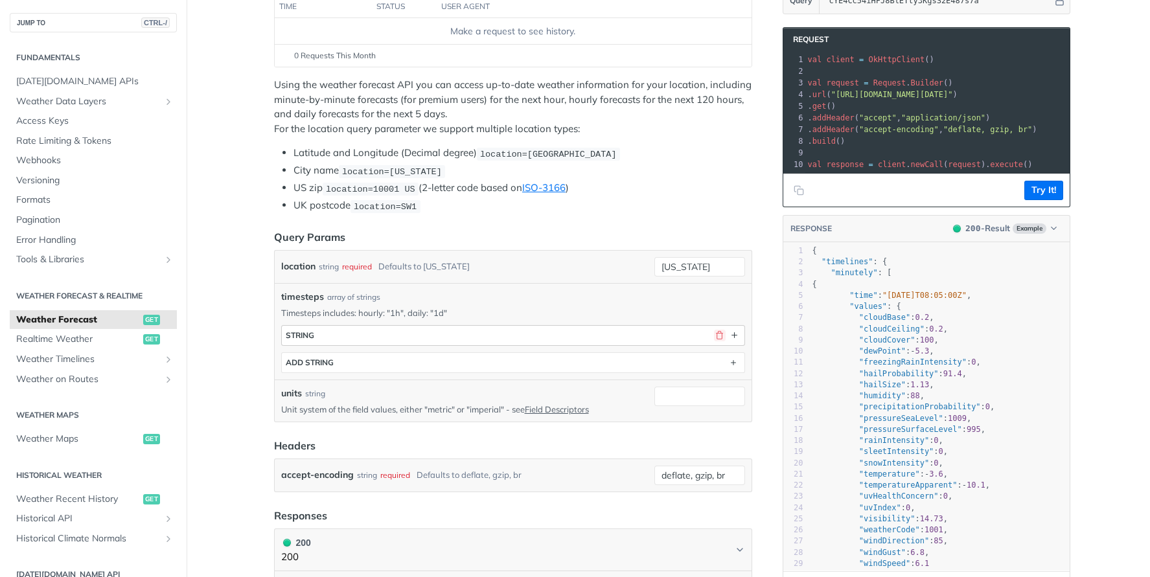
click at [714, 333] on button "button" at bounding box center [720, 336] width 12 height 12
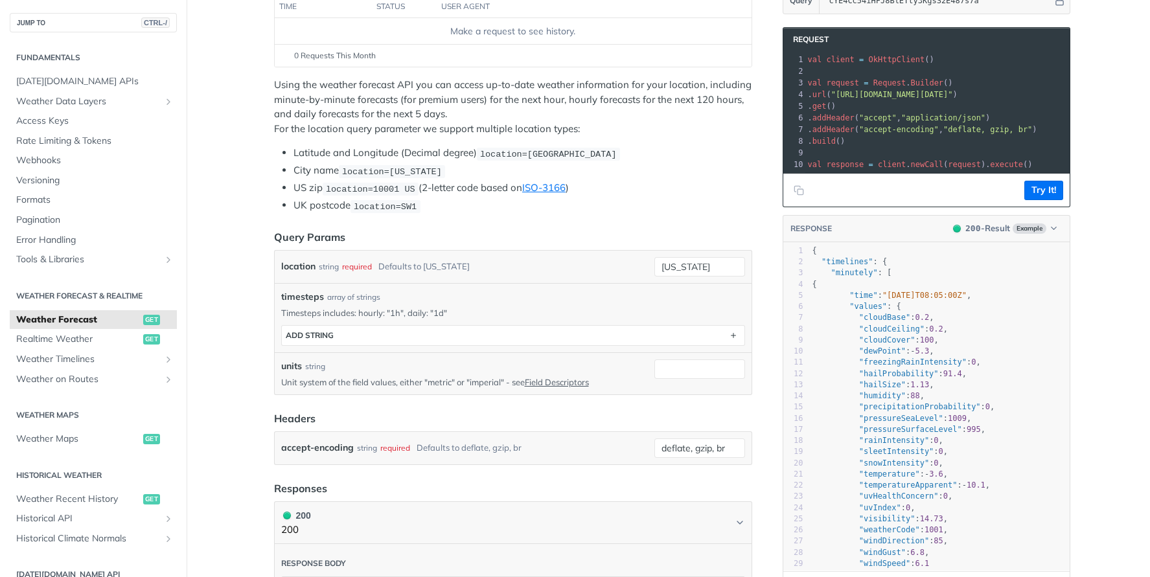
click at [434, 382] on p "Unit system of the field values, either "metric" or "imperial" - see Field Desc…" at bounding box center [465, 383] width 368 height 12
copy p "metric"
click at [656, 364] on input "units" at bounding box center [700, 369] width 91 height 19
paste input "metric"
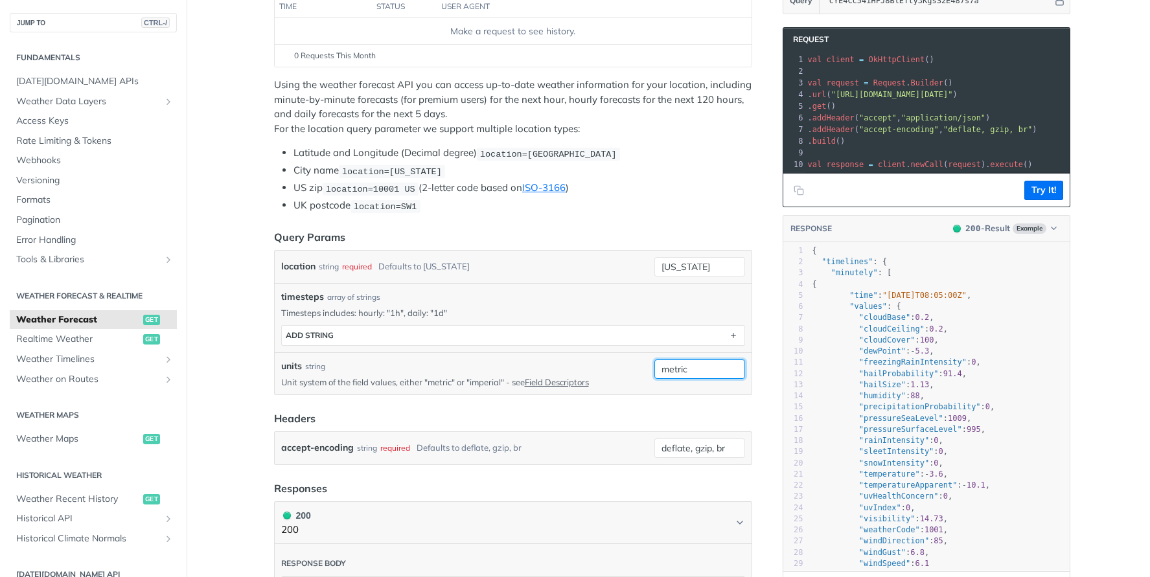
type input "metric"
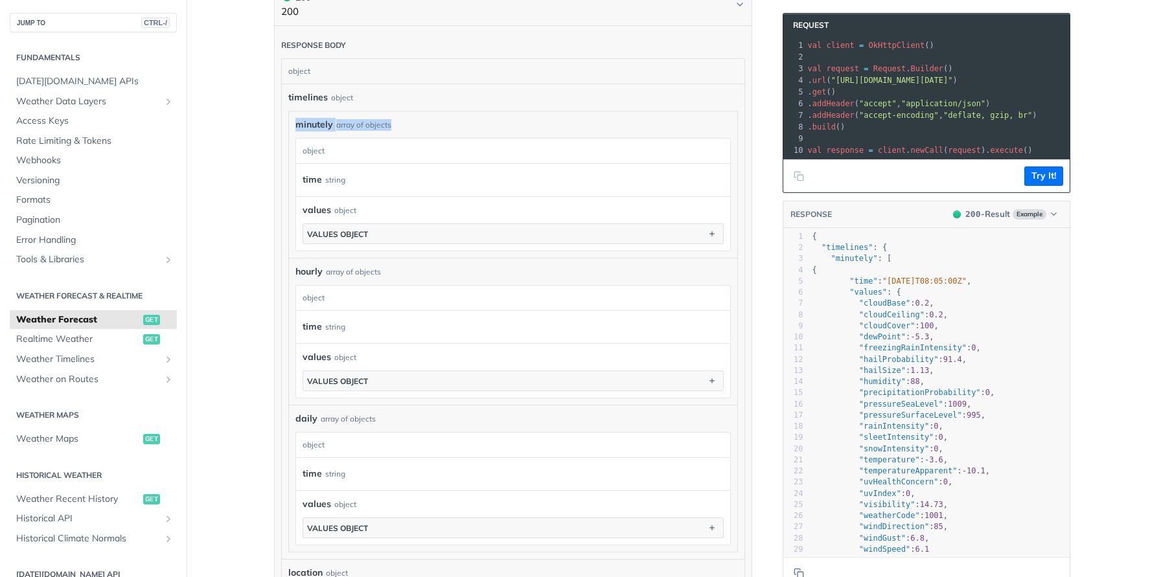
drag, startPoint x: 290, startPoint y: 124, endPoint x: 415, endPoint y: 119, distance: 124.5
click at [415, 119] on div "minutely array of objects" at bounding box center [514, 125] width 436 height 14
click at [356, 122] on div "array of objects" at bounding box center [363, 125] width 55 height 12
drag, startPoint x: 299, startPoint y: 124, endPoint x: 364, endPoint y: 119, distance: 65.0
click at [364, 119] on div "minutely array of objects" at bounding box center [514, 125] width 436 height 14
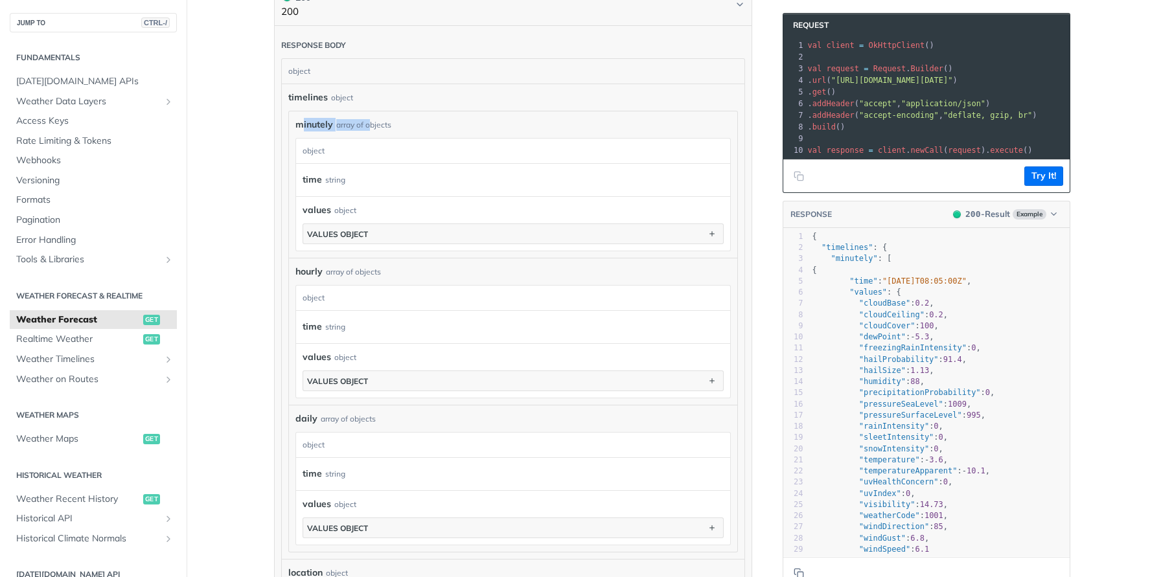
click at [330, 121] on div "minutely array of objects" at bounding box center [514, 125] width 436 height 14
click at [122, 356] on span "Weather Timelines" at bounding box center [88, 359] width 144 height 13
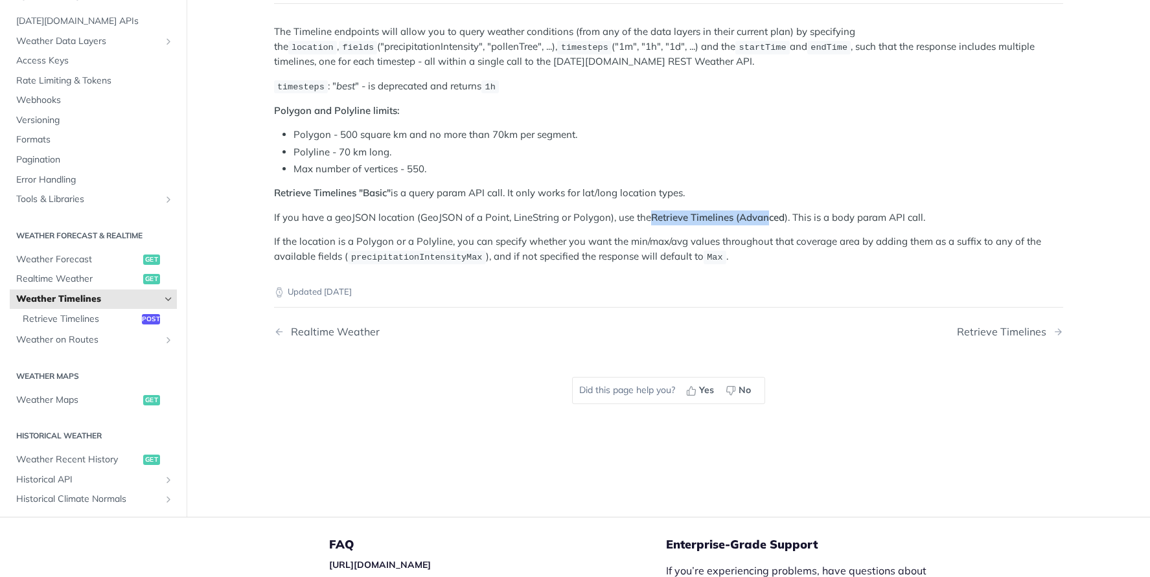
drag, startPoint x: 644, startPoint y: 216, endPoint x: 765, endPoint y: 215, distance: 121.2
click at [765, 215] on strong "Retrieve Timelines (Advanced" at bounding box center [718, 217] width 134 height 12
drag, startPoint x: 787, startPoint y: 215, endPoint x: 924, endPoint y: 216, distance: 137.4
click at [924, 216] on p "If you have a geoJSON location (GeoJSON of a Point, LineString or Polygon), use…" at bounding box center [668, 218] width 789 height 15
click at [761, 268] on div "Updated [DATE]" at bounding box center [668, 281] width 789 height 34
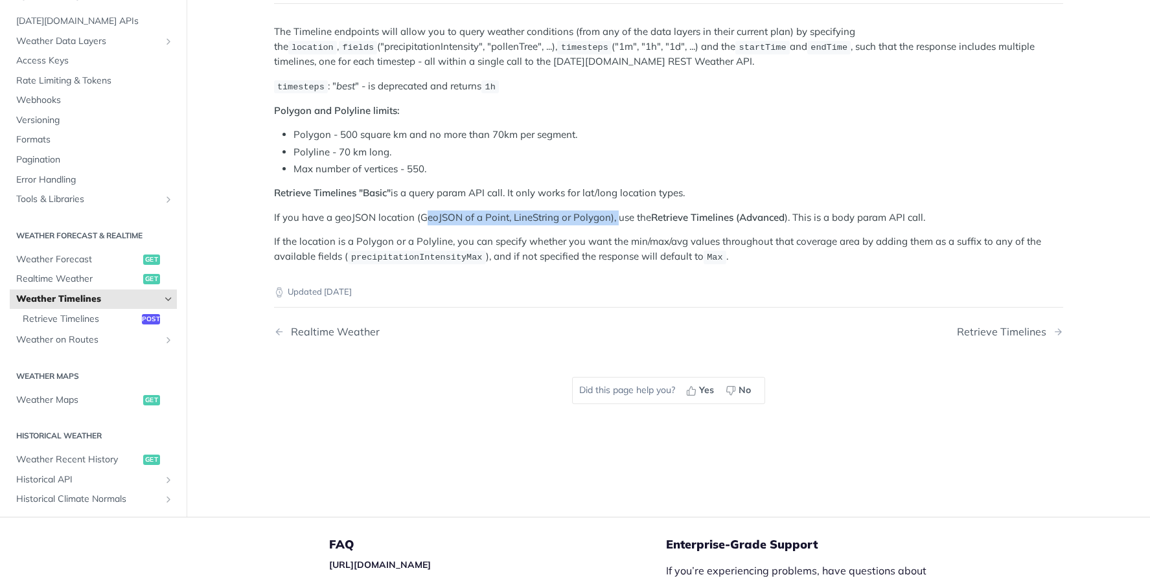
drag, startPoint x: 421, startPoint y: 211, endPoint x: 613, endPoint y: 213, distance: 192.5
click at [612, 211] on p "If you have a geoJSON location (GeoJSON of a Point, LineString or Polygon), use…" at bounding box center [668, 218] width 789 height 15
click at [577, 255] on p "If the location is a Polygon or a Polyline, you can specify whether you want th…" at bounding box center [668, 250] width 789 height 30
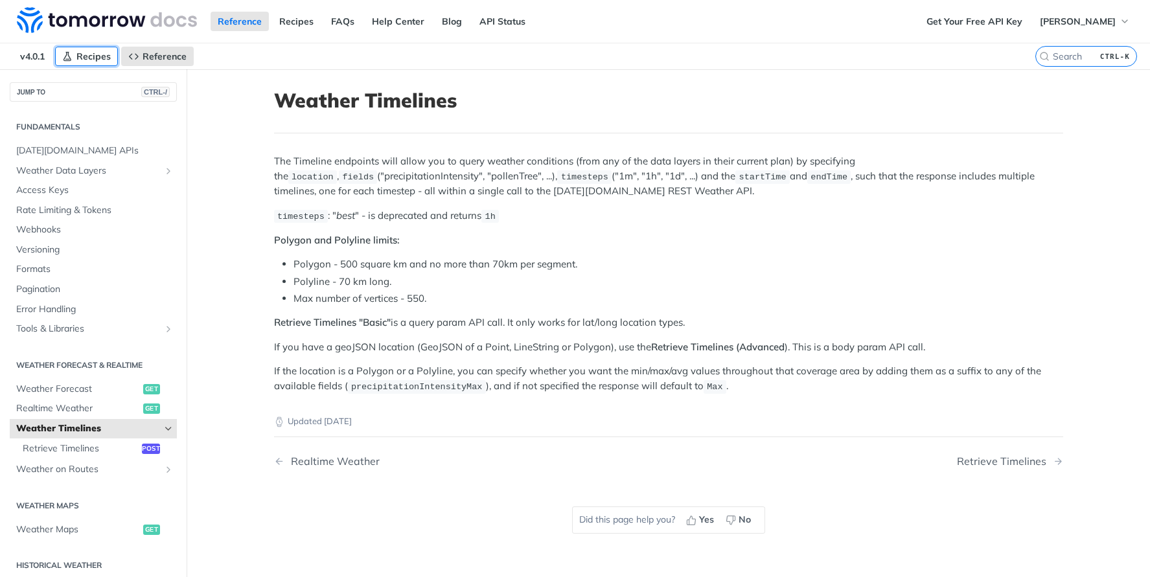
click at [78, 64] on link "Recipes" at bounding box center [86, 56] width 63 height 19
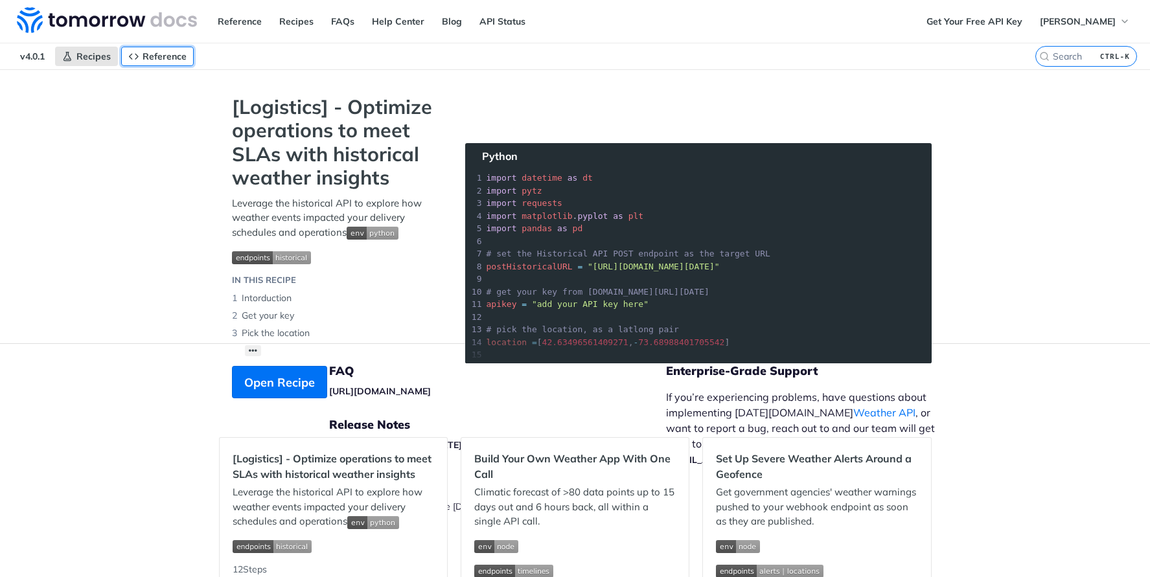
click at [159, 55] on span "Reference" at bounding box center [165, 57] width 44 height 12
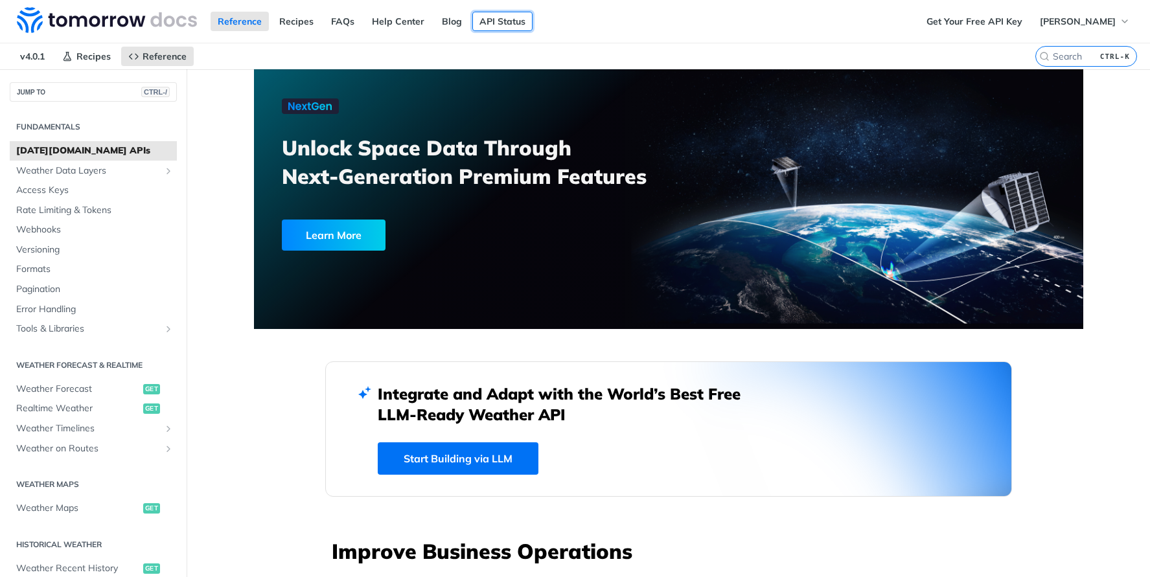
click at [510, 28] on link "API Status" at bounding box center [502, 21] width 60 height 19
